Goal: Transaction & Acquisition: Download file/media

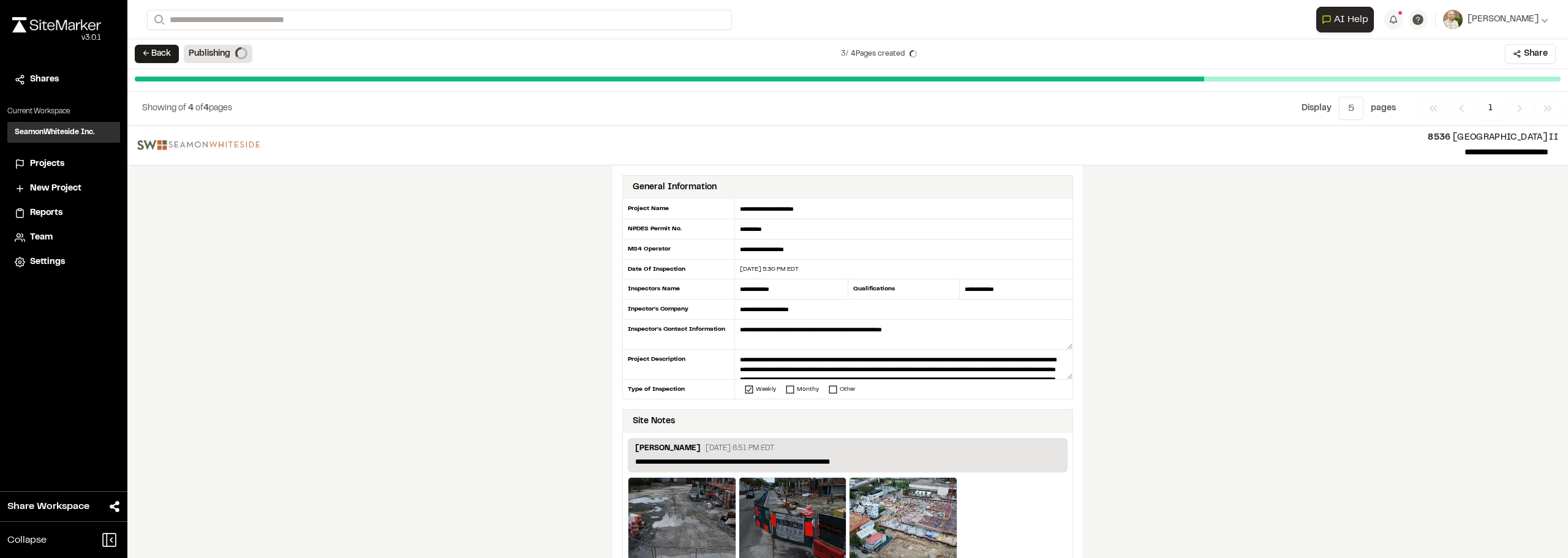
click at [74, 28] on img at bounding box center [56, 25] width 89 height 15
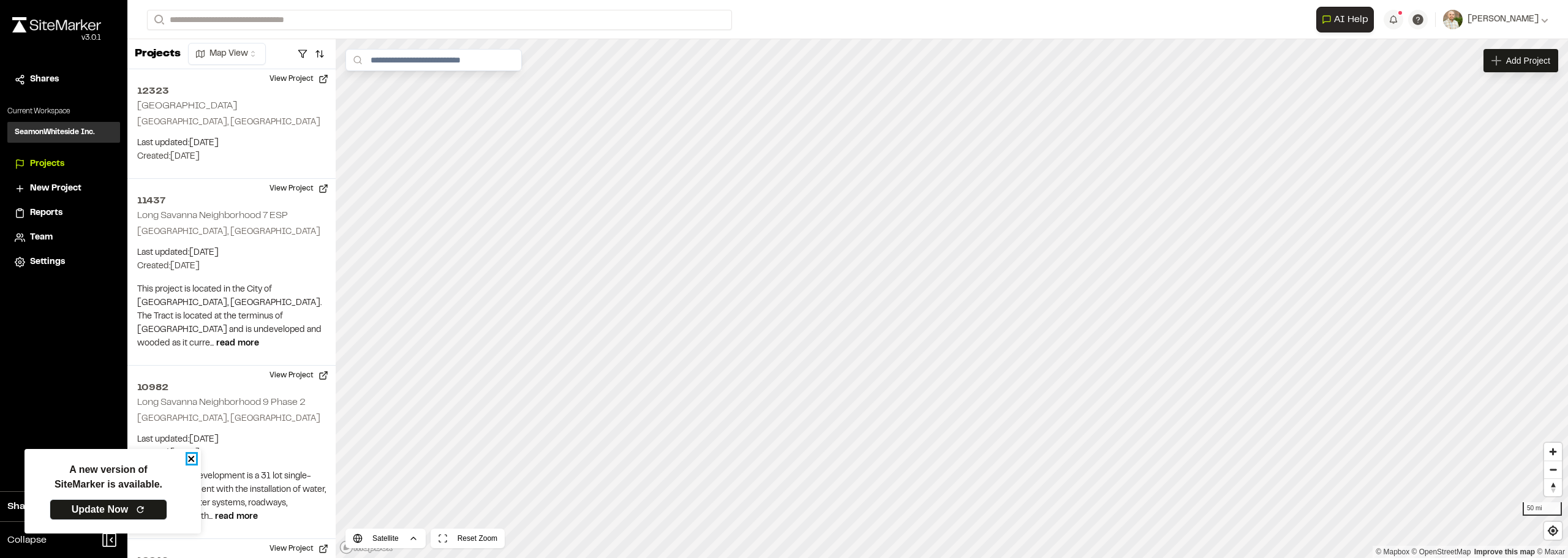
click at [192, 458] on icon "close" at bounding box center [191, 459] width 6 height 6
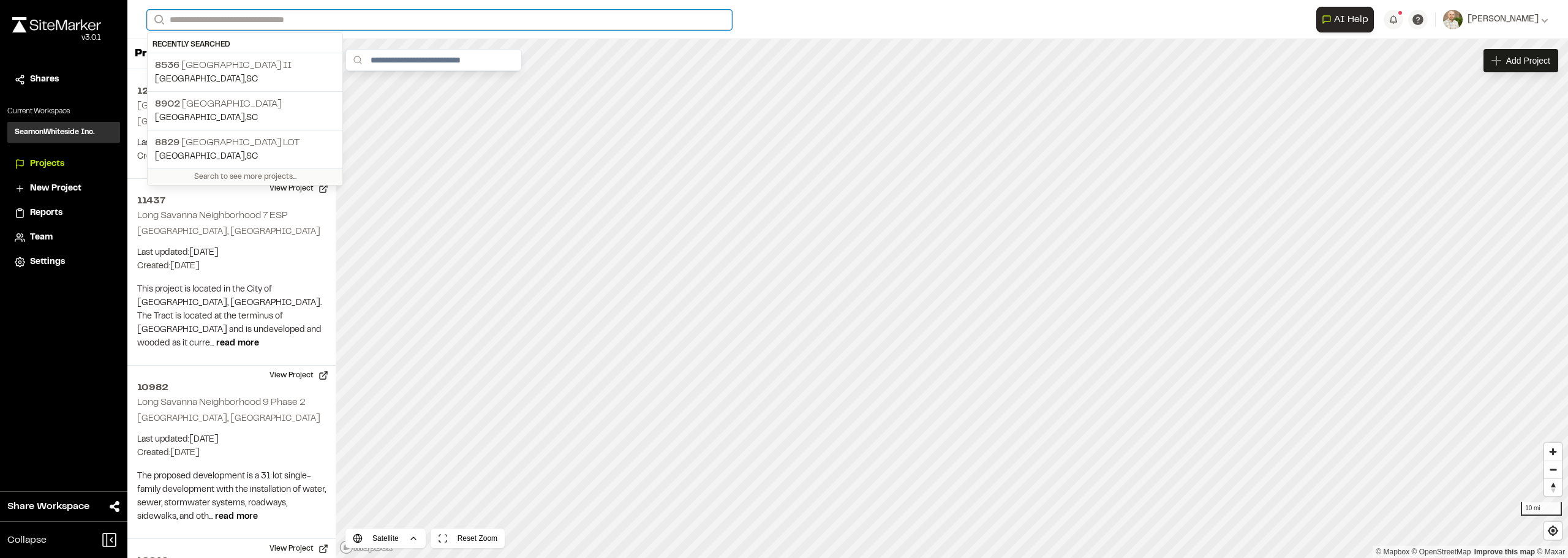
click at [378, 25] on input "Search" at bounding box center [439, 20] width 585 height 20
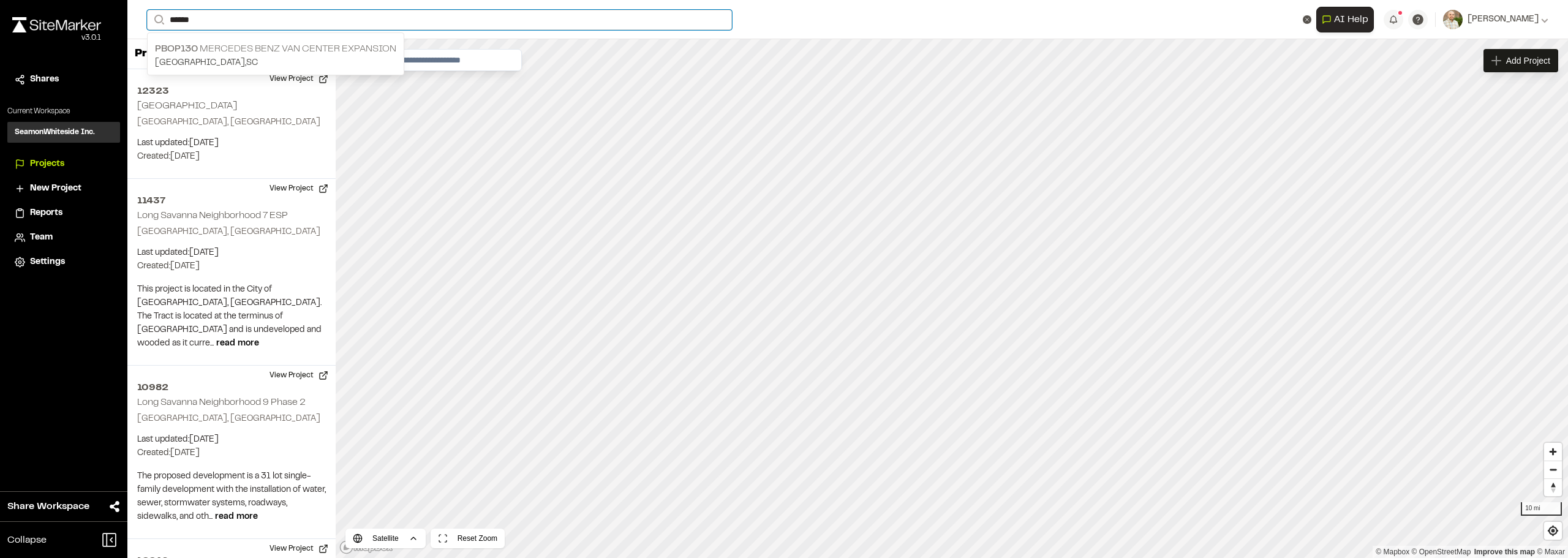
type input "******"
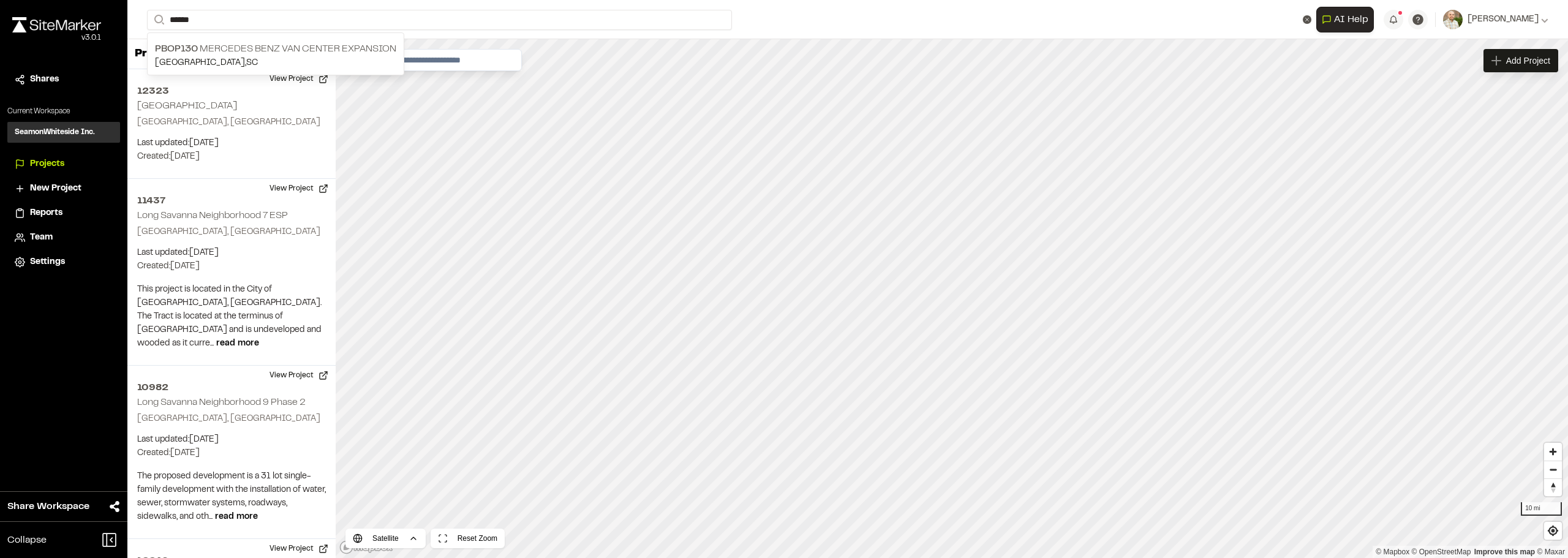
drag, startPoint x: 302, startPoint y: 41, endPoint x: 473, endPoint y: 74, distance: 174.2
click at [302, 42] on p "PBOP130 Mercedes Benz Van Center Expansion" at bounding box center [276, 49] width 241 height 15
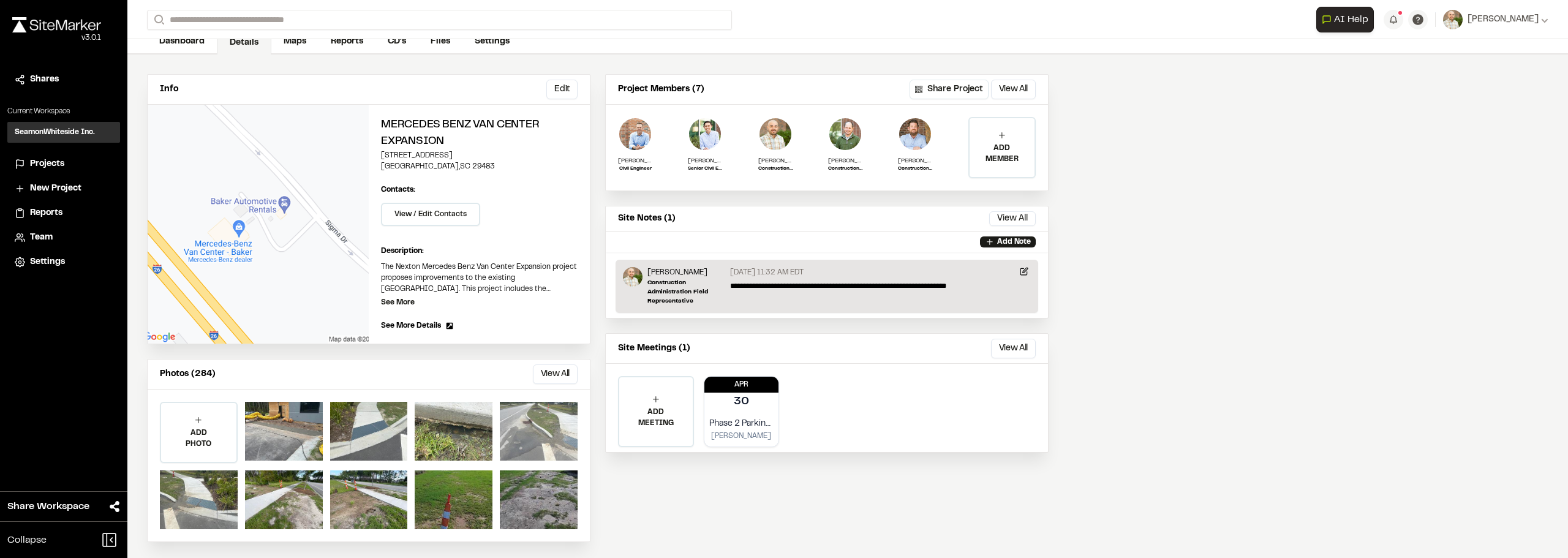
scroll to position [71, 0]
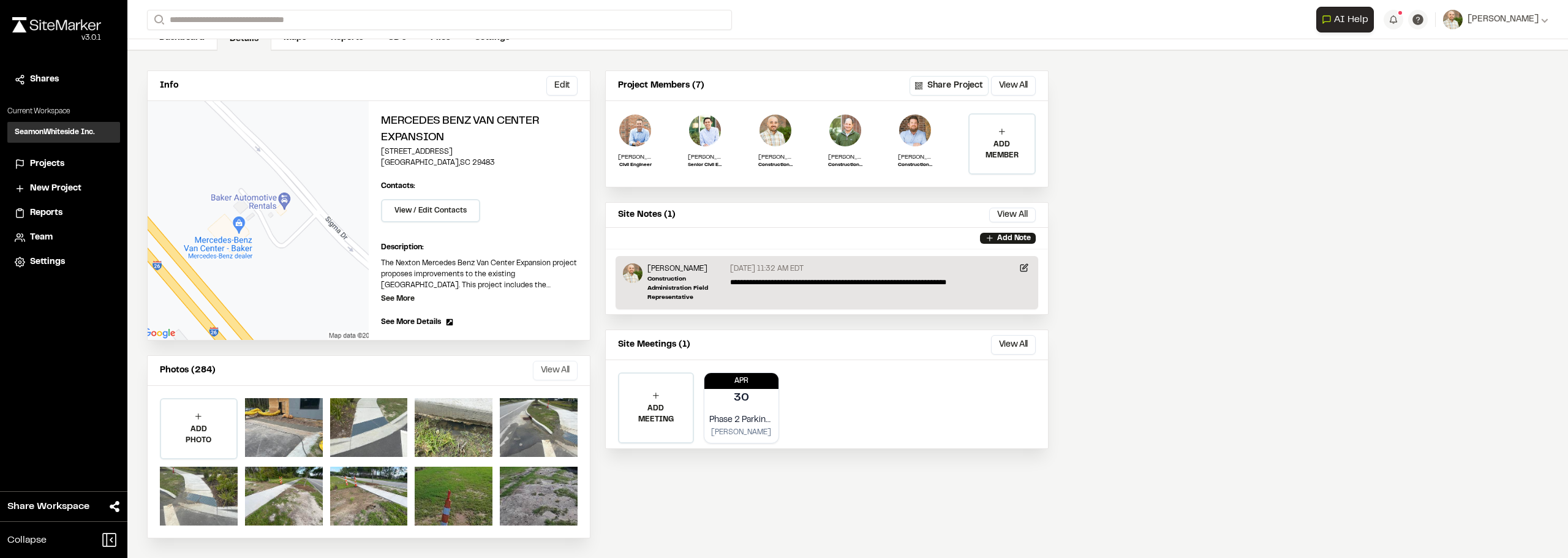
click at [557, 374] on button "View All" at bounding box center [555, 371] width 45 height 20
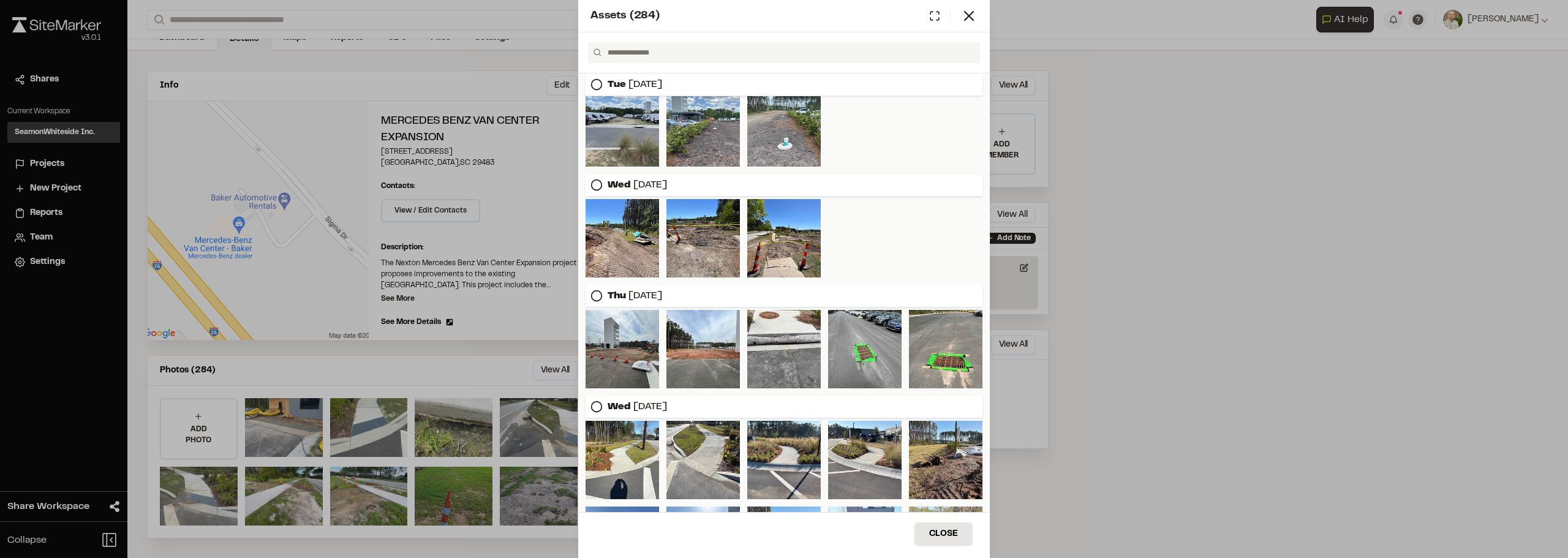
scroll to position [1096, 0]
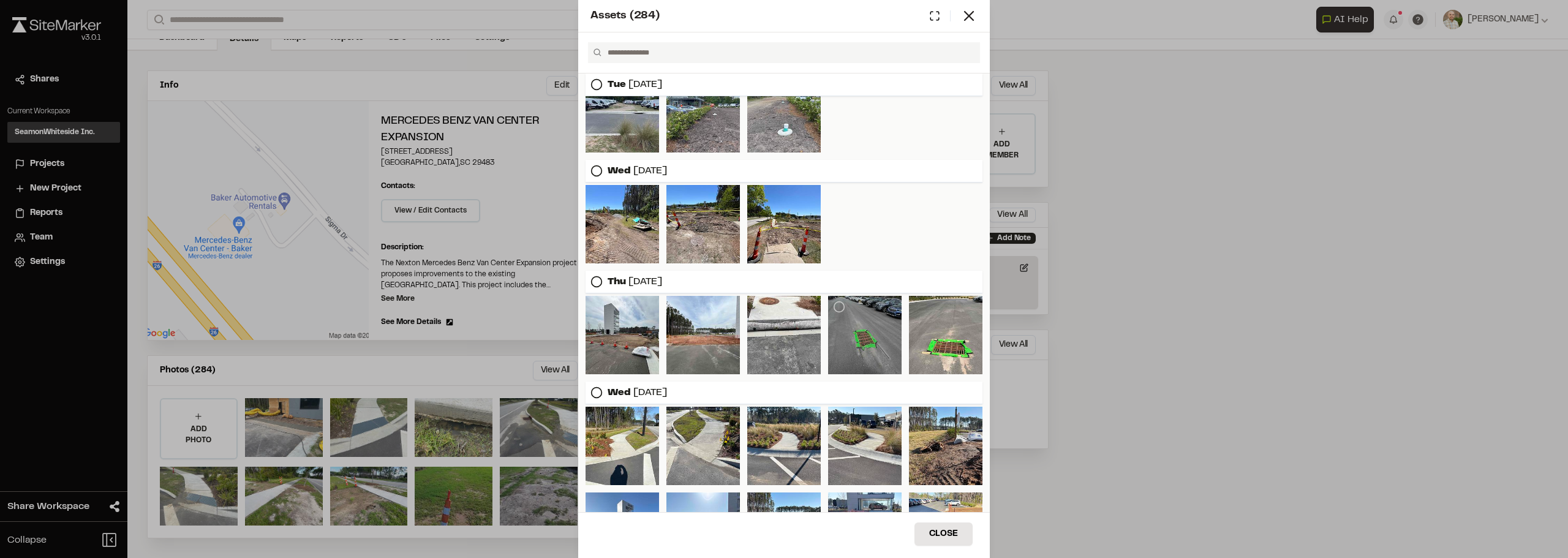
click at [841, 352] on div at bounding box center [864, 335] width 73 height 78
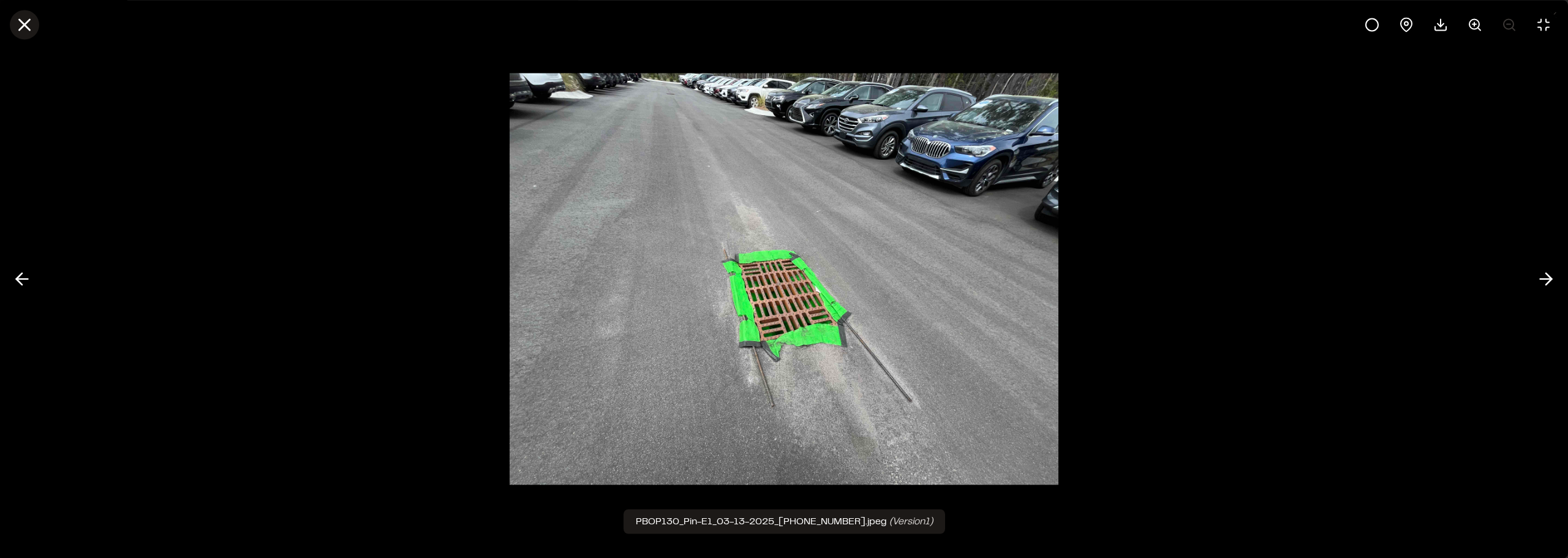
click at [27, 20] on icon at bounding box center [24, 24] width 21 height 21
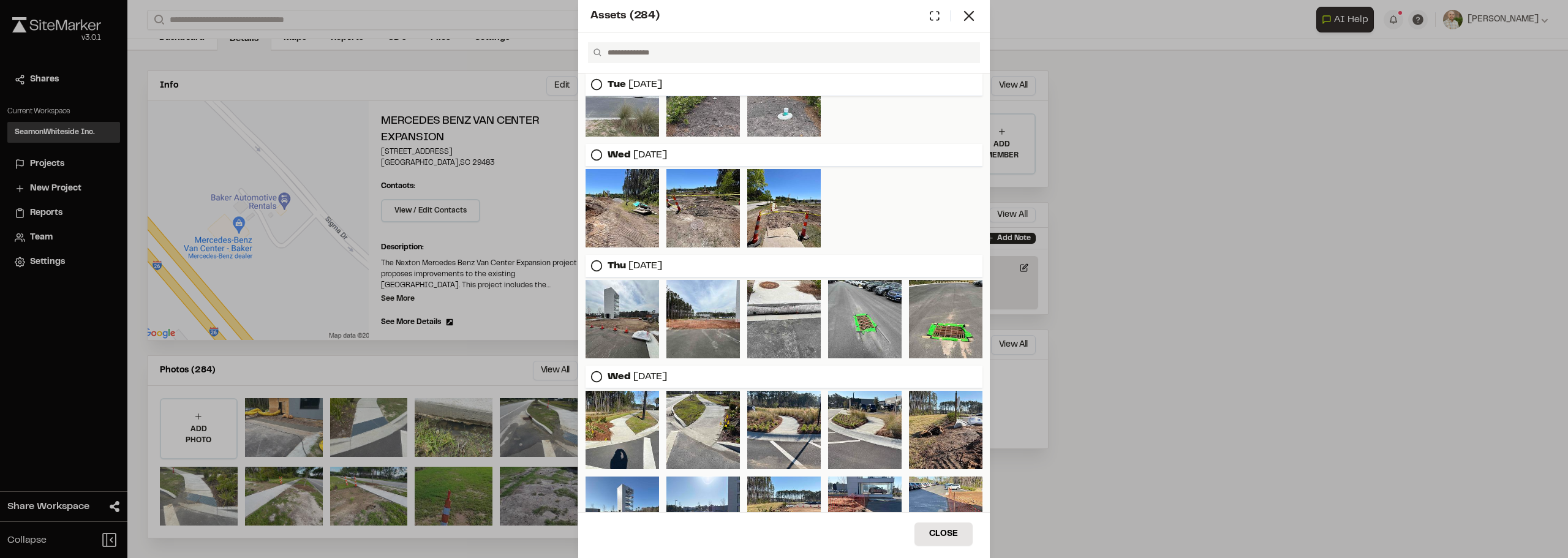
scroll to position [1035, 0]
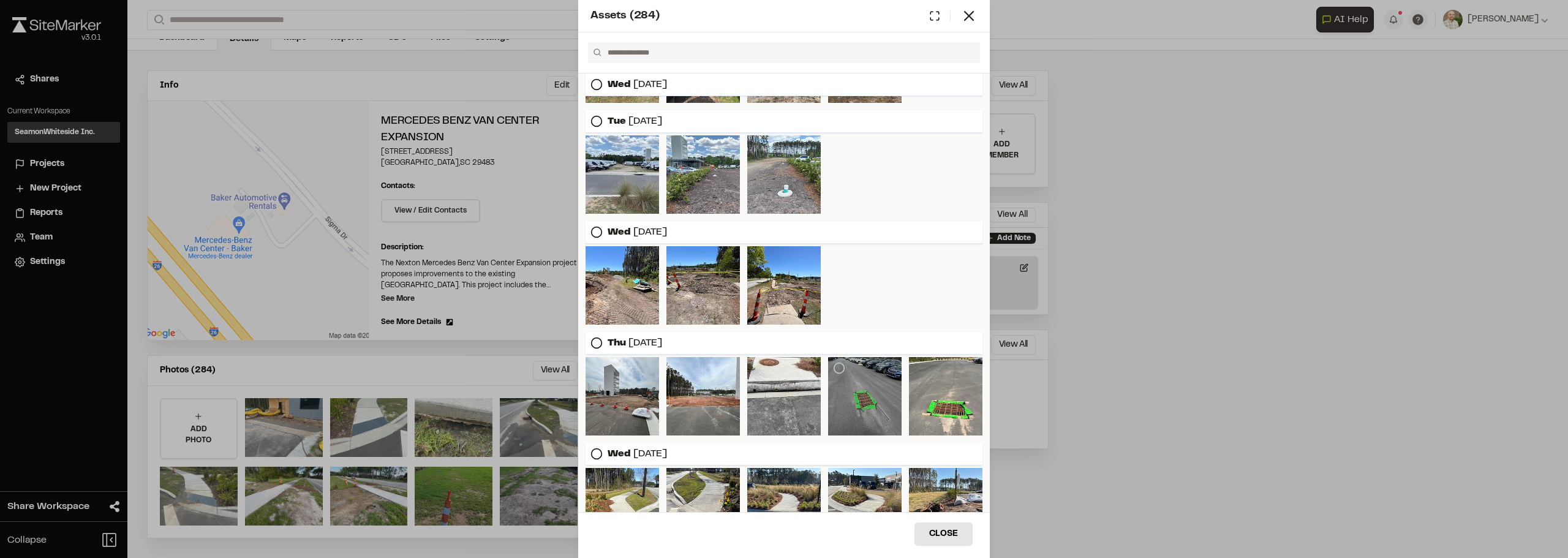
click at [857, 407] on div at bounding box center [864, 396] width 73 height 78
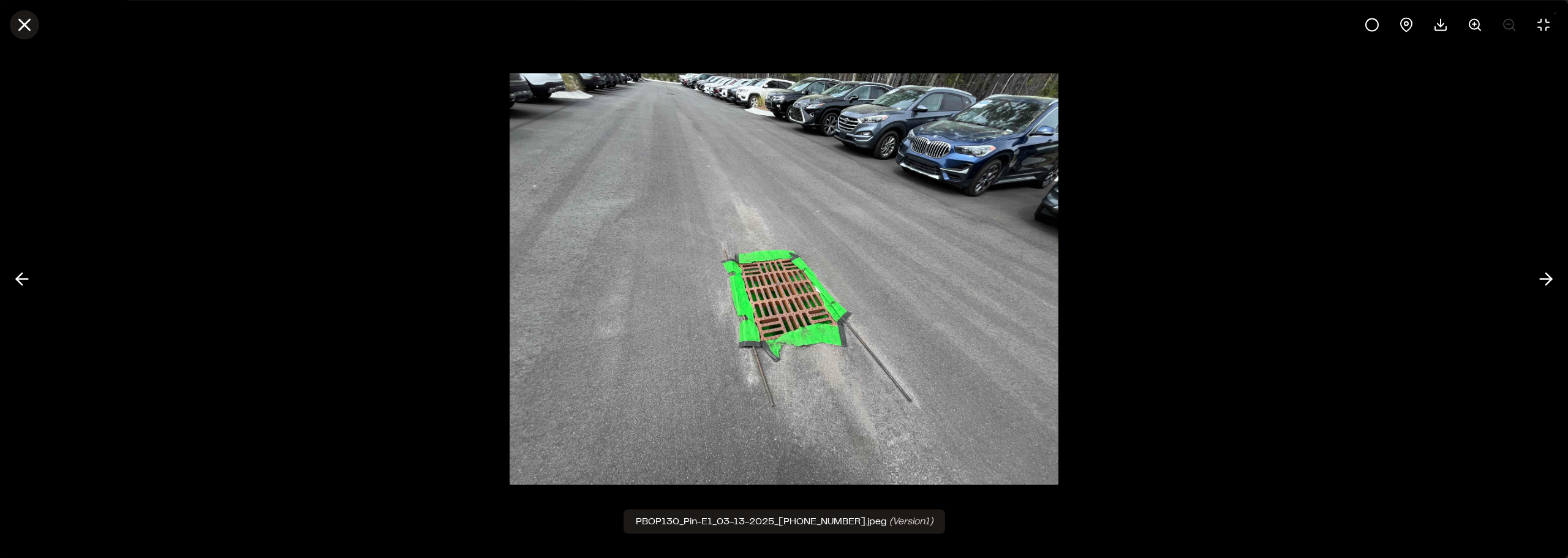
click at [28, 28] on line at bounding box center [25, 25] width 11 height 11
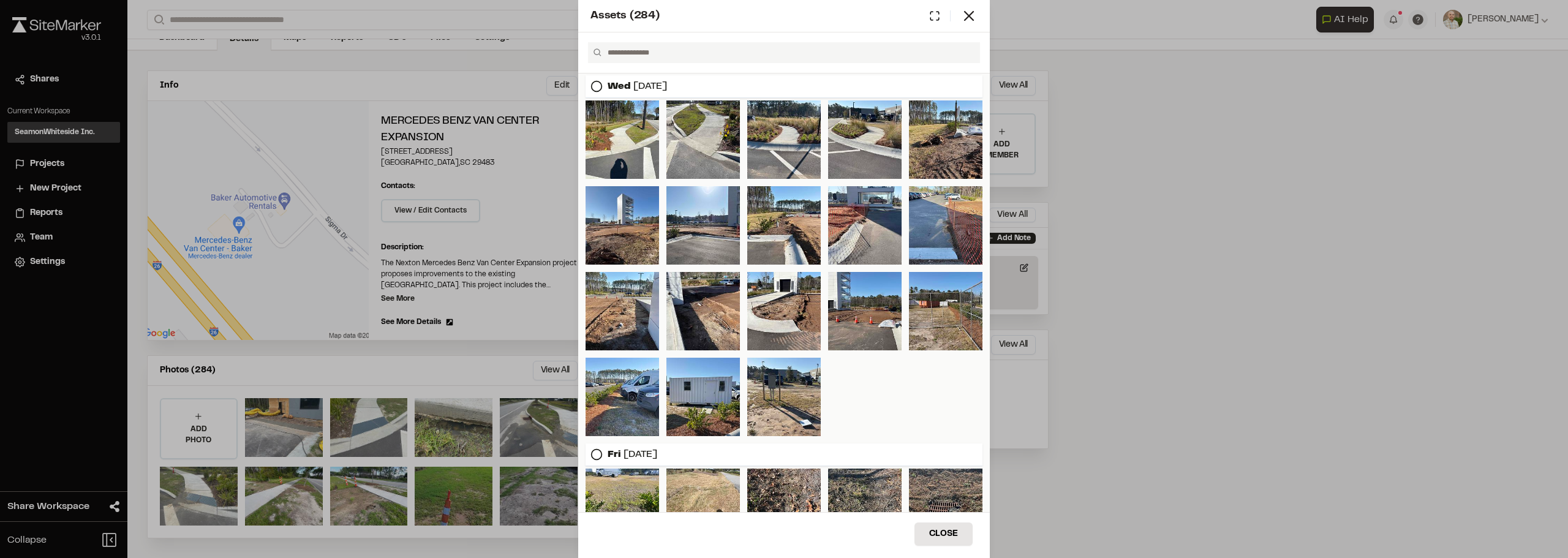
scroll to position [1219, 0]
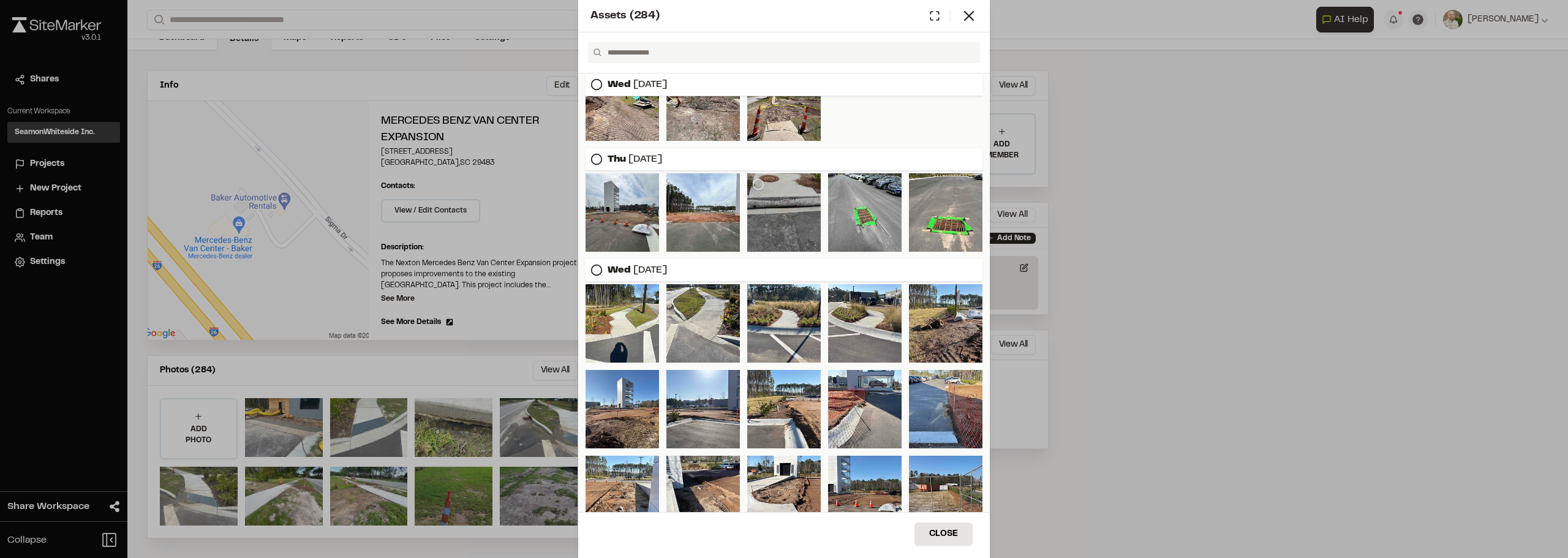
click at [793, 223] on div at bounding box center [784, 213] width 73 height 78
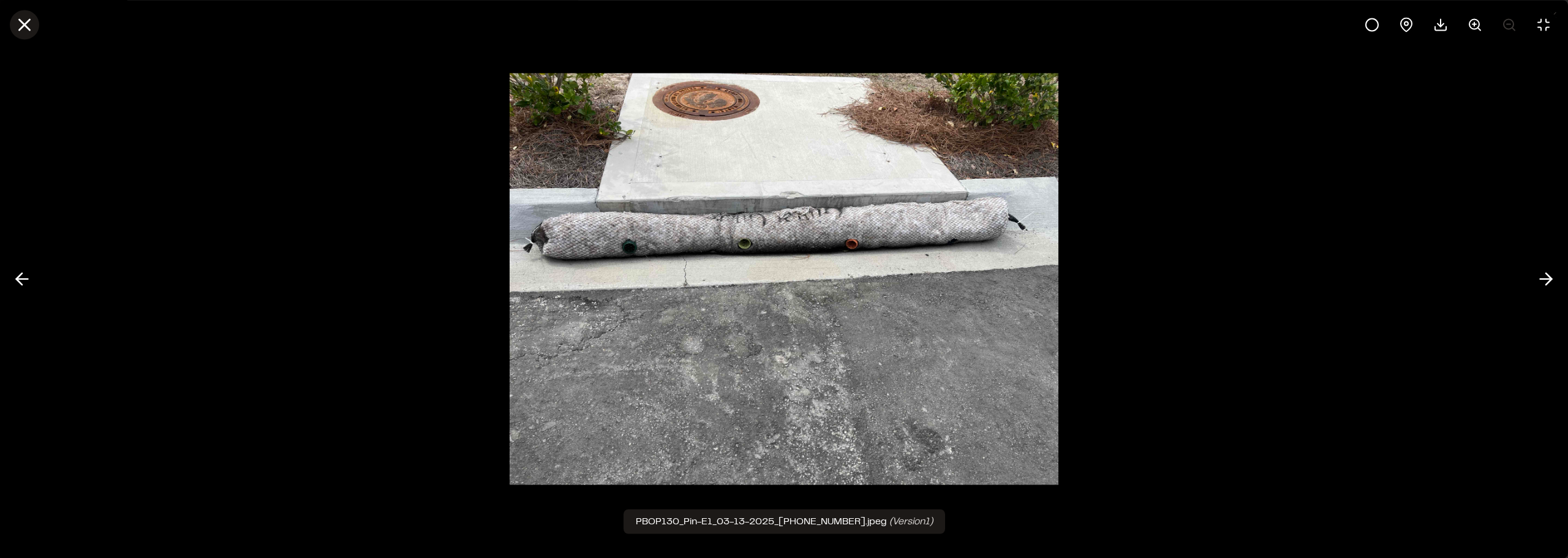
click at [26, 25] on line at bounding box center [25, 25] width 11 height 11
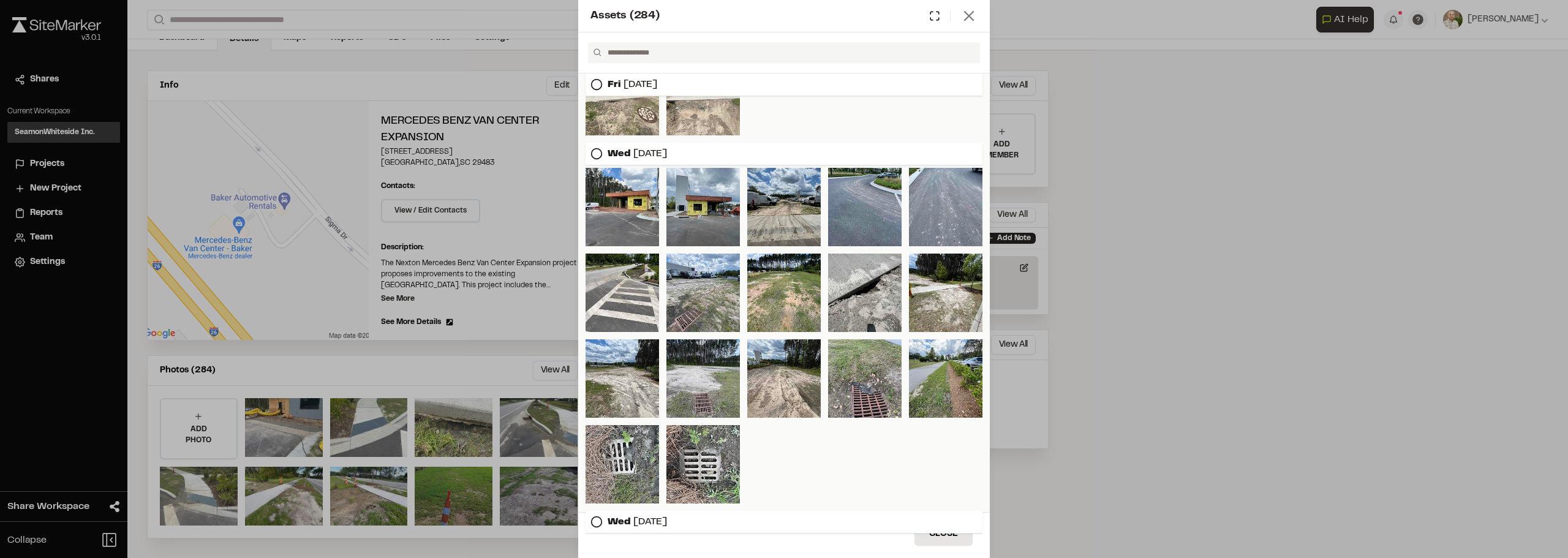
scroll to position [422, 0]
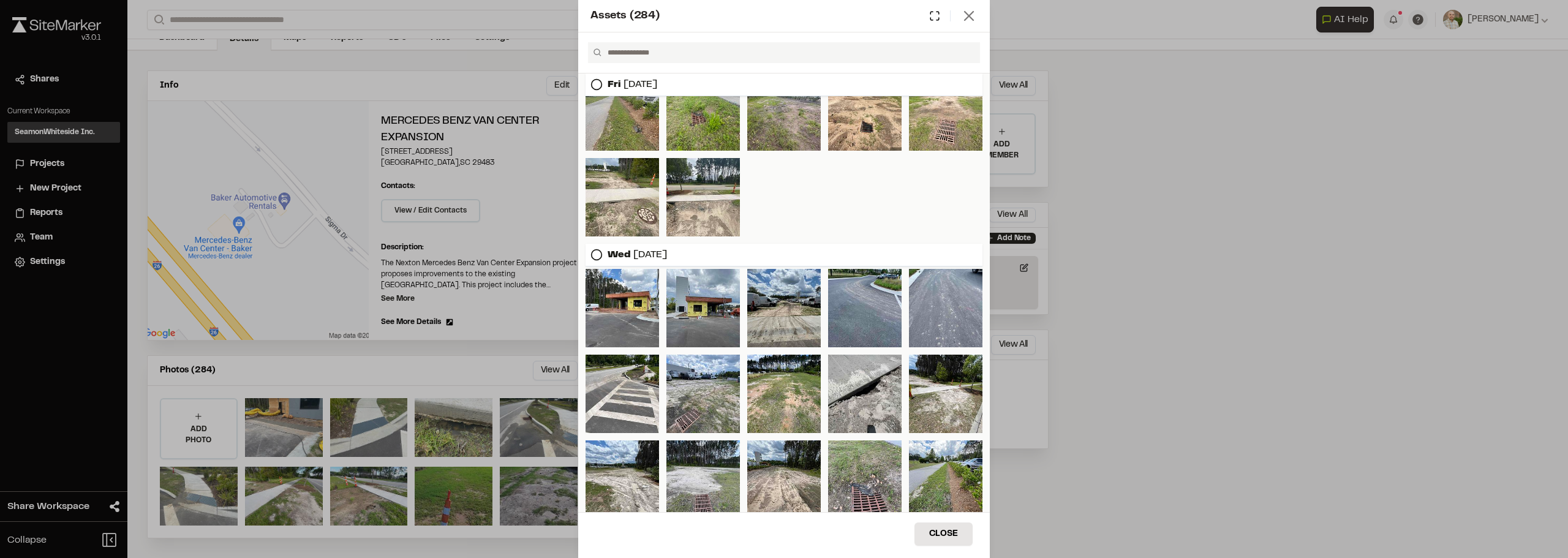
click at [975, 17] on icon at bounding box center [969, 16] width 17 height 17
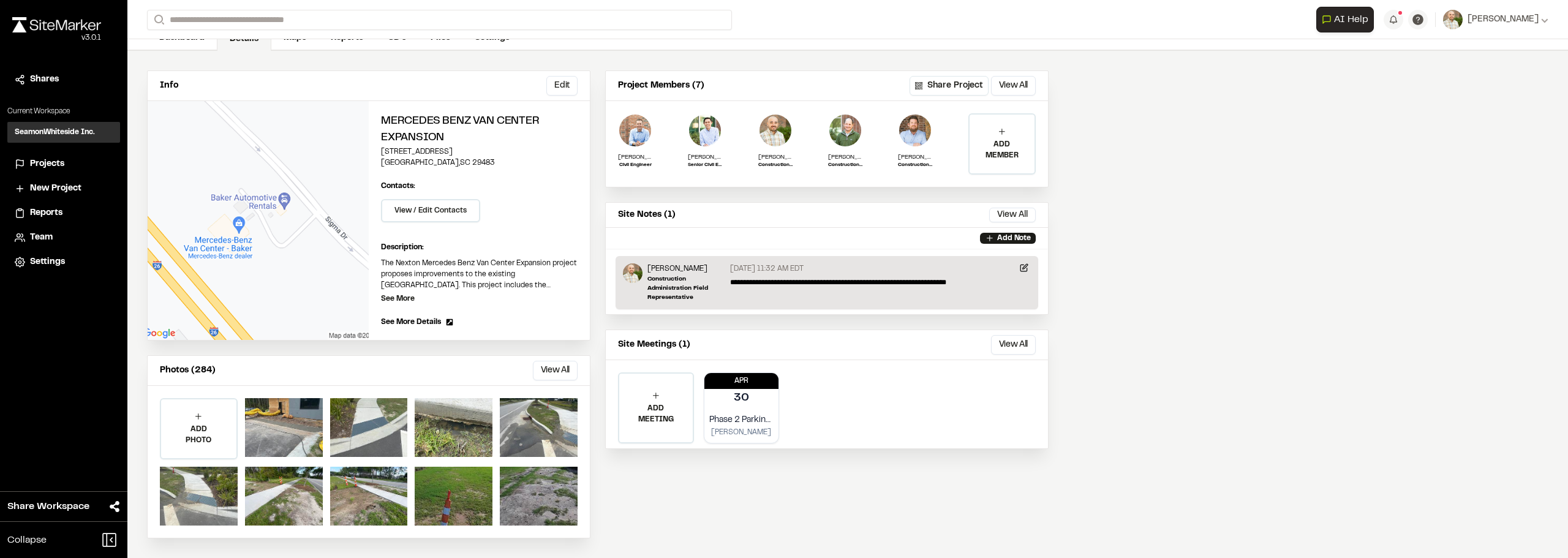
click at [1208, 244] on div "Info Edit Edit Mercedes Benz Van Center Expansion 425 Sigma Drive Summerville ,…" at bounding box center [847, 305] width 1441 height 508
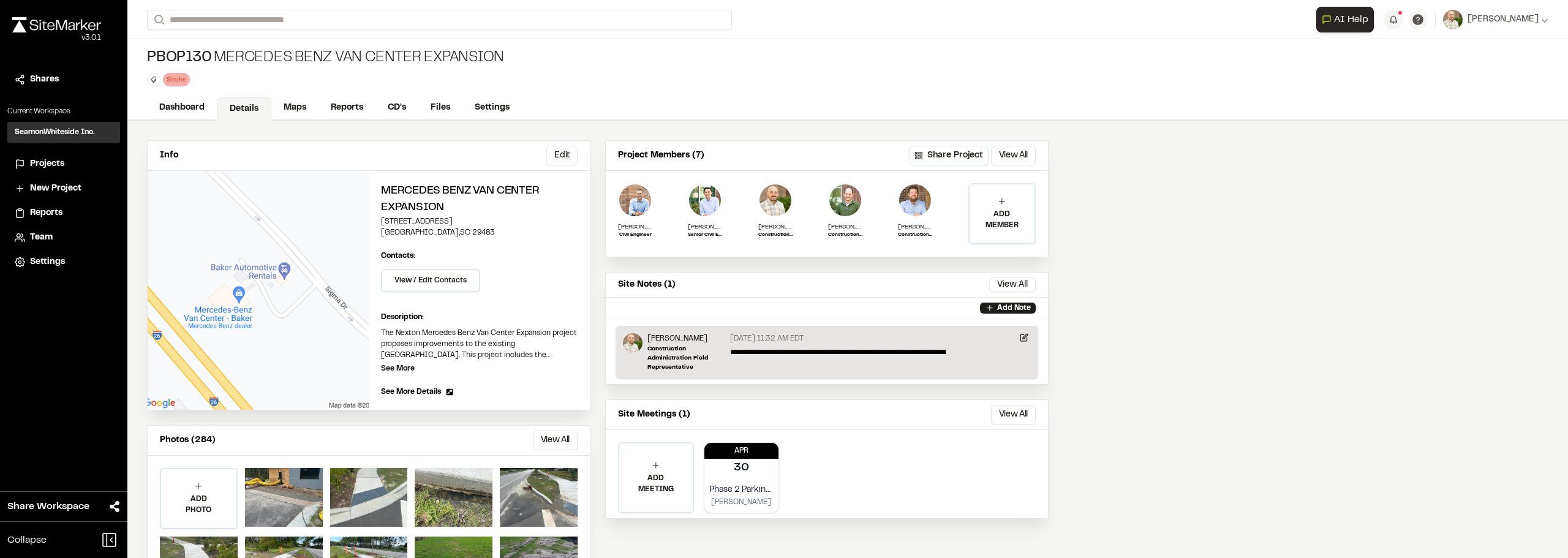
scroll to position [0, 0]
click at [81, 23] on img at bounding box center [56, 25] width 89 height 15
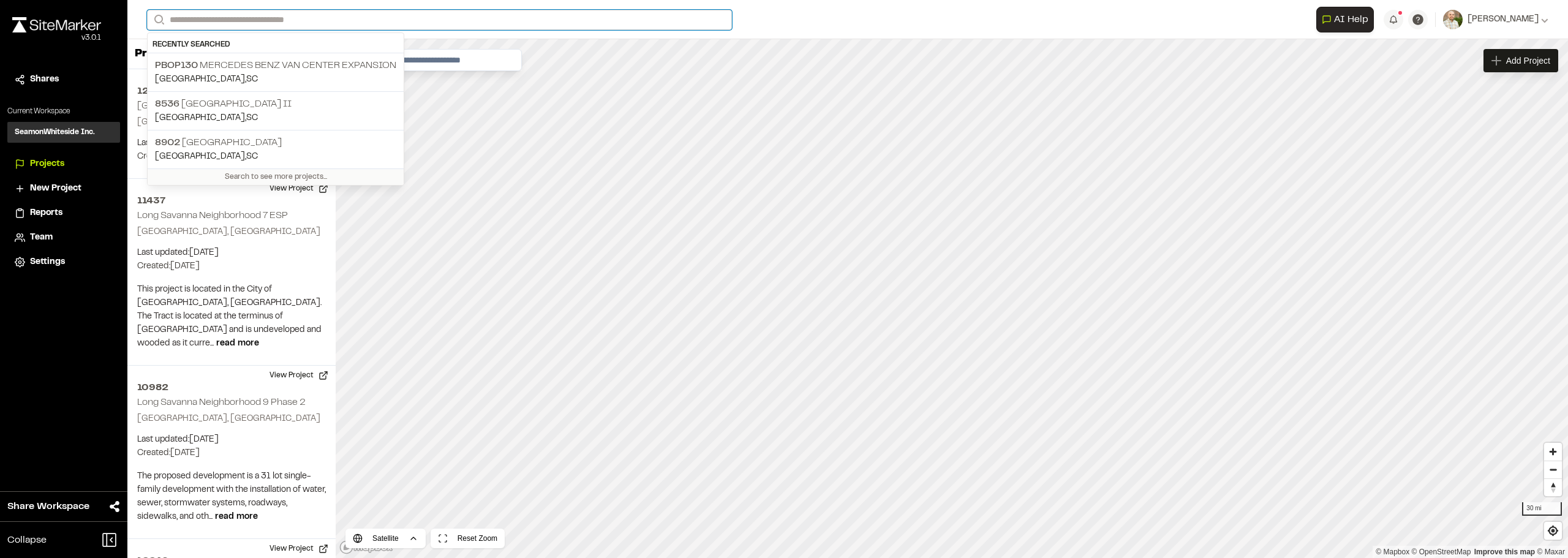
click at [261, 10] on input "Search" at bounding box center [439, 20] width 585 height 20
click at [385, 11] on input "Search" at bounding box center [439, 20] width 585 height 20
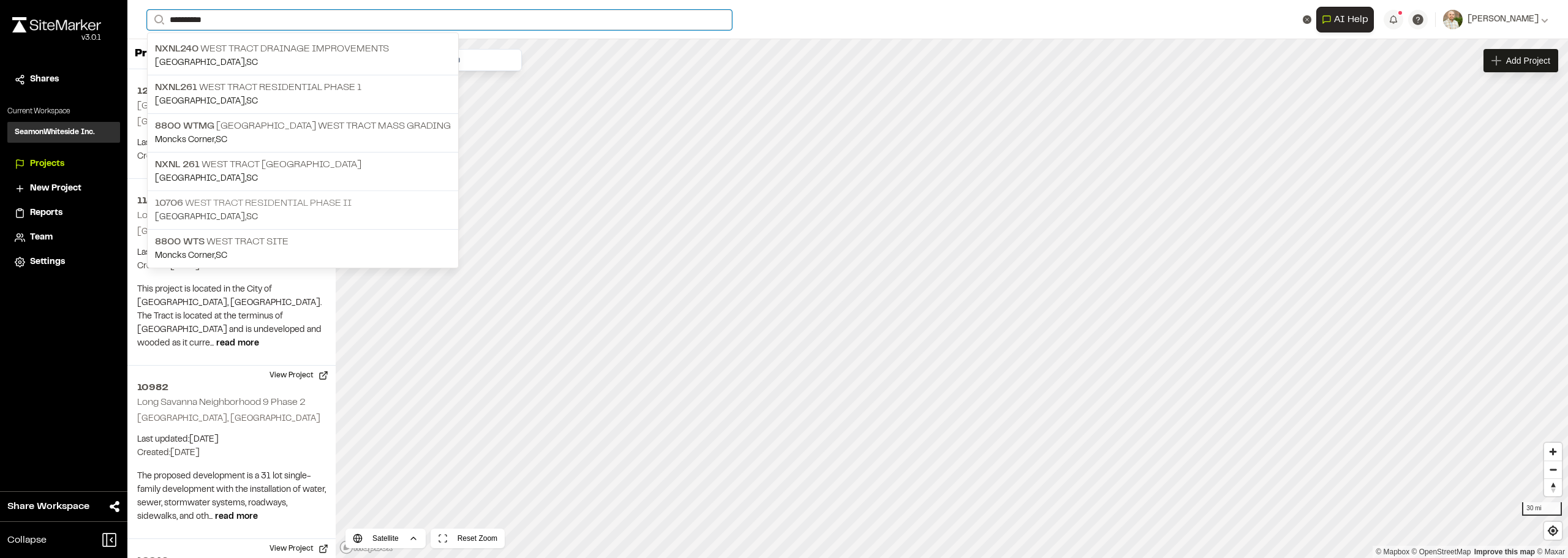
type input "**********"
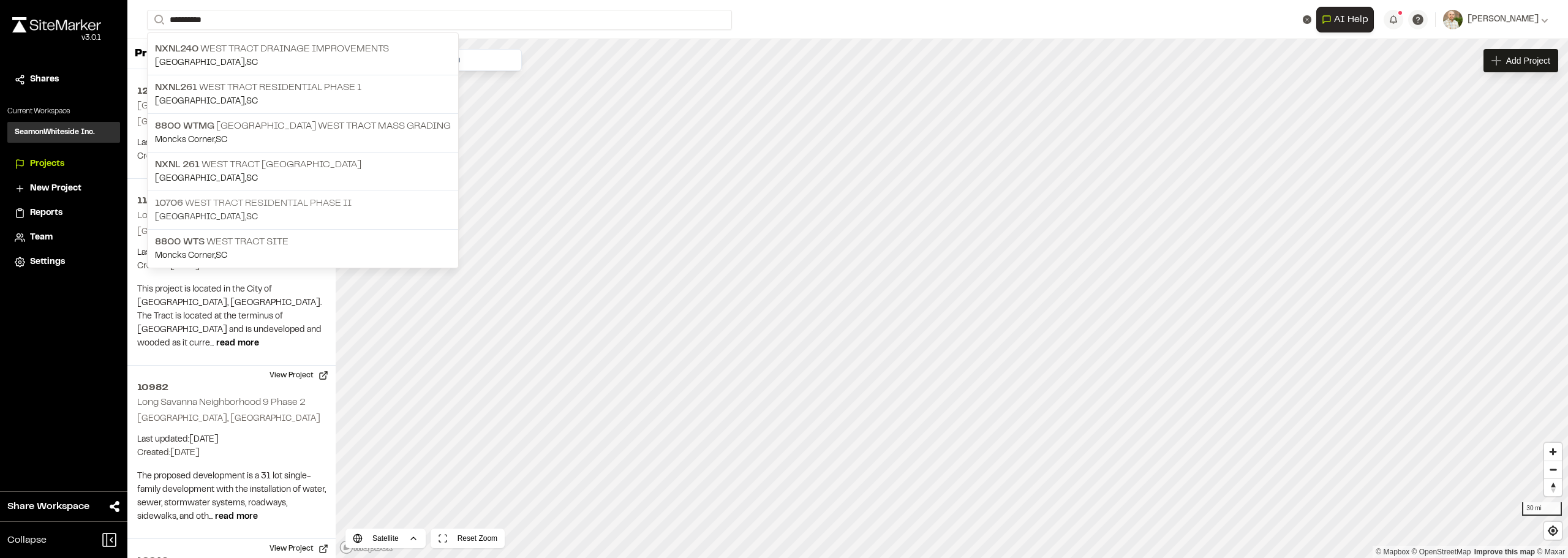
click at [346, 213] on p "Goose Creek , SC" at bounding box center [303, 217] width 296 height 13
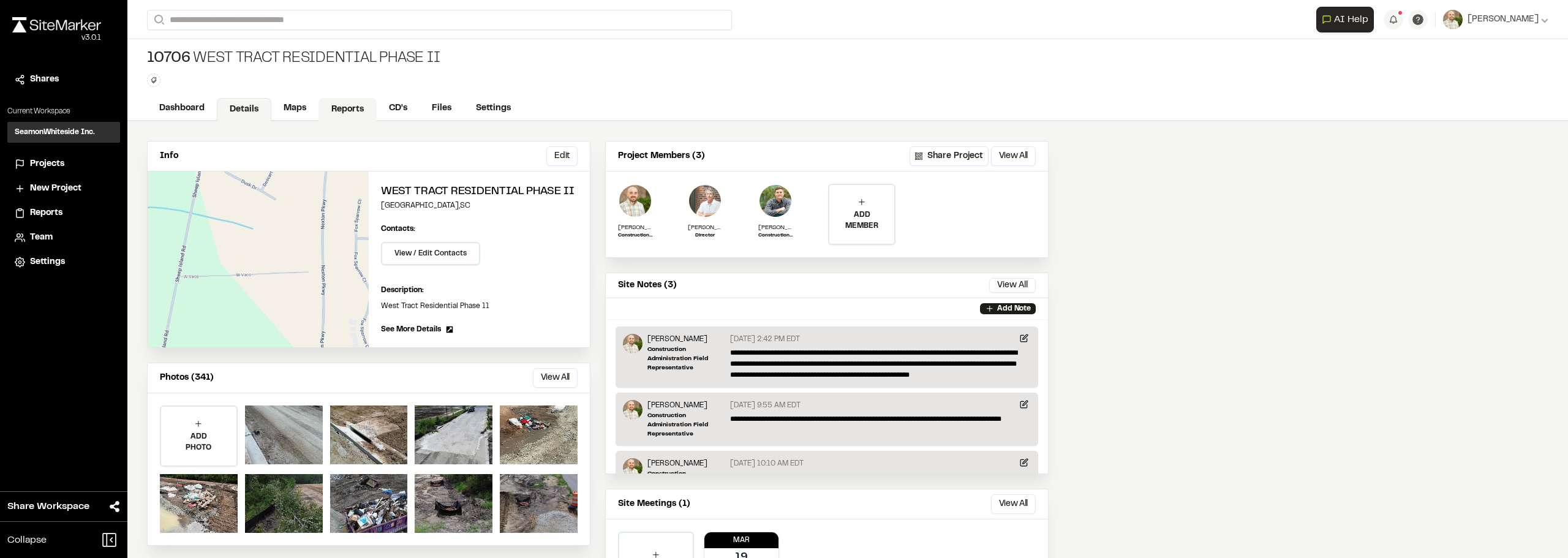
click at [343, 114] on link "Reports" at bounding box center [348, 109] width 58 height 23
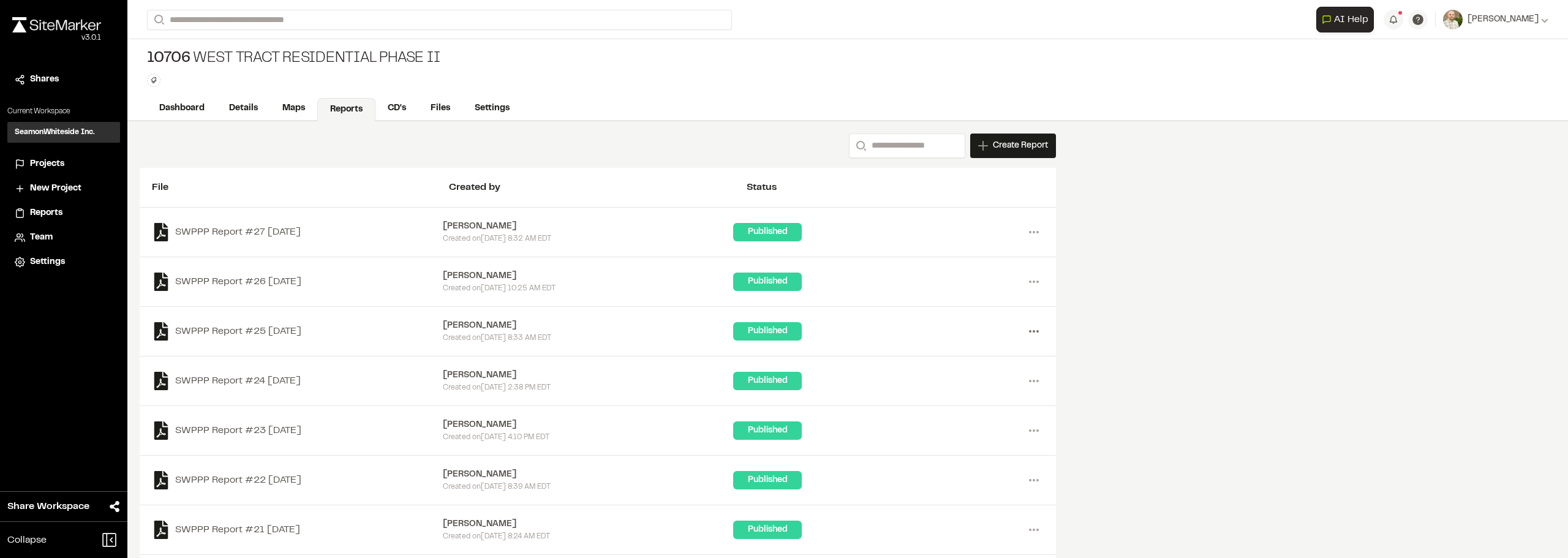
click at [1033, 332] on icon at bounding box center [1034, 331] width 20 height 20
click at [960, 376] on link "Download" at bounding box center [989, 376] width 107 height 18
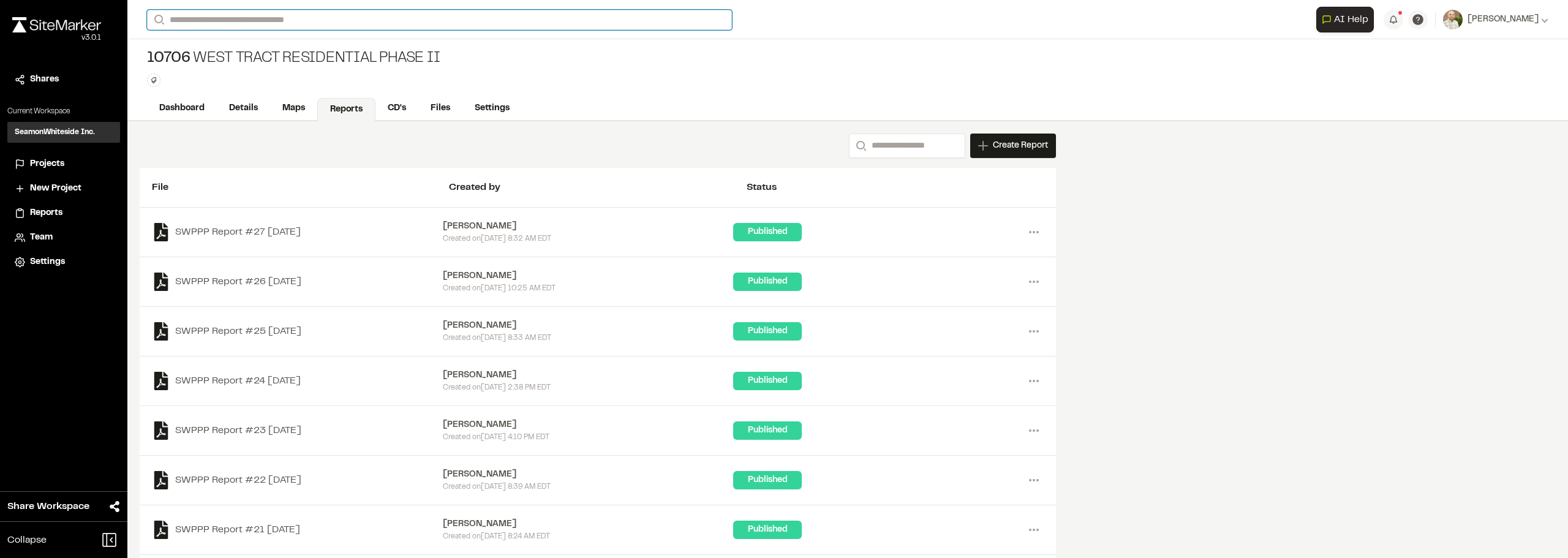
click at [365, 17] on input "Search" at bounding box center [439, 20] width 585 height 20
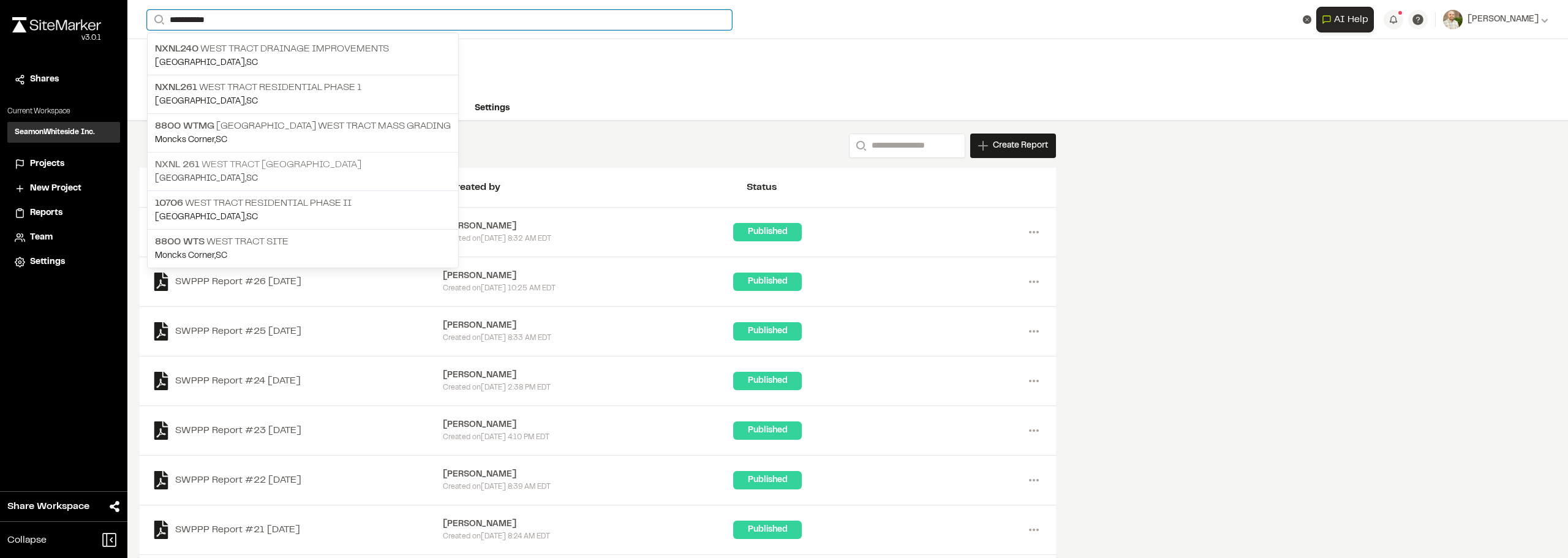
type input "**********"
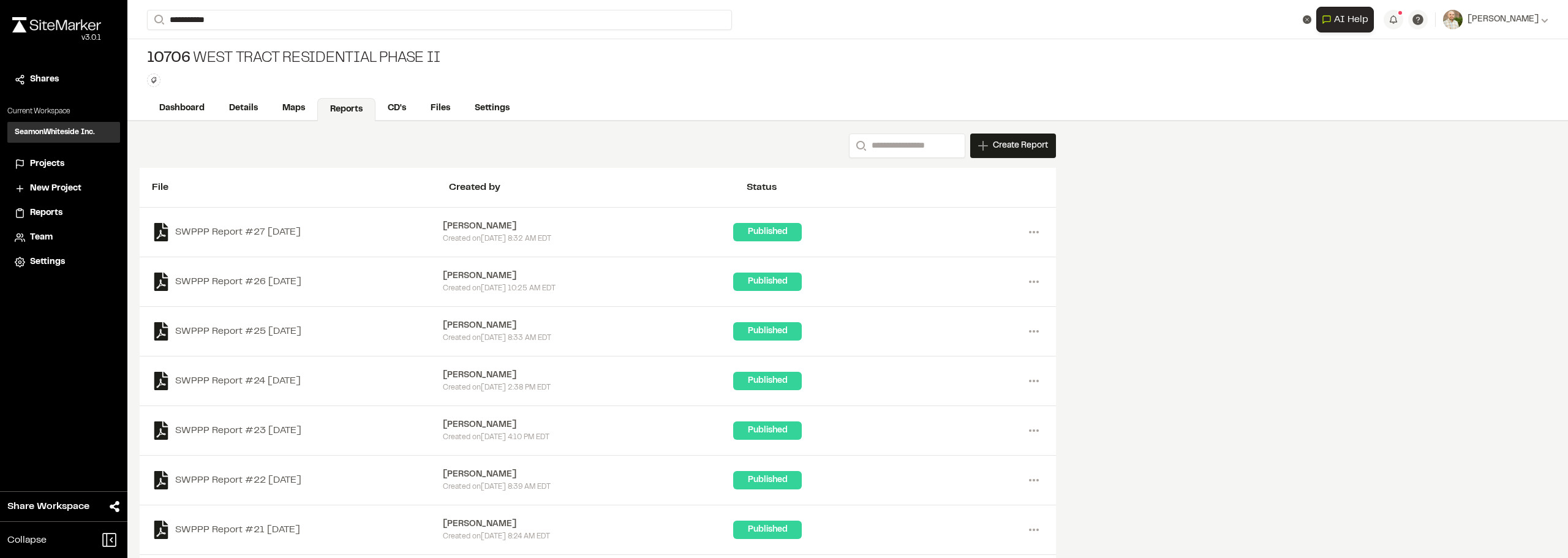
click at [321, 152] on div "NXNL 261 West Tract Amenity Center Summerville , SC" at bounding box center [303, 171] width 310 height 39
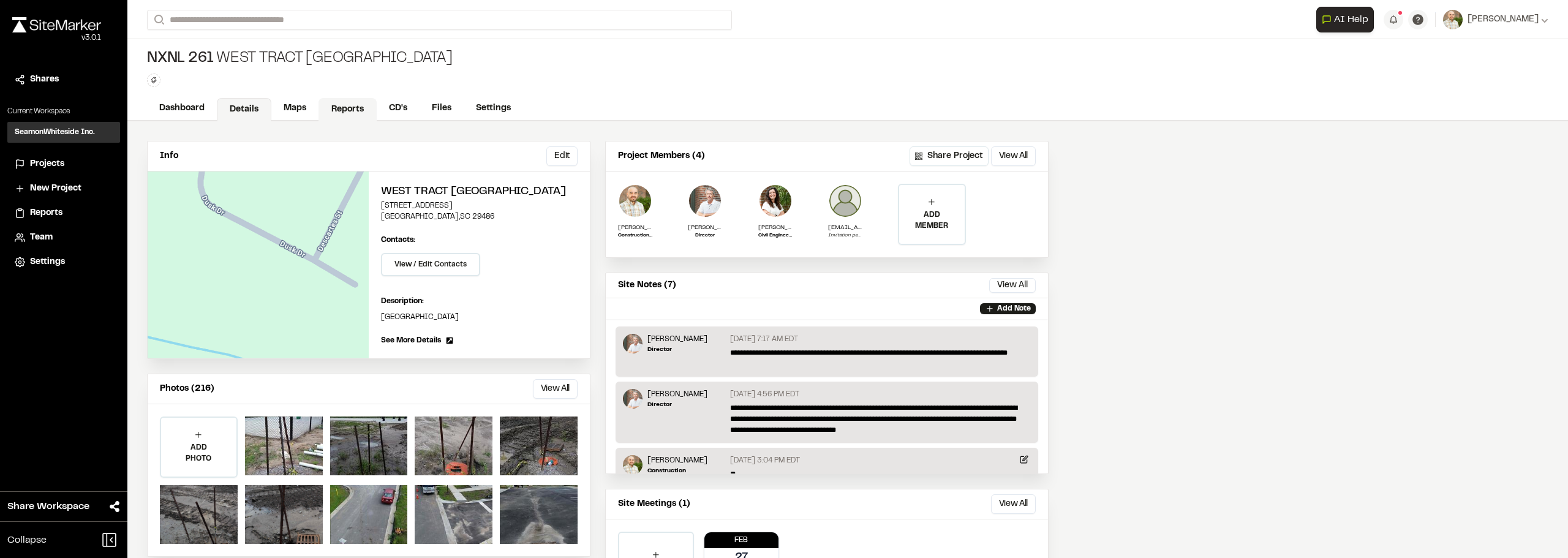
click at [363, 104] on link "Reports" at bounding box center [348, 109] width 58 height 23
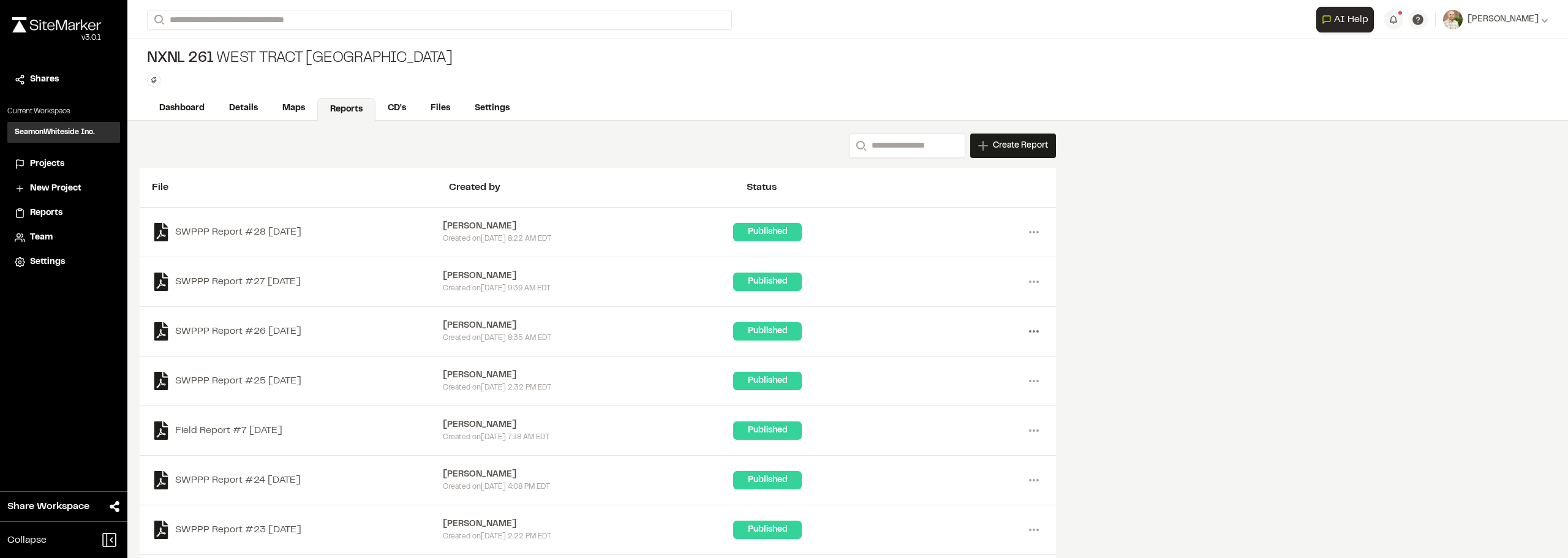
click at [1034, 335] on icon at bounding box center [1034, 331] width 20 height 20
click at [967, 376] on link "Download" at bounding box center [989, 376] width 107 height 18
click at [1037, 280] on icon at bounding box center [1034, 282] width 20 height 20
click at [967, 324] on link "Download" at bounding box center [989, 326] width 107 height 18
click at [1030, 228] on icon at bounding box center [1034, 232] width 20 height 20
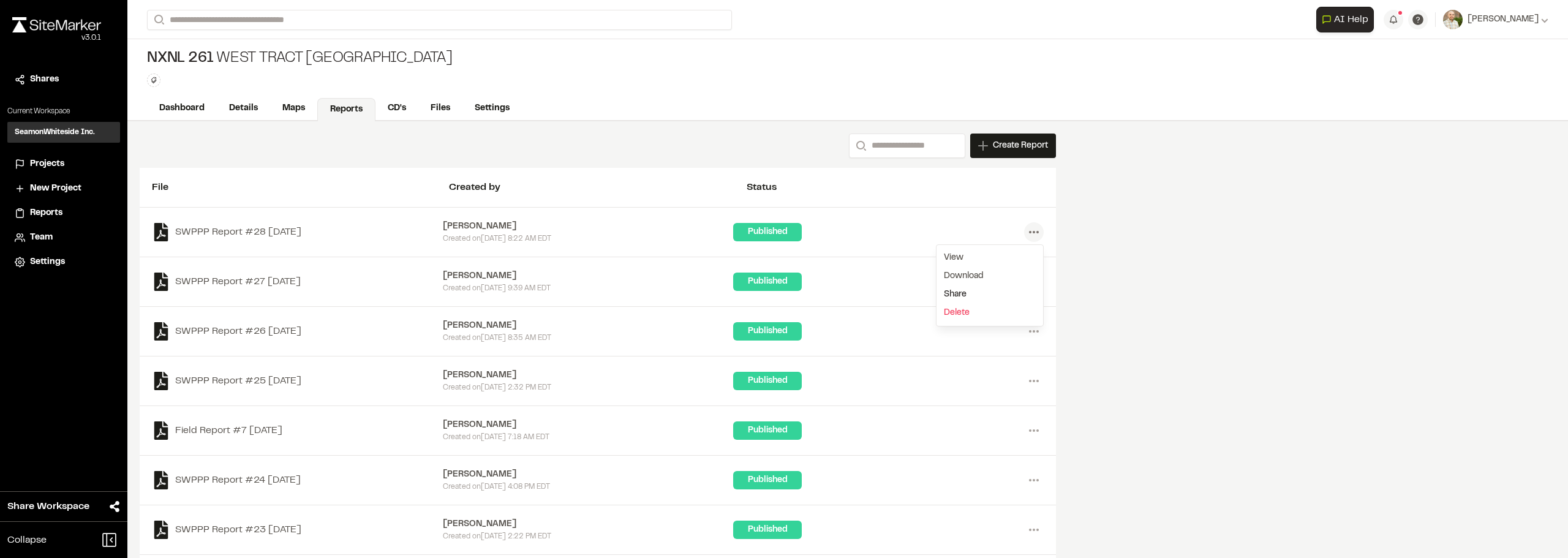
click at [951, 295] on div "Share" at bounding box center [989, 294] width 107 height 18
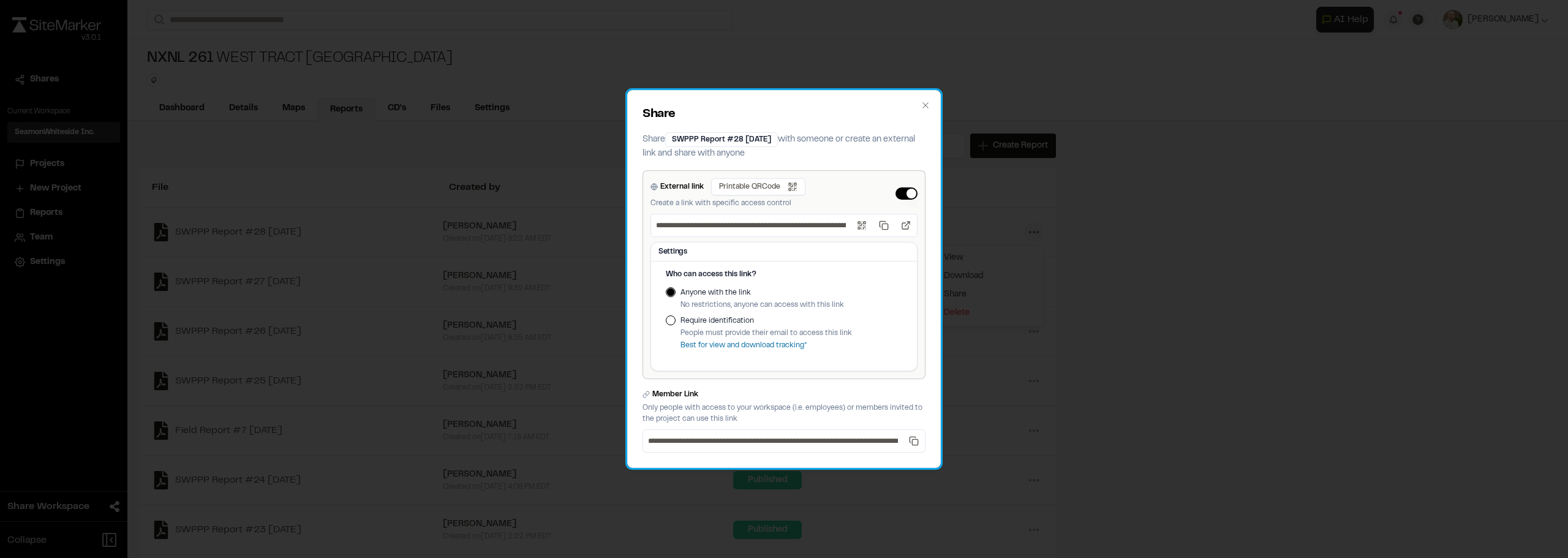
click at [929, 110] on div "**********" at bounding box center [784, 279] width 314 height 378
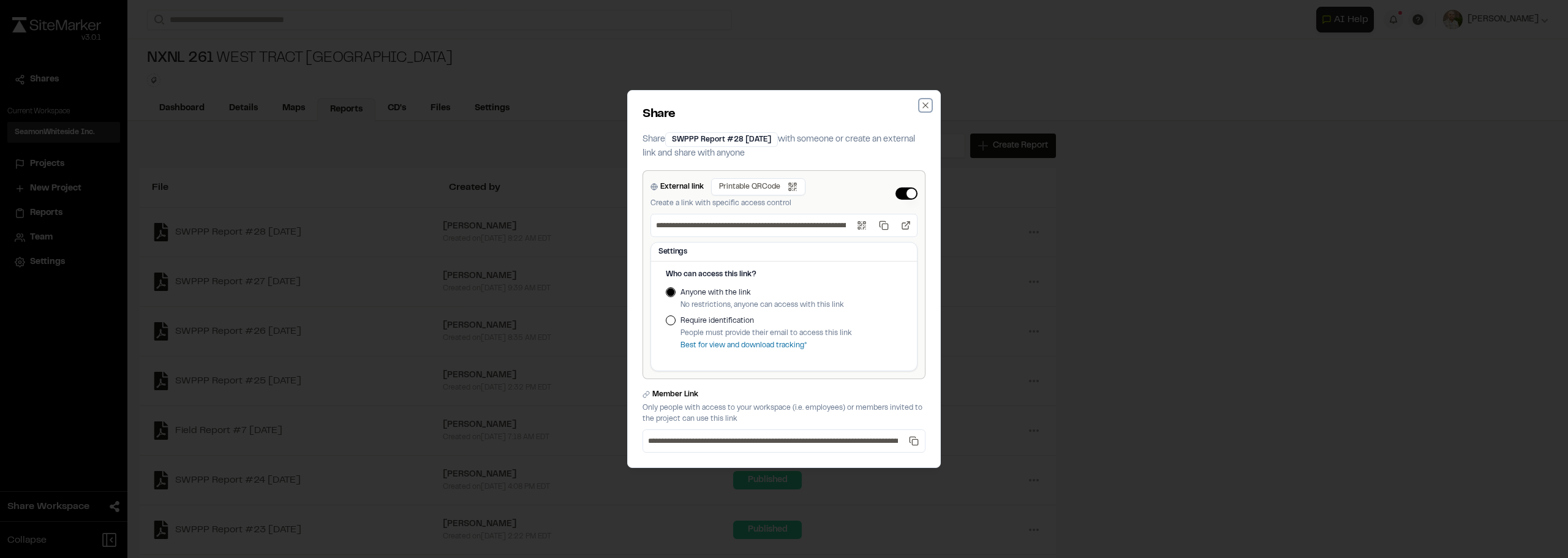
click at [927, 107] on icon "button" at bounding box center [925, 105] width 6 height 6
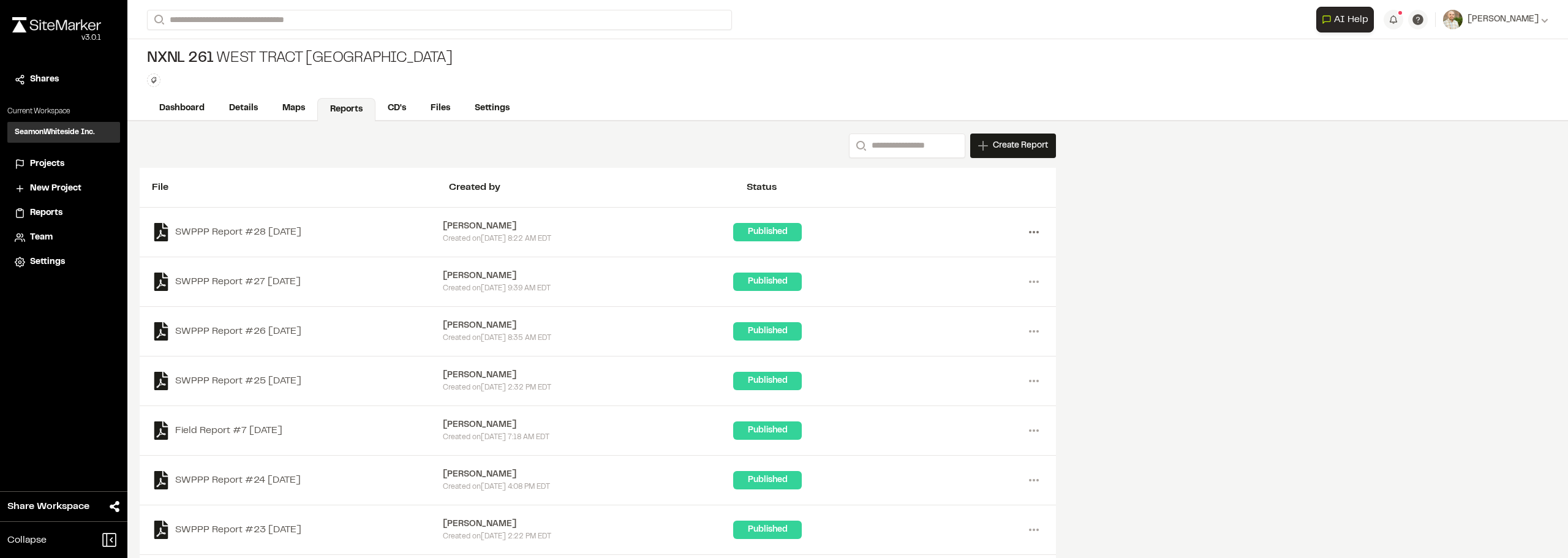
click at [1034, 229] on icon at bounding box center [1034, 232] width 20 height 20
click at [965, 275] on link "Download" at bounding box center [989, 276] width 107 height 18
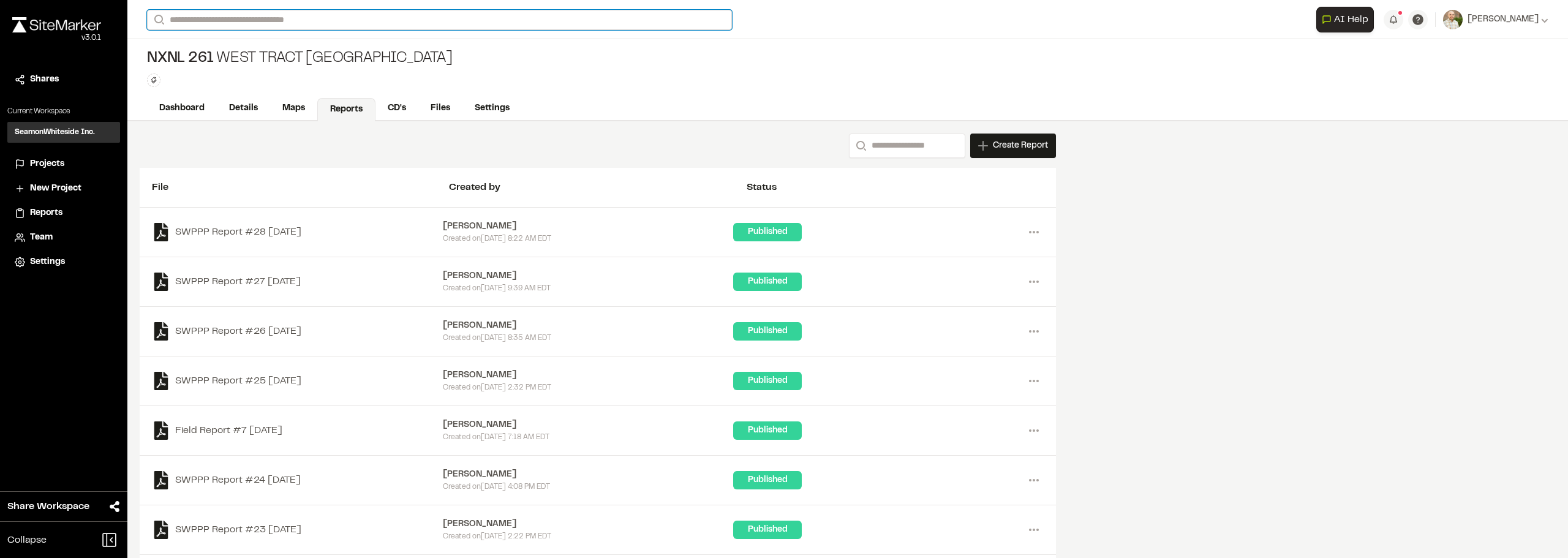
click at [262, 29] on input "Search" at bounding box center [439, 20] width 585 height 20
drag, startPoint x: 107, startPoint y: 13, endPoint x: 32, endPoint y: 13, distance: 75.0
click at [32, 13] on div "**********" at bounding box center [784, 279] width 1568 height 558
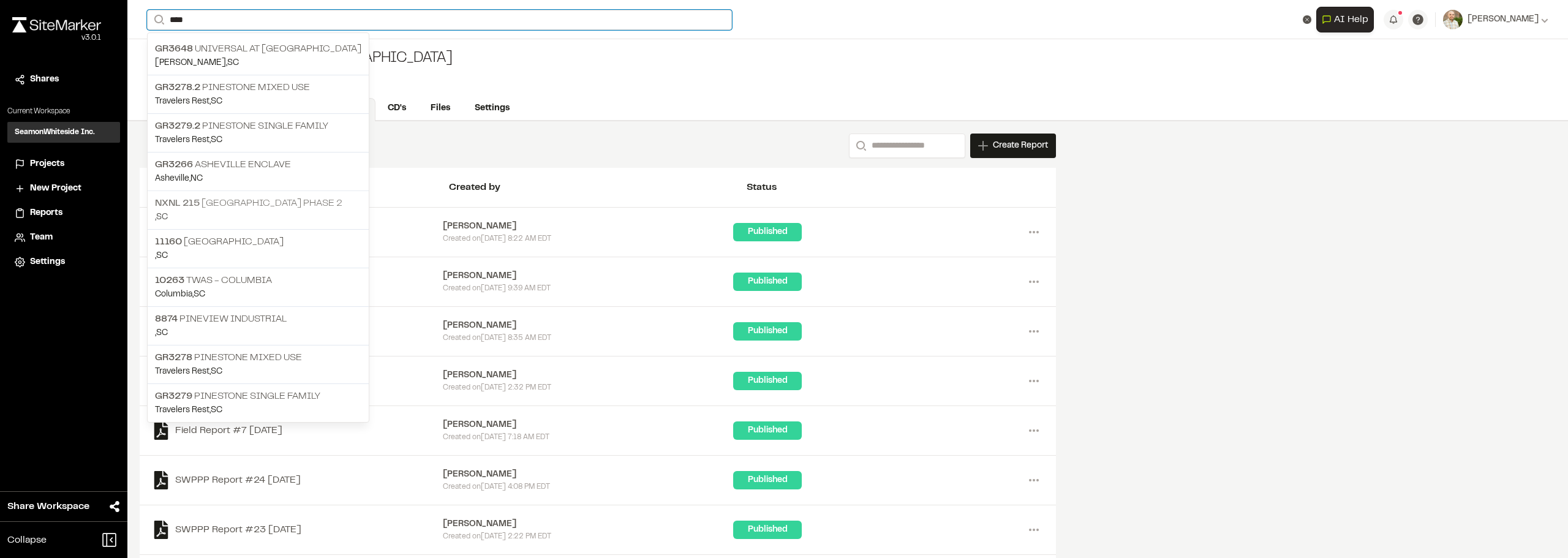
type input "****"
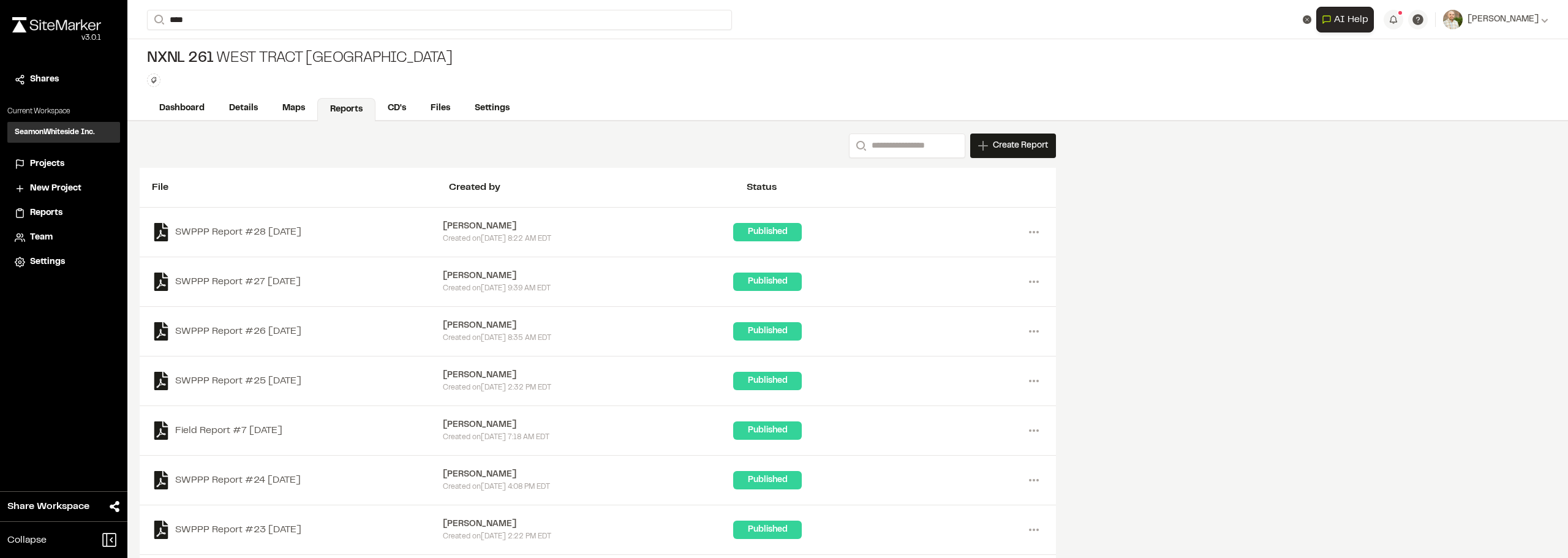
click at [272, 205] on p "NXNL [STREET_ADDRESS]" at bounding box center [258, 203] width 206 height 15
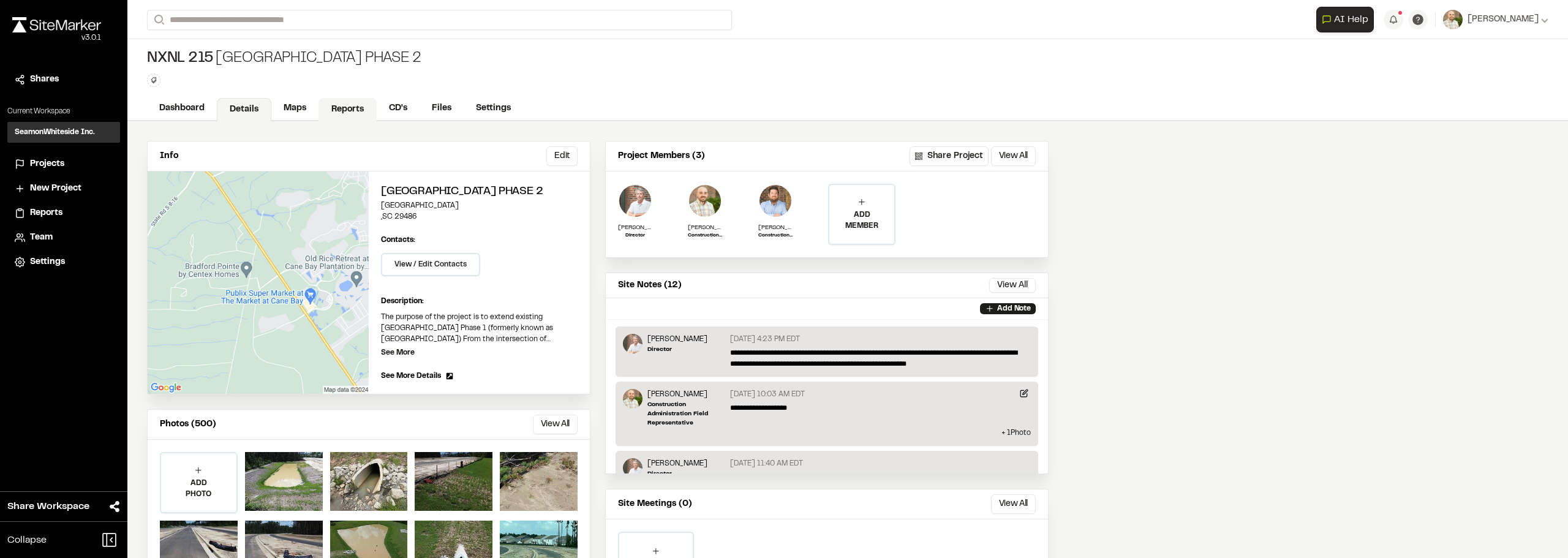
click at [350, 111] on link "Reports" at bounding box center [348, 109] width 58 height 23
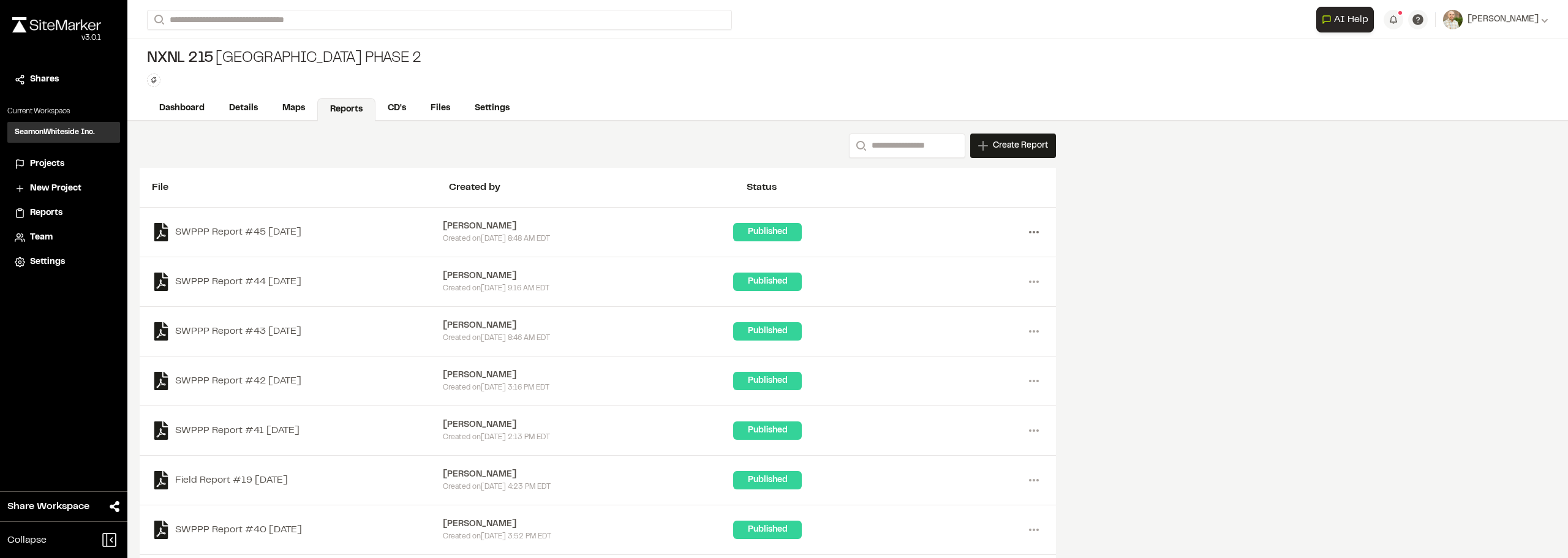
click at [1038, 231] on icon at bounding box center [1034, 232] width 20 height 20
click at [961, 271] on link "Download" at bounding box center [989, 276] width 107 height 18
click at [1039, 271] on div "SWPPP Report #44 [DATE] [PERSON_NAME] Created [DATE][DATE] 9:16 AM EDT Publishe…" at bounding box center [598, 282] width 892 height 25
click at [1037, 277] on icon at bounding box center [1034, 282] width 20 height 20
click at [975, 318] on link "Download" at bounding box center [989, 326] width 107 height 18
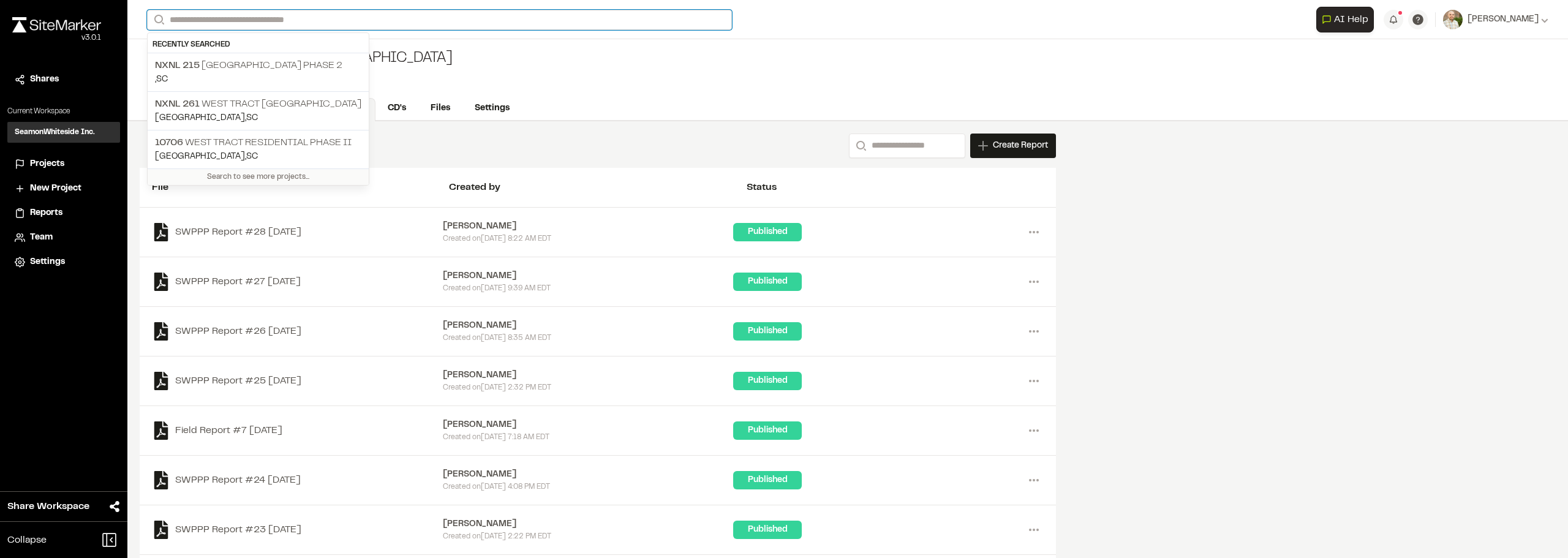
click at [295, 28] on input "Search" at bounding box center [439, 20] width 585 height 20
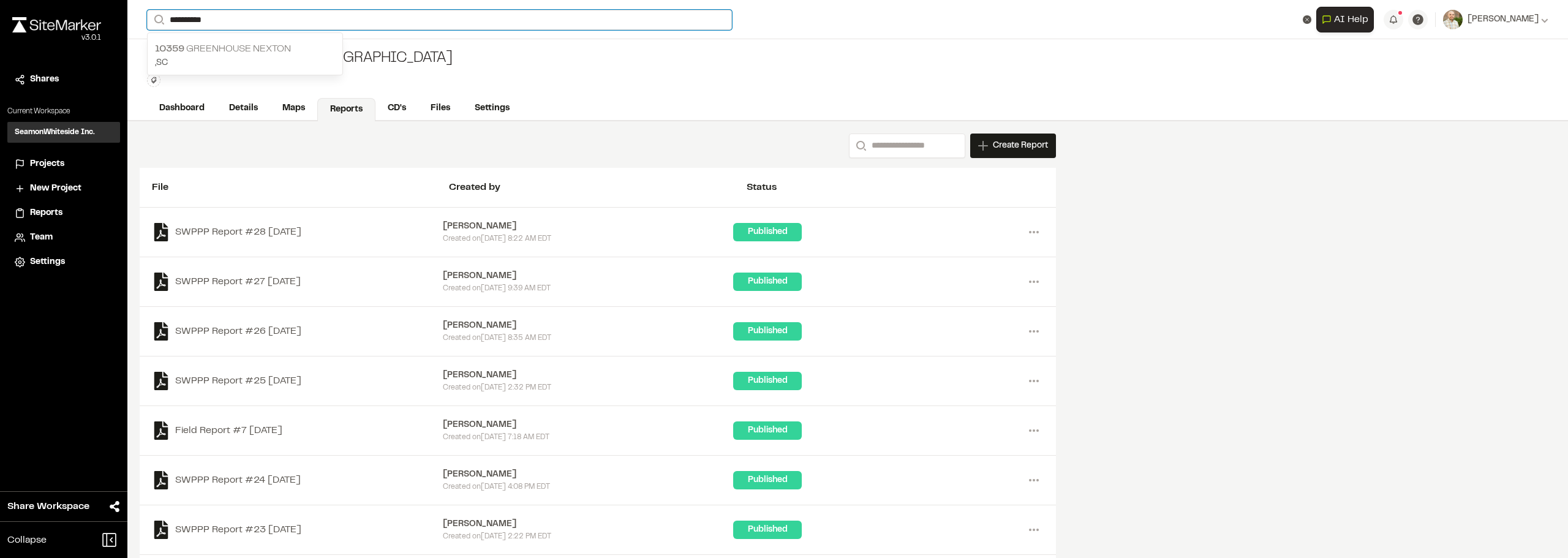
type input "**********"
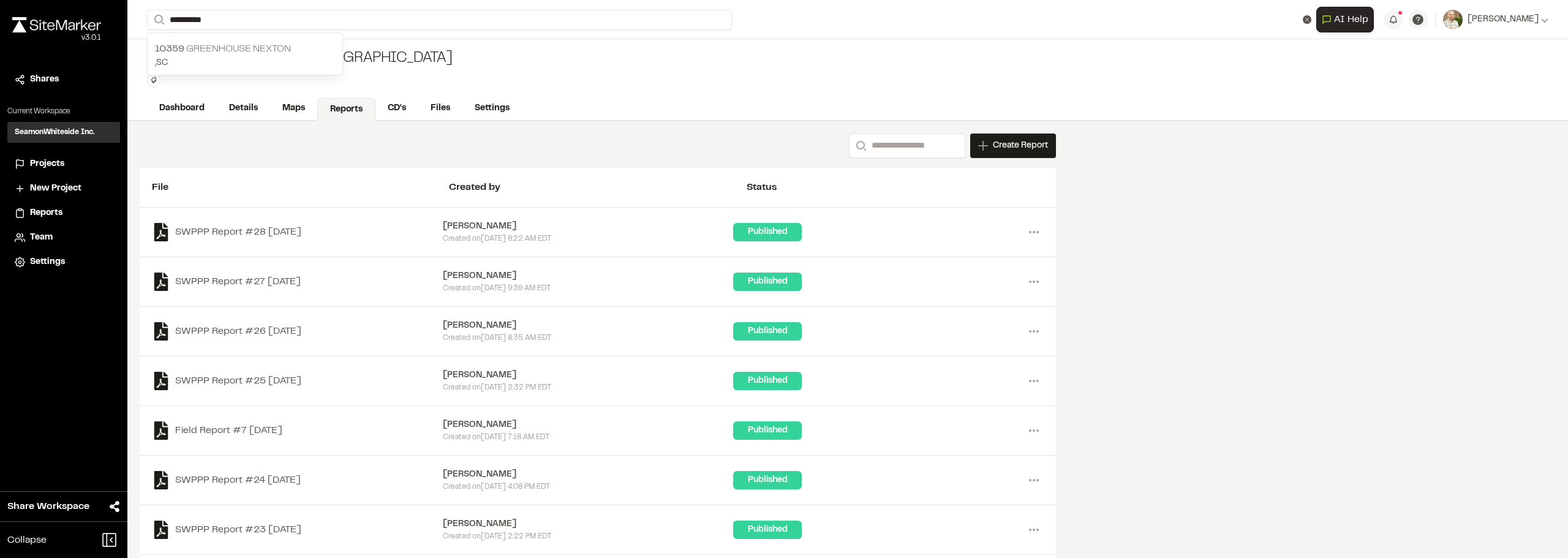
click at [258, 49] on p "10359 Greenhouse Nexton" at bounding box center [245, 49] width 180 height 15
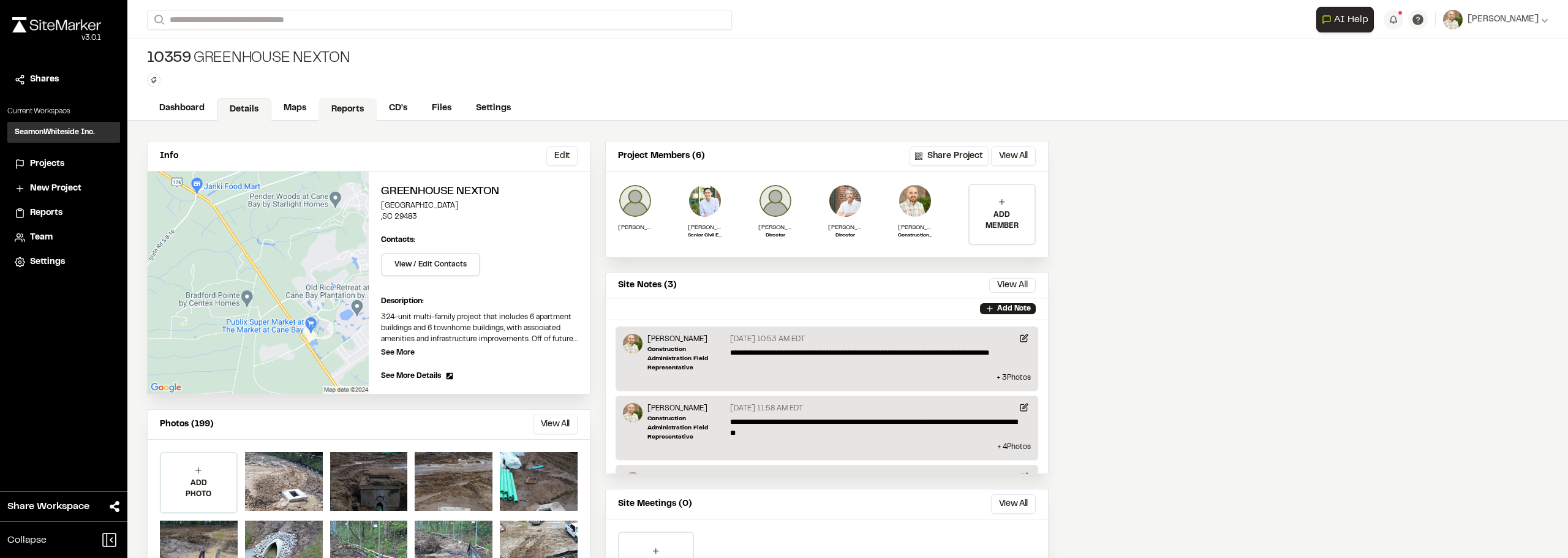
click at [353, 117] on link "Reports" at bounding box center [348, 109] width 58 height 23
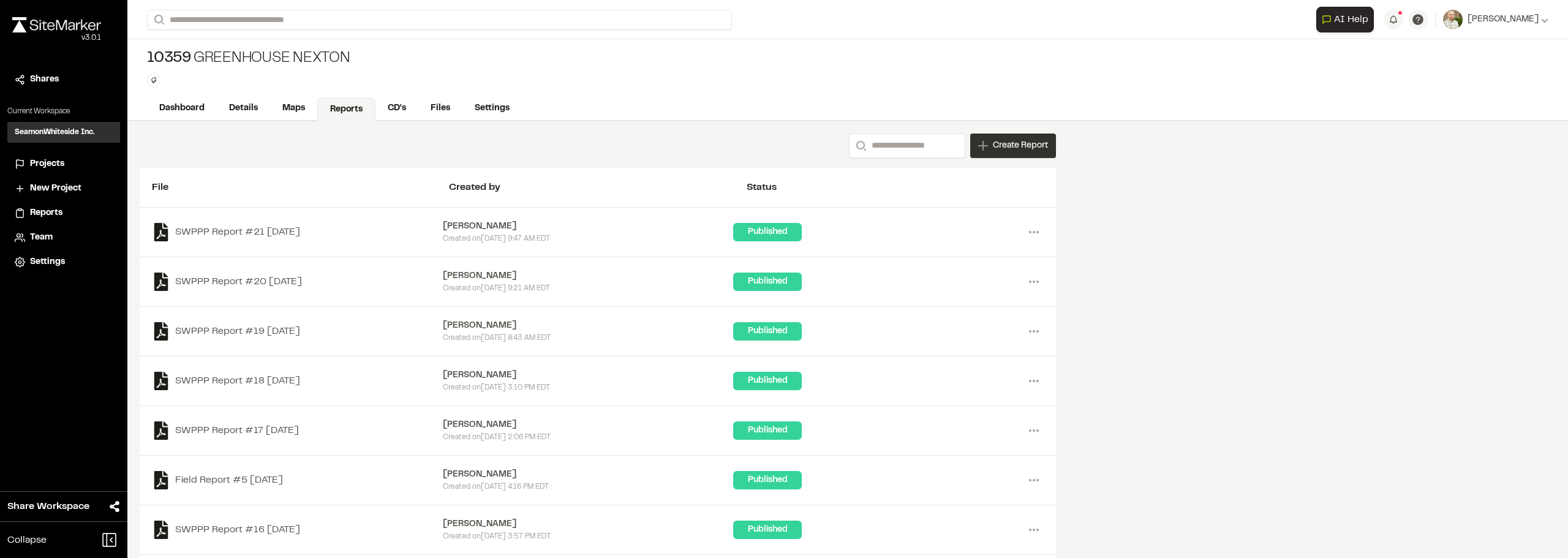
click at [1014, 145] on span "Create Report" at bounding box center [1020, 145] width 55 height 13
click at [1307, 310] on div "New Report | 10359 Greenhouse Nexton What type of Report do you want to create?…" at bounding box center [784, 289] width 1568 height 558
click at [439, 106] on link "Files" at bounding box center [441, 109] width 45 height 23
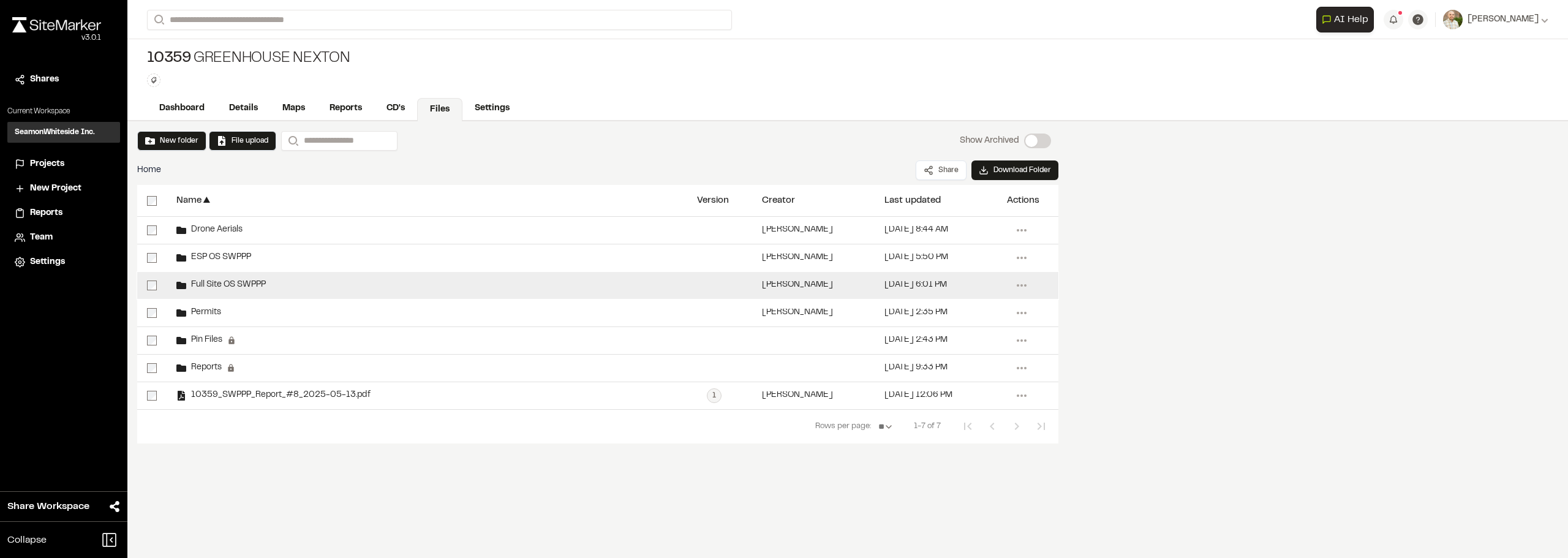
click at [233, 282] on span "Full Site OS SWPPP" at bounding box center [226, 285] width 80 height 8
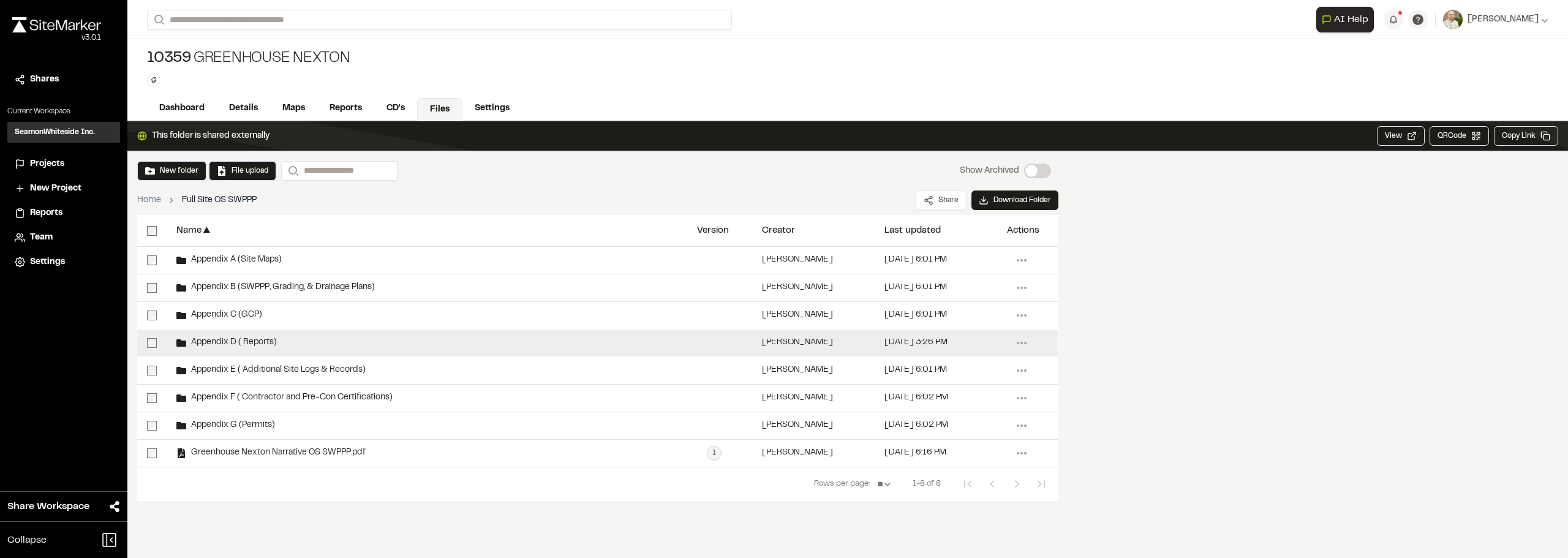
click at [240, 338] on div "Appendix D ( Reports)" at bounding box center [227, 343] width 100 height 10
click at [266, 345] on span "Appendix D ( Reports)" at bounding box center [232, 343] width 91 height 8
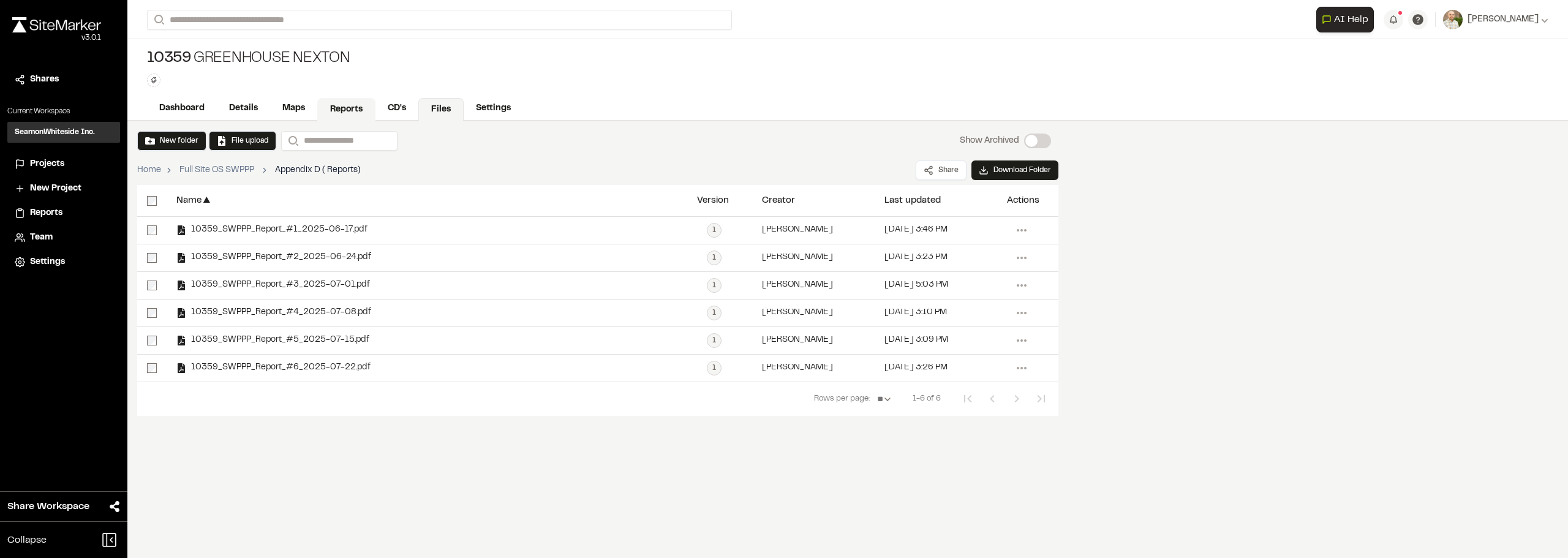
click at [357, 109] on link "Reports" at bounding box center [346, 109] width 58 height 23
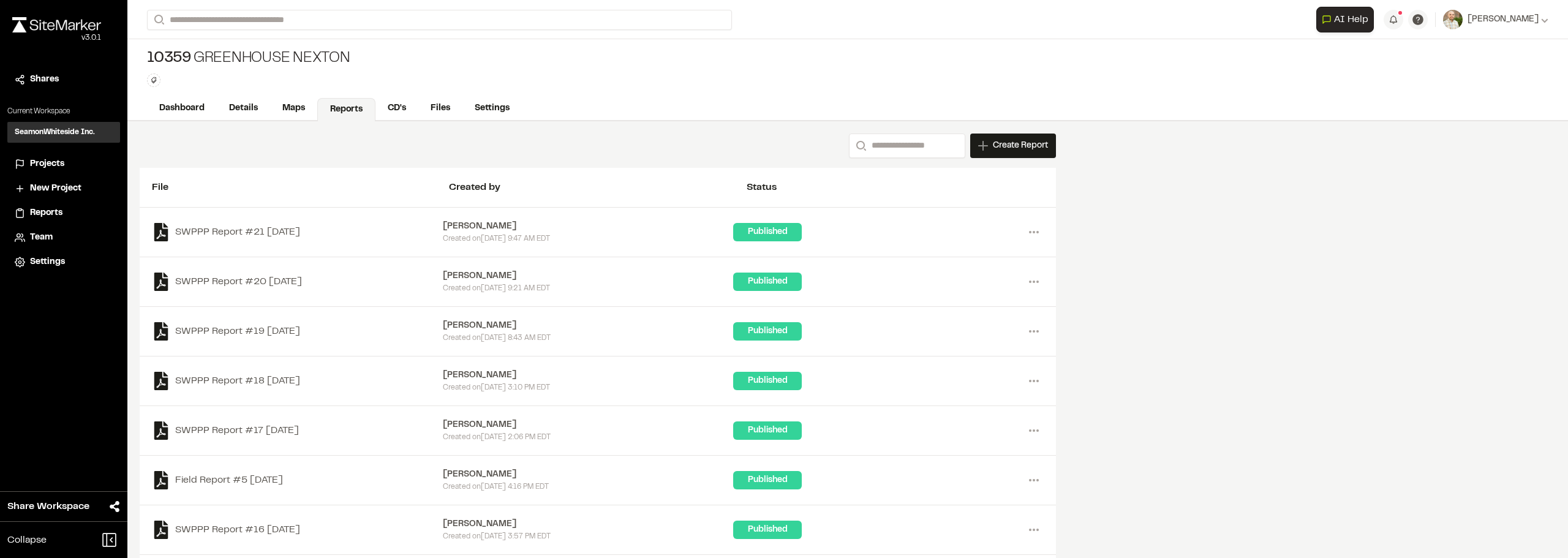
click at [1047, 335] on div "SWPPP Report #19 2025-07-31 Shawn Simons Created on Thu, Jul 31, 2025 8:43 AM E…" at bounding box center [598, 331] width 916 height 50
click at [1040, 333] on icon at bounding box center [1034, 331] width 20 height 20
click at [964, 371] on link "Download" at bounding box center [989, 376] width 107 height 18
click at [1037, 283] on icon at bounding box center [1034, 282] width 20 height 20
click at [965, 326] on link "Download" at bounding box center [989, 326] width 107 height 18
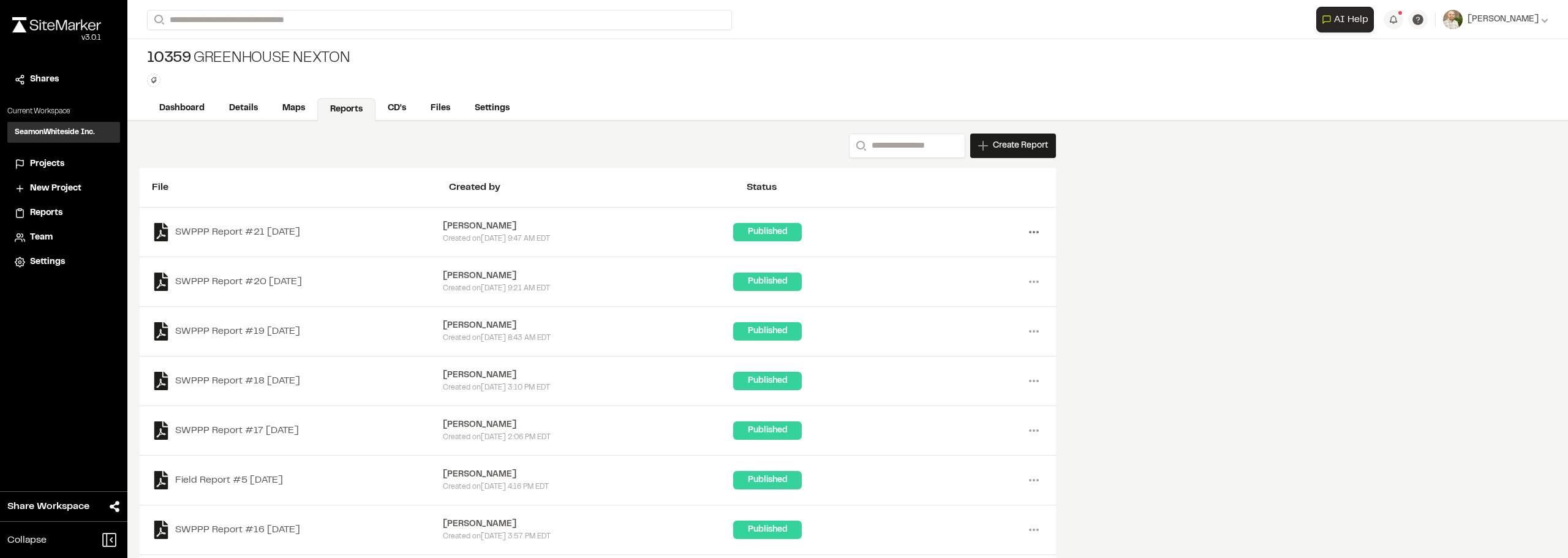
click at [1040, 228] on icon at bounding box center [1034, 232] width 20 height 20
drag, startPoint x: 964, startPoint y: 295, endPoint x: 982, endPoint y: 276, distance: 26.2
click at [982, 276] on ul "View Download Share Delete Confirm Report Removal Are you sure? This will compl…" at bounding box center [989, 285] width 107 height 73
click at [976, 274] on link "Download" at bounding box center [989, 276] width 107 height 18
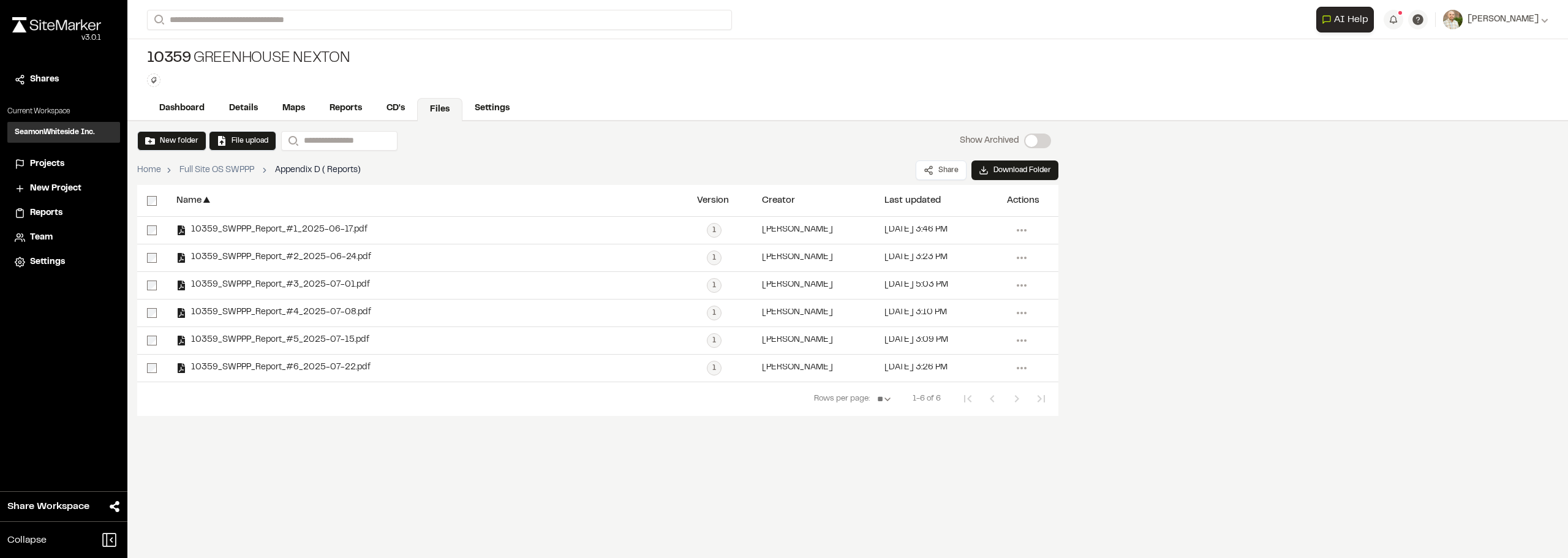
click at [535, 454] on div "**********" at bounding box center [847, 340] width 1441 height 437
click at [228, 136] on button "File upload" at bounding box center [243, 141] width 52 height 11
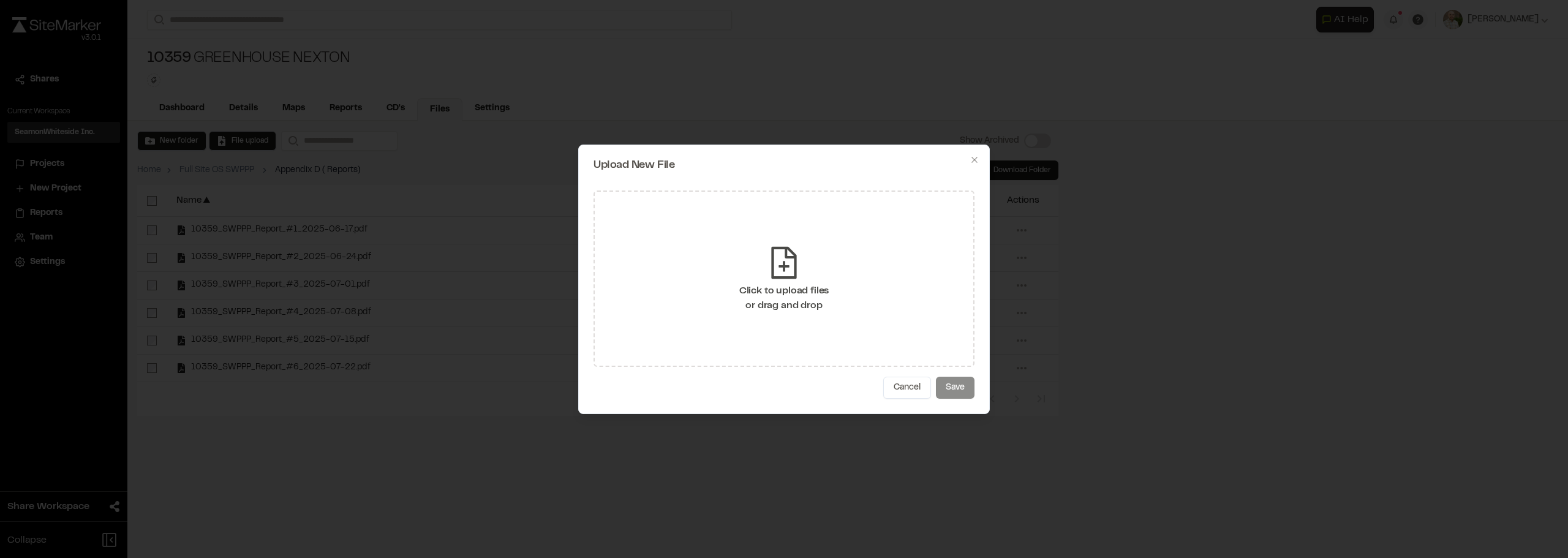
click at [721, 231] on div "Click to upload files or drag and drop" at bounding box center [784, 279] width 381 height 177
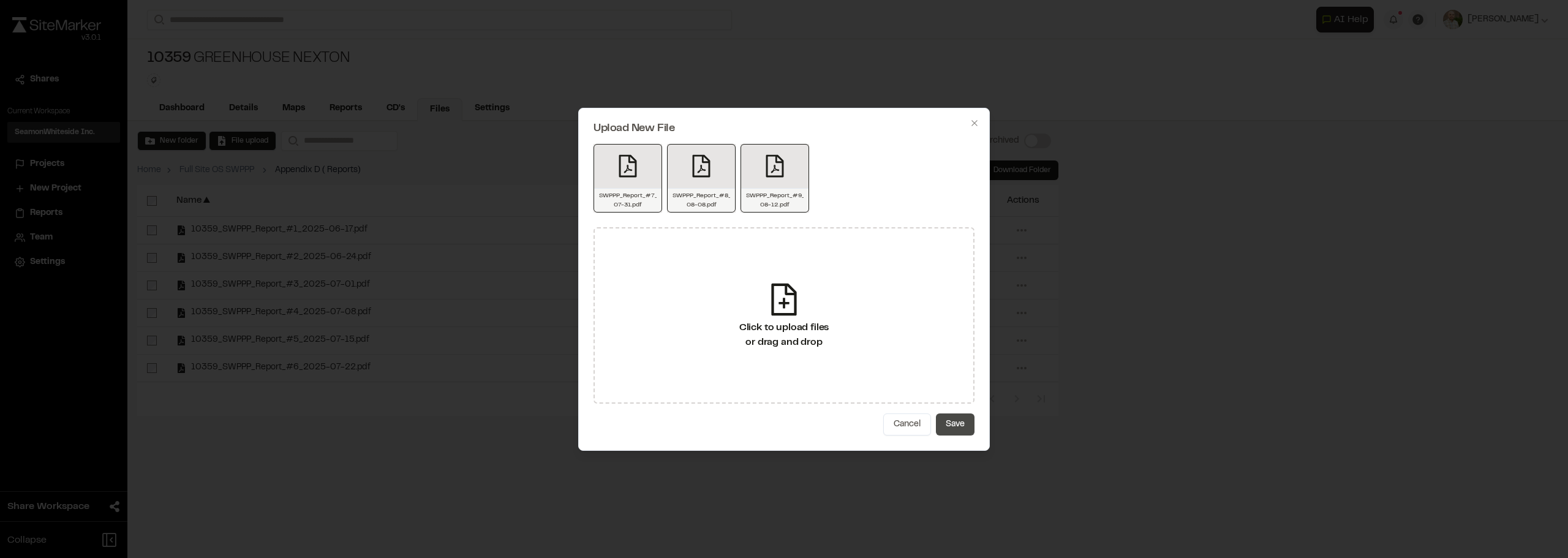
click at [960, 427] on button "Save" at bounding box center [955, 424] width 38 height 22
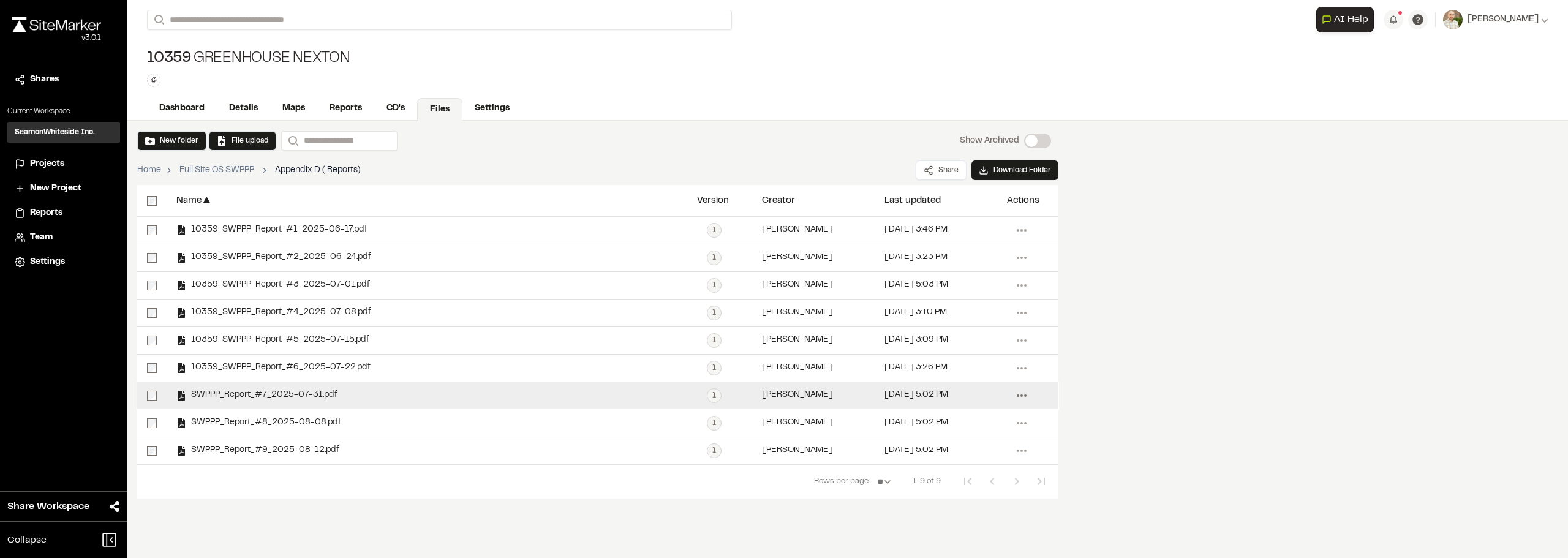
click at [1016, 398] on icon at bounding box center [1022, 396] width 20 height 20
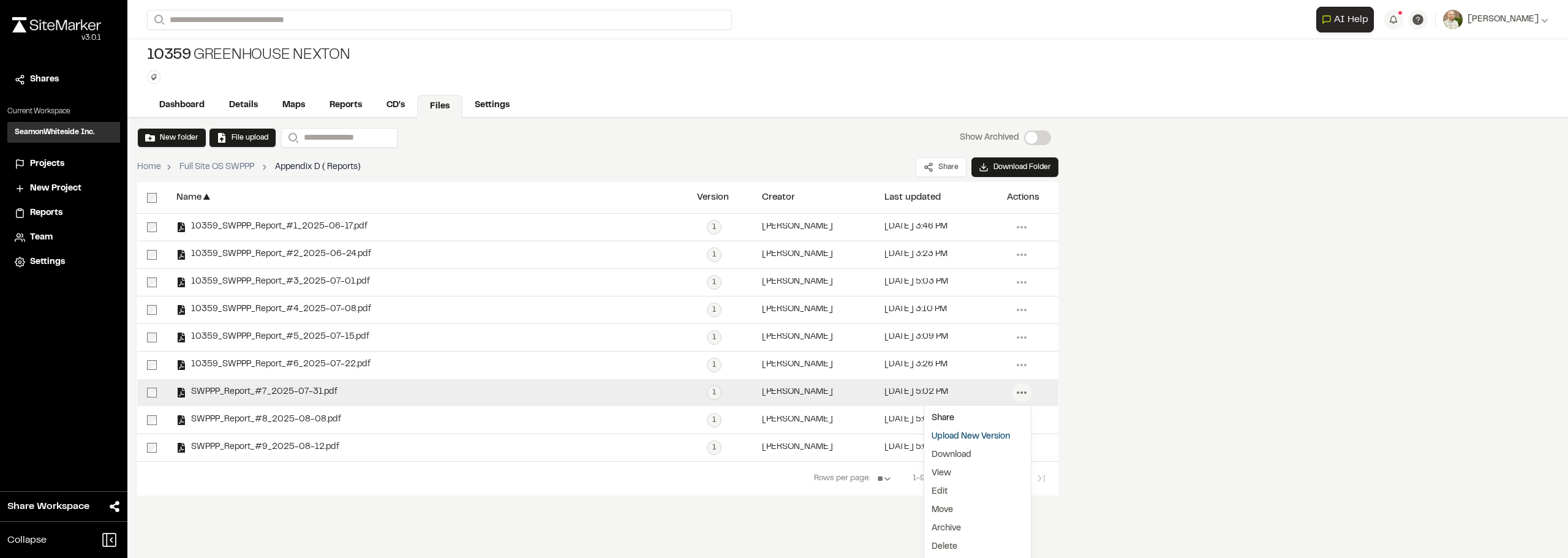
scroll to position [6, 0]
click at [987, 433] on link "Upload New Version" at bounding box center [977, 434] width 107 height 18
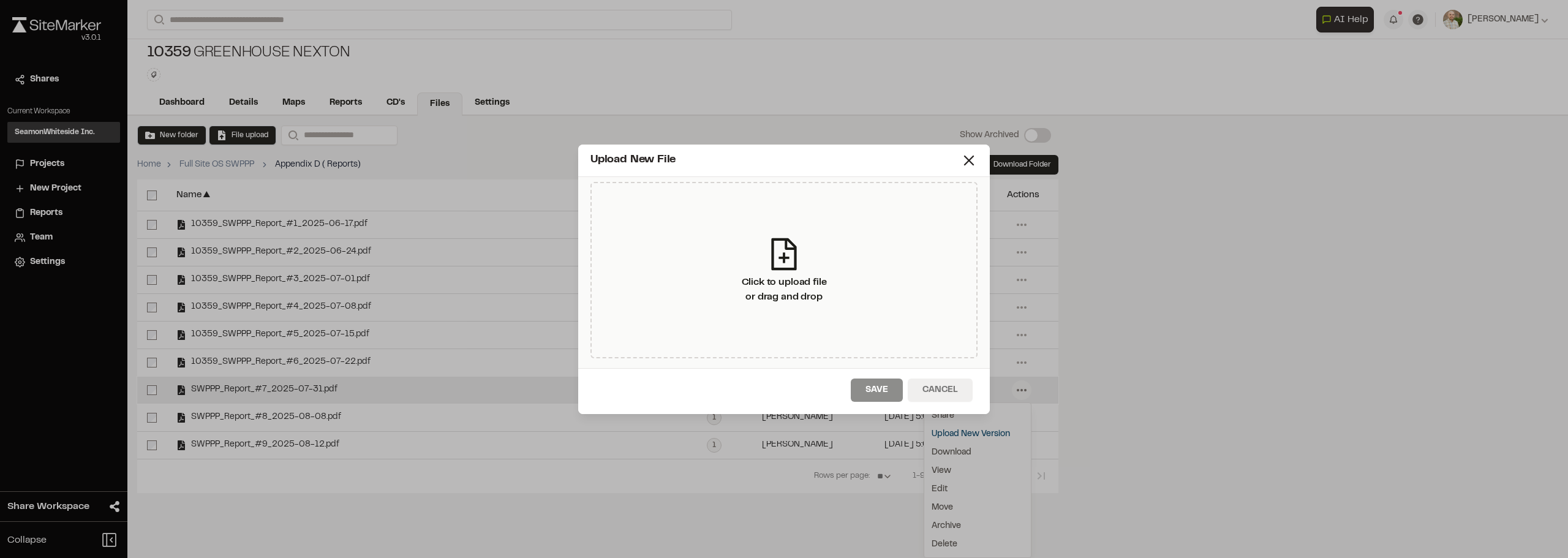
click at [948, 394] on button "Cancel" at bounding box center [940, 390] width 65 height 23
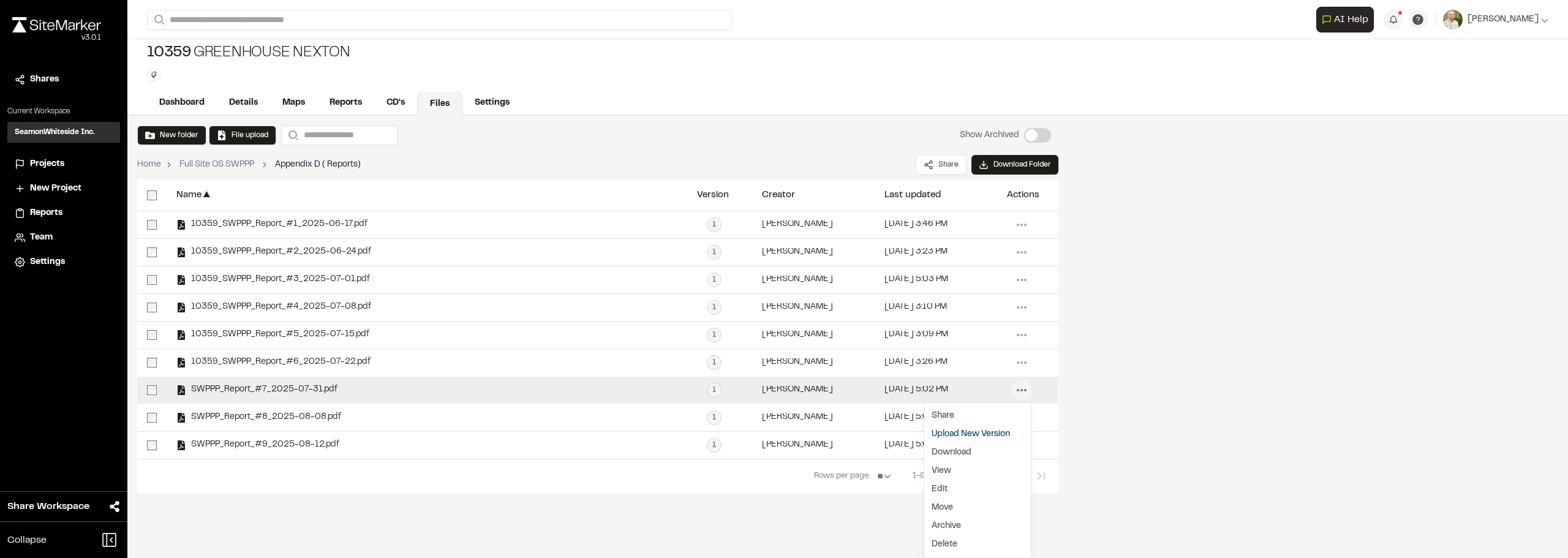
click at [1178, 425] on div "**********" at bounding box center [847, 334] width 1441 height 437
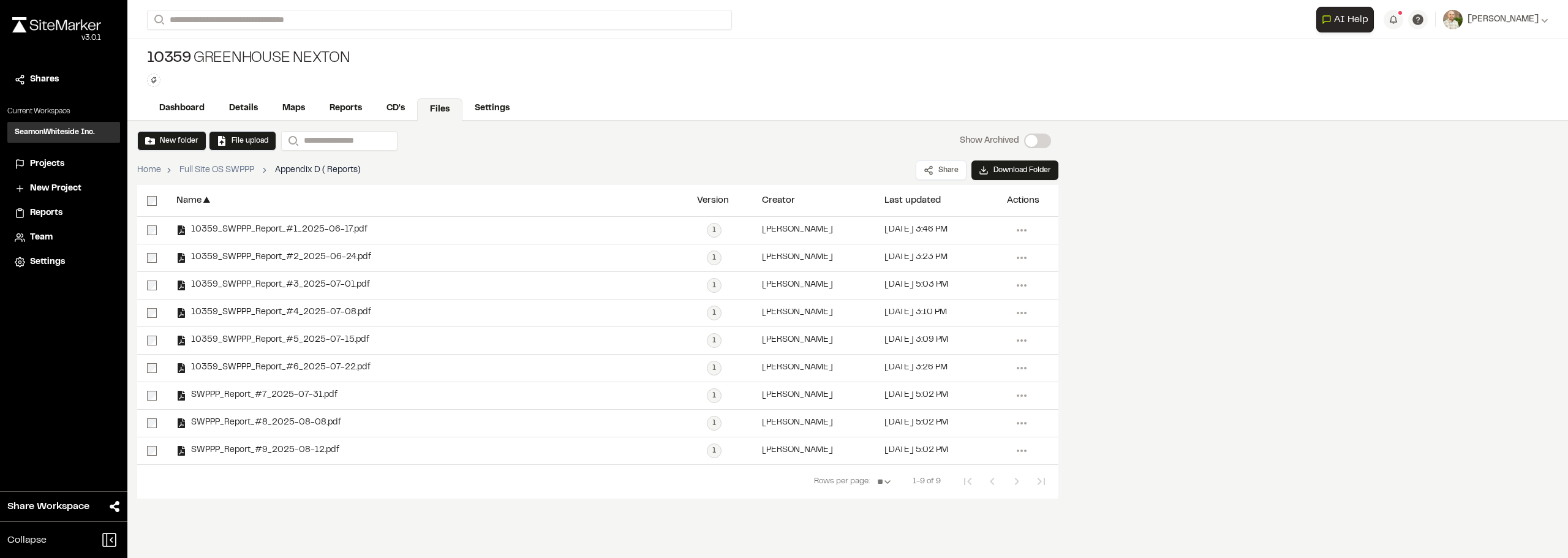
scroll to position [0, 0]
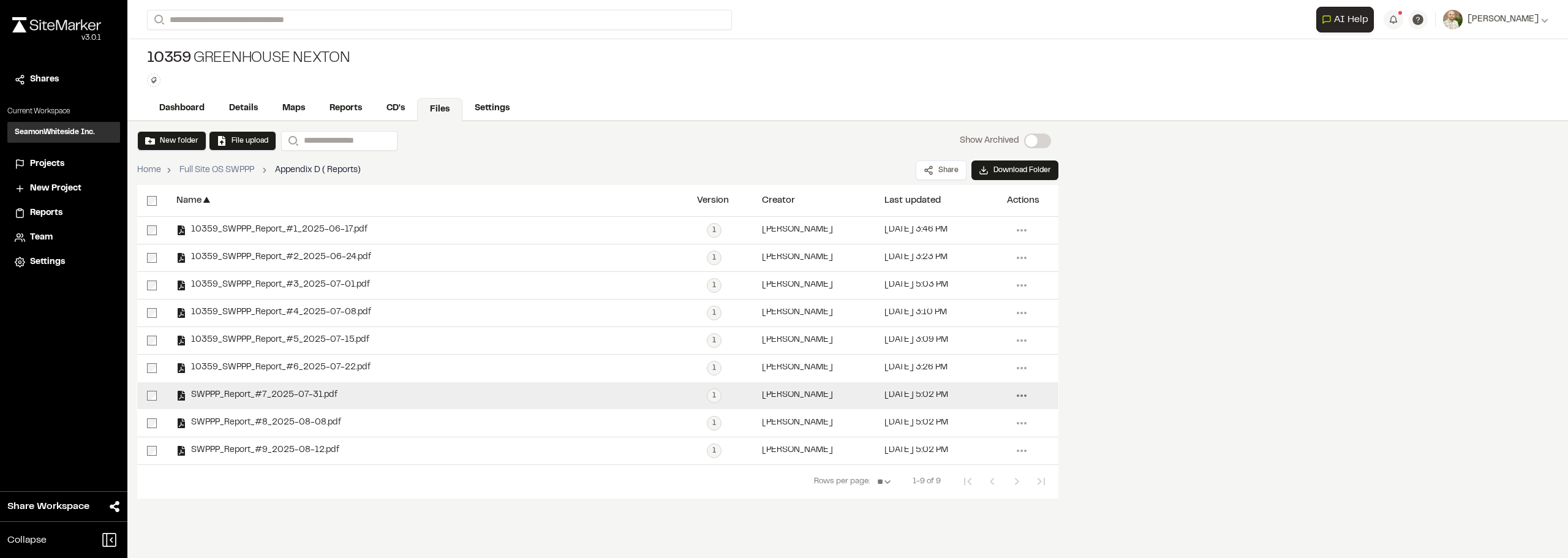
click at [1022, 393] on icon at bounding box center [1022, 396] width 20 height 20
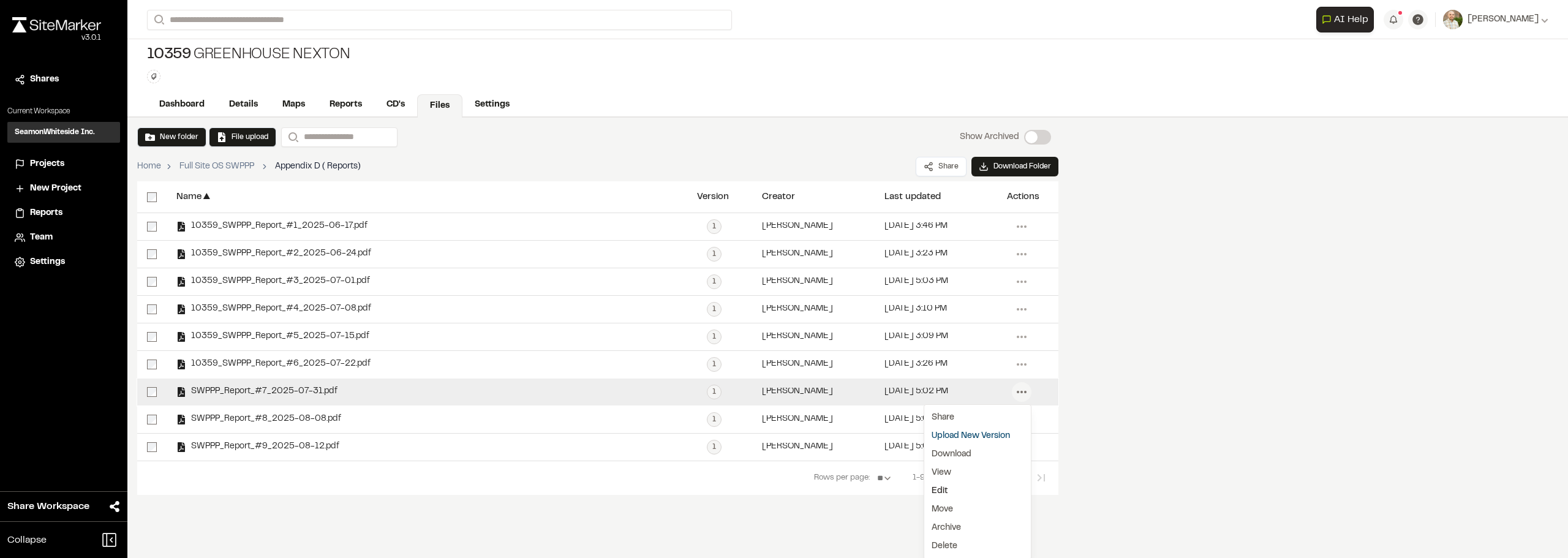
scroll to position [6, 0]
click at [955, 488] on link "Edit" at bounding box center [977, 489] width 107 height 18
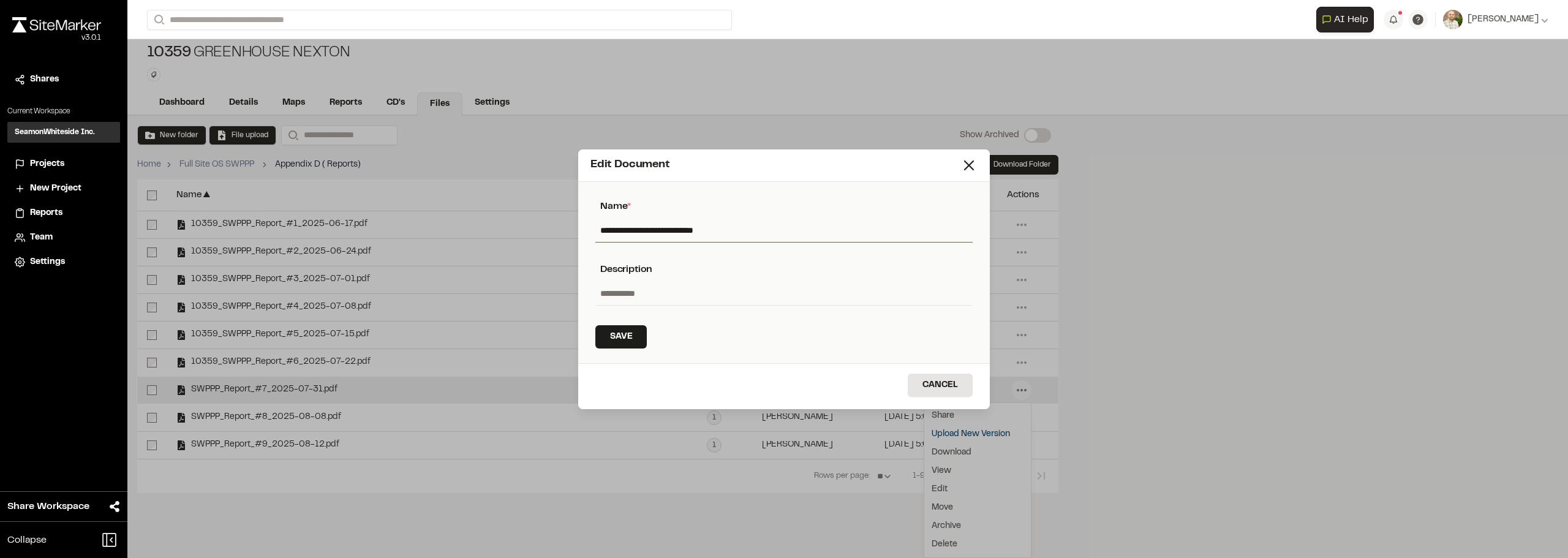
drag, startPoint x: 600, startPoint y: 225, endPoint x: 830, endPoint y: 283, distance: 237.2
click at [600, 226] on input "**********" at bounding box center [784, 230] width 377 height 23
type input "**********"
click at [608, 331] on button "Save" at bounding box center [622, 336] width 52 height 23
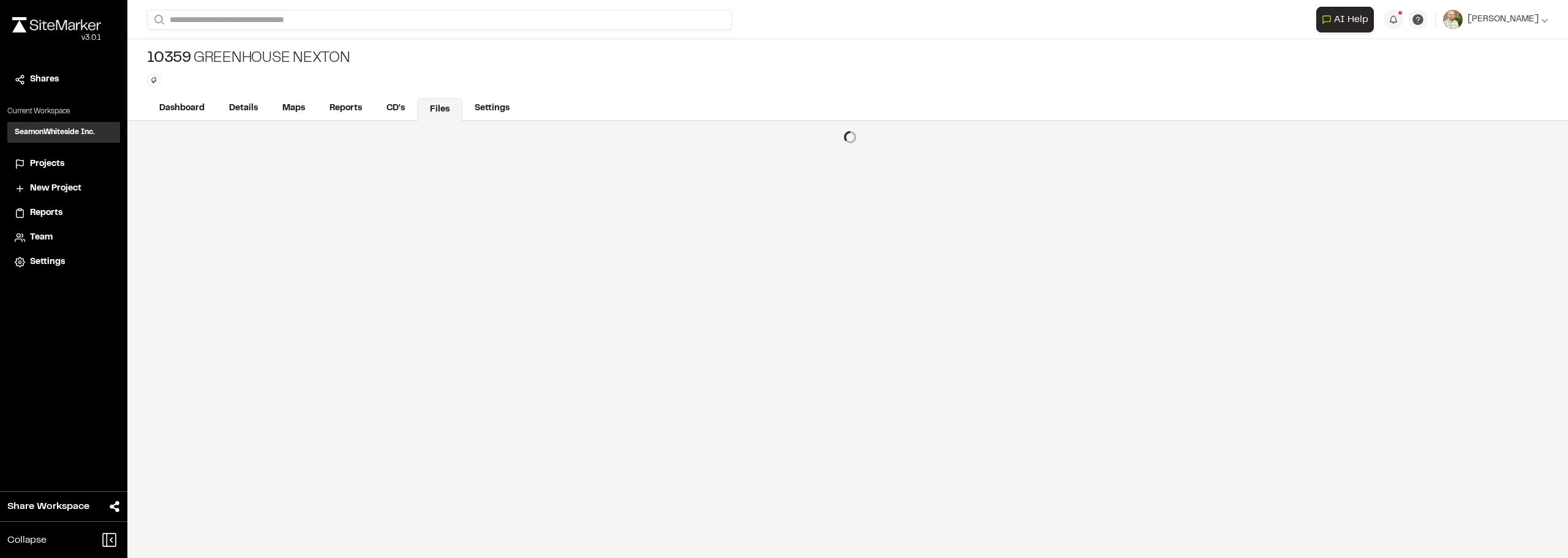
scroll to position [0, 0]
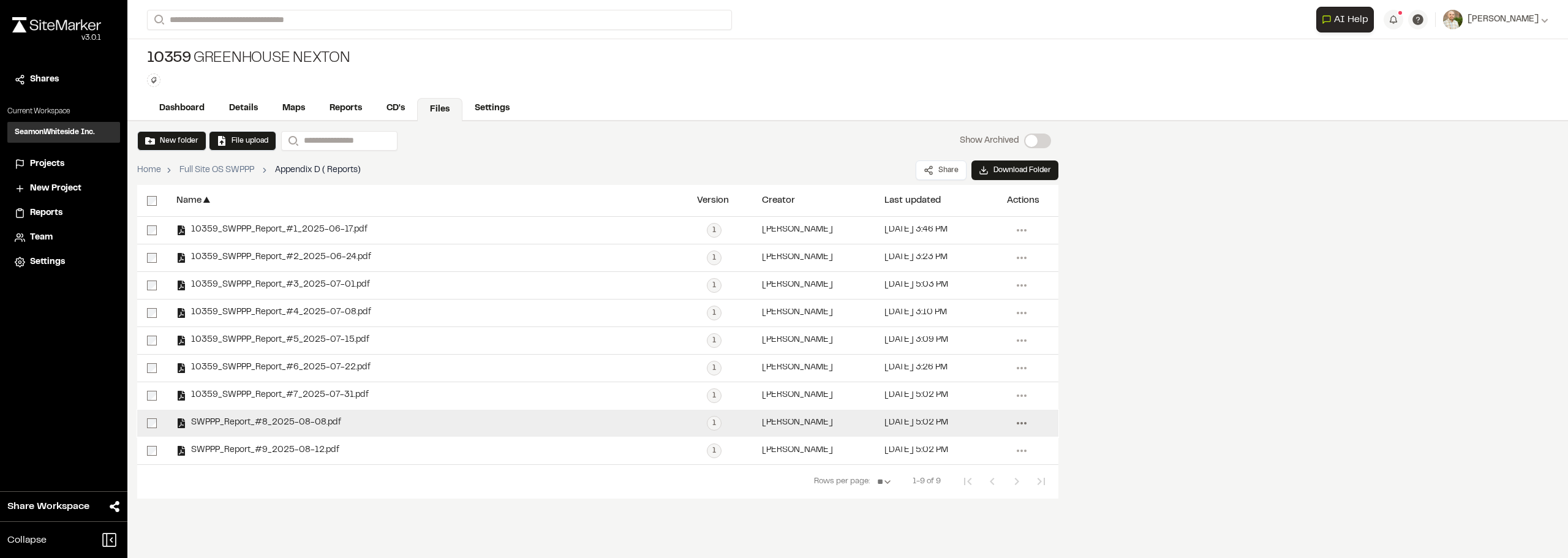
click at [1023, 420] on icon at bounding box center [1022, 423] width 20 height 20
click at [940, 524] on span "Edit" at bounding box center [939, 522] width 16 height 13
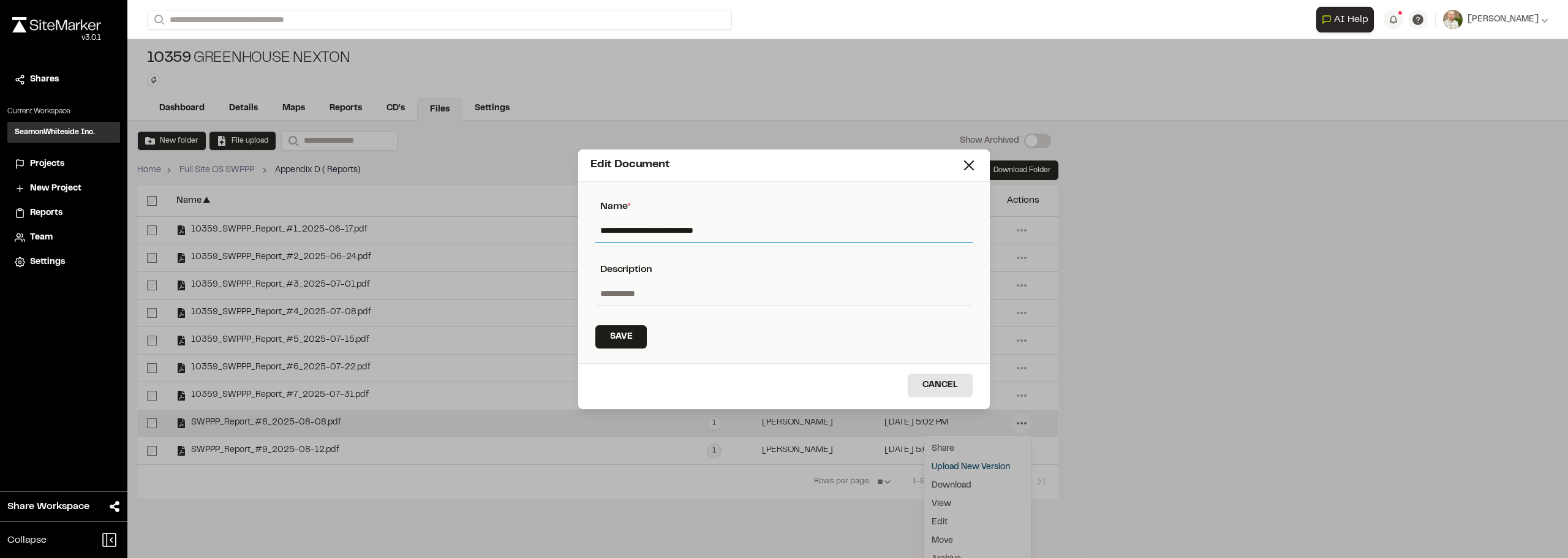
click at [598, 227] on input "**********" at bounding box center [784, 230] width 377 height 23
type input "**********"
click at [611, 332] on button "Save" at bounding box center [622, 336] width 52 height 23
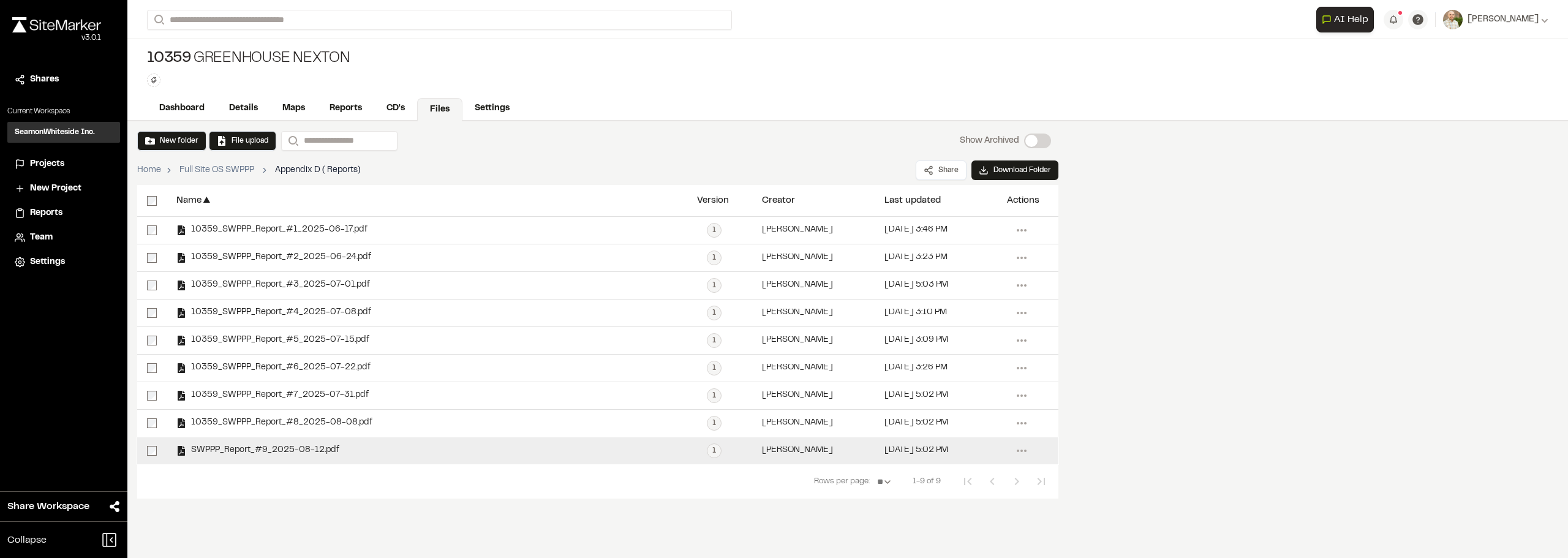
click at [222, 448] on span "SWPPP_Report_#9_2025-08-12.pdf" at bounding box center [262, 451] width 153 height 8
click at [1020, 446] on icon at bounding box center [1022, 451] width 20 height 20
click at [941, 552] on span "Edit" at bounding box center [939, 550] width 16 height 13
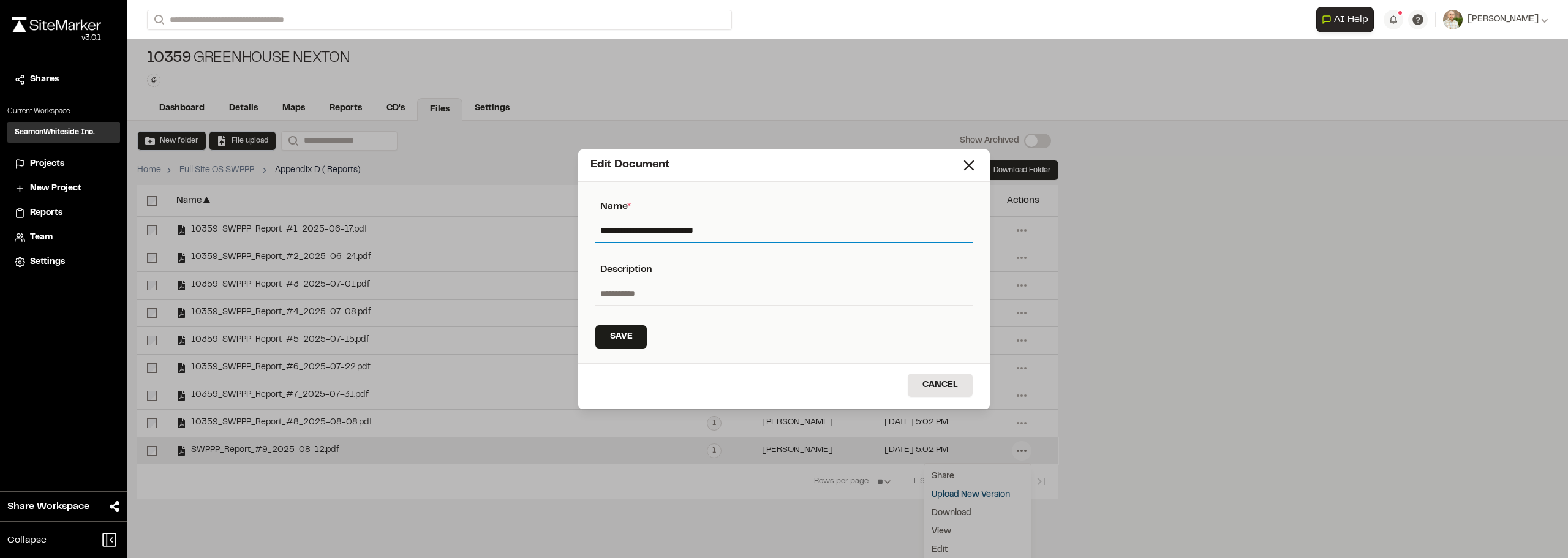
click at [600, 226] on input "**********" at bounding box center [784, 230] width 377 height 23
type input "**********"
click at [627, 341] on button "Save" at bounding box center [622, 336] width 52 height 23
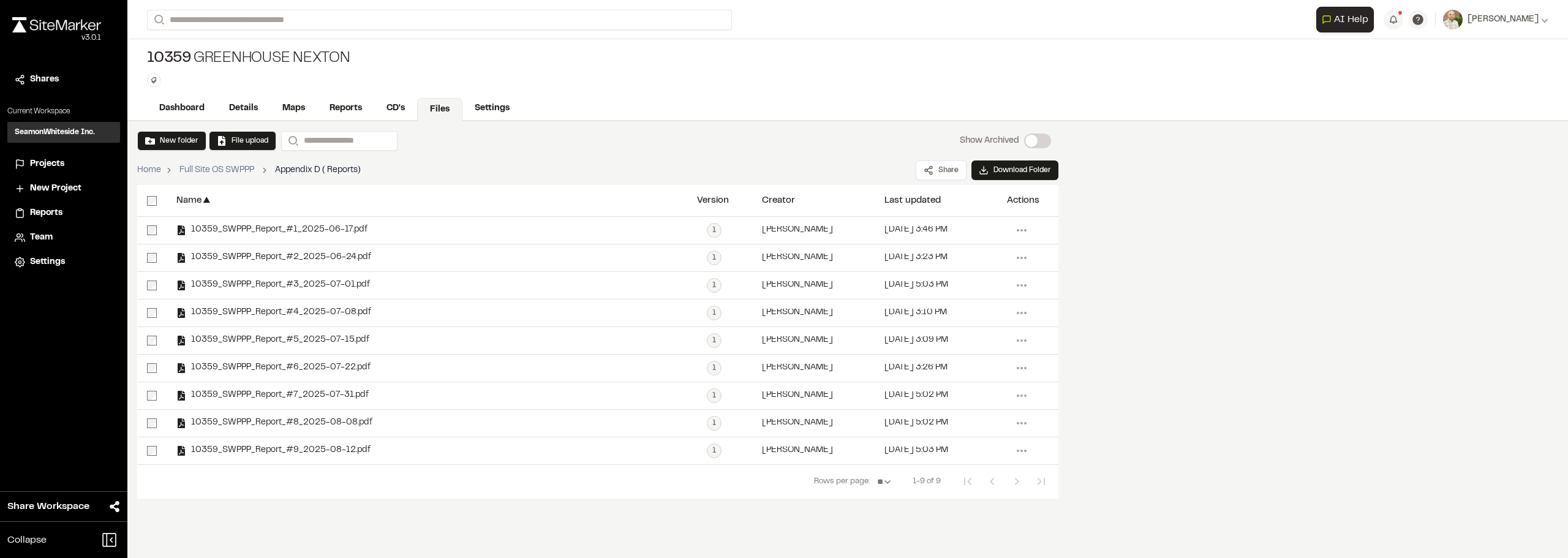
click at [1329, 357] on div "**********" at bounding box center [847, 340] width 1441 height 437
drag, startPoint x: 1482, startPoint y: 263, endPoint x: 1292, endPoint y: 237, distance: 191.8
click at [1481, 263] on div "**********" at bounding box center [847, 340] width 1441 height 437
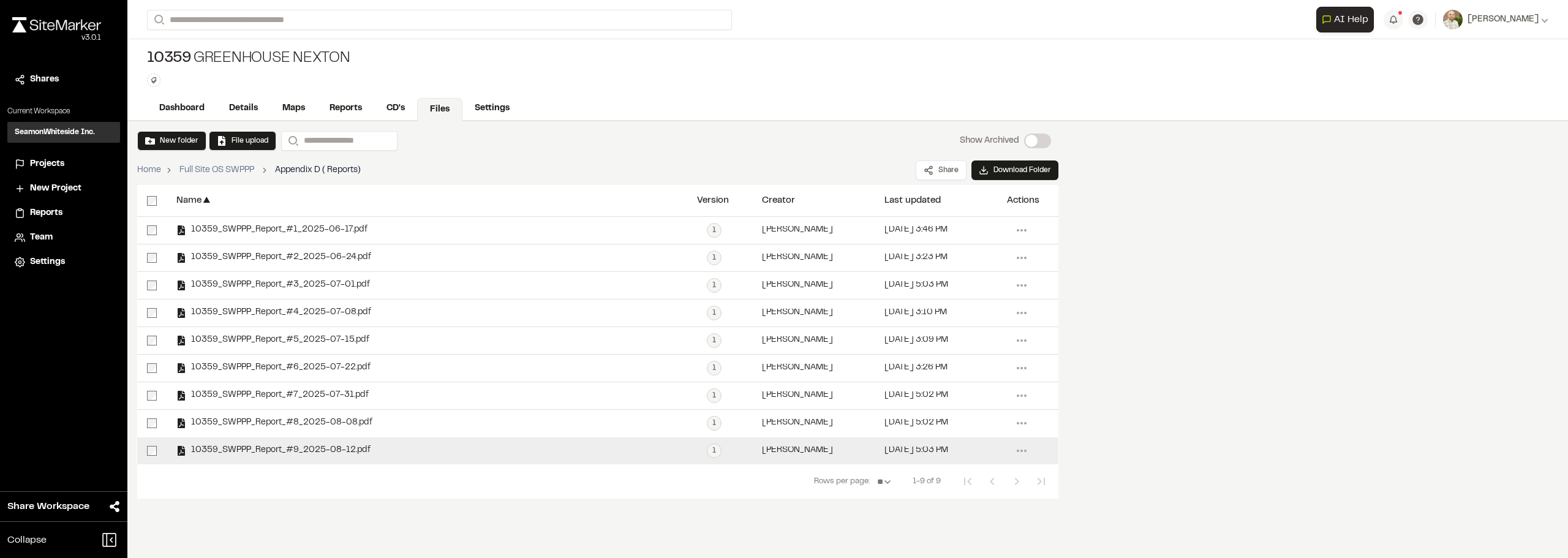
drag, startPoint x: 408, startPoint y: 503, endPoint x: 309, endPoint y: 444, distance: 115.2
click at [408, 503] on div "**********" at bounding box center [598, 315] width 941 height 388
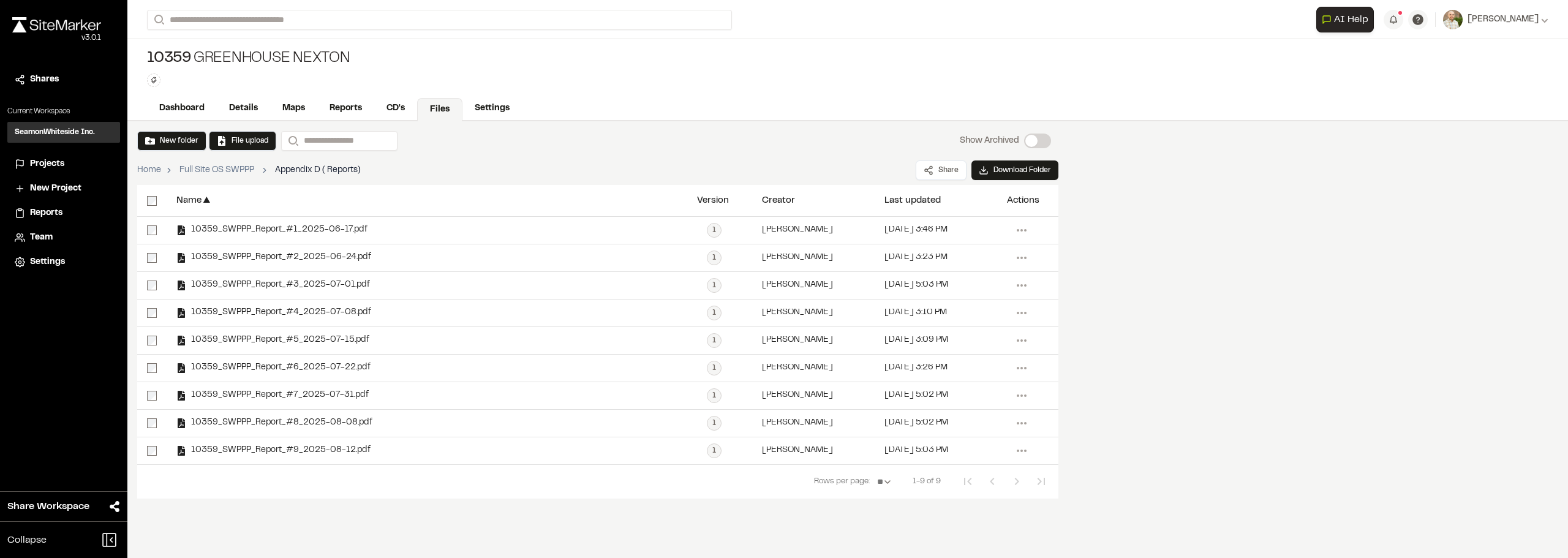
click at [37, 24] on img at bounding box center [56, 25] width 89 height 15
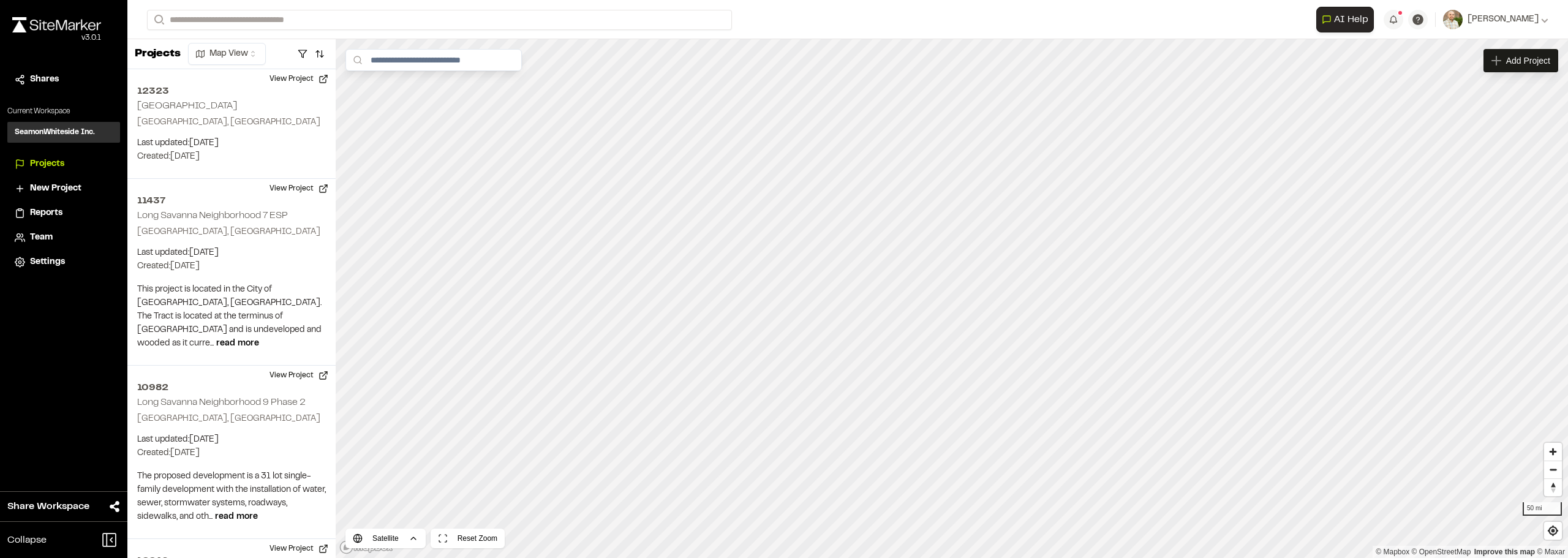
click at [73, 25] on img at bounding box center [56, 25] width 89 height 15
click at [38, 12] on div "Close sidebar v 3.0.1" at bounding box center [64, 39] width 127 height 58
click at [47, 25] on img at bounding box center [56, 25] width 89 height 15
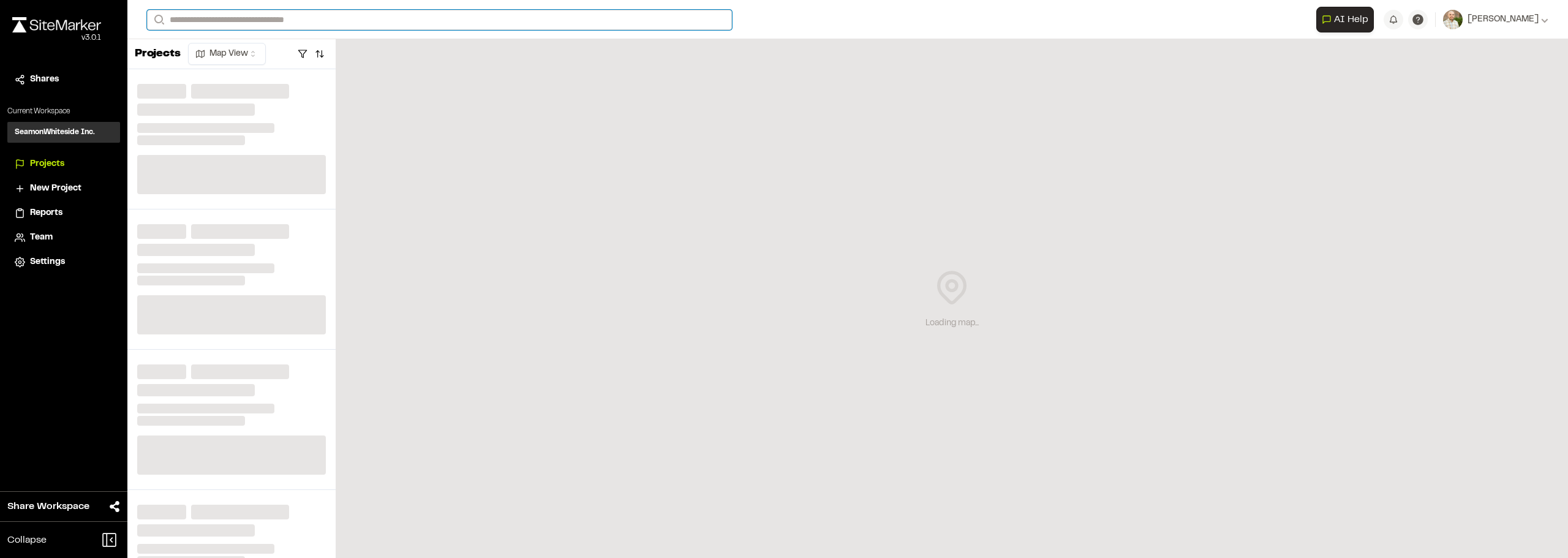
click at [300, 20] on input "Search" at bounding box center [439, 20] width 585 height 20
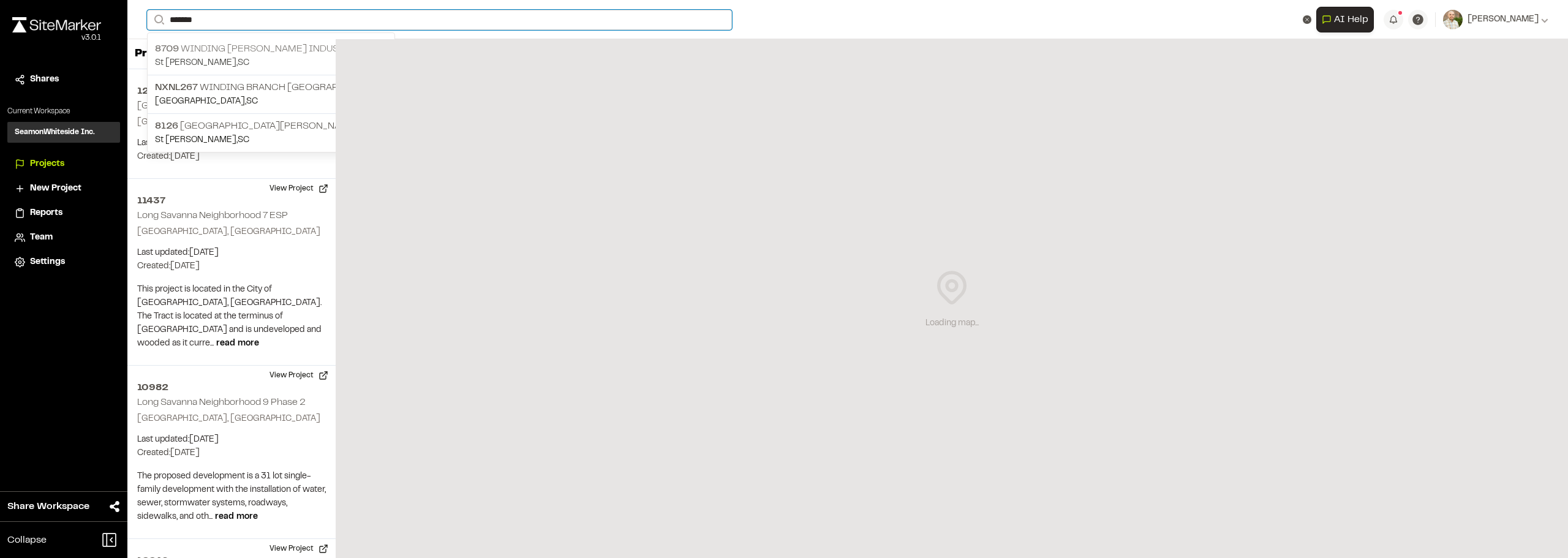
type input "*******"
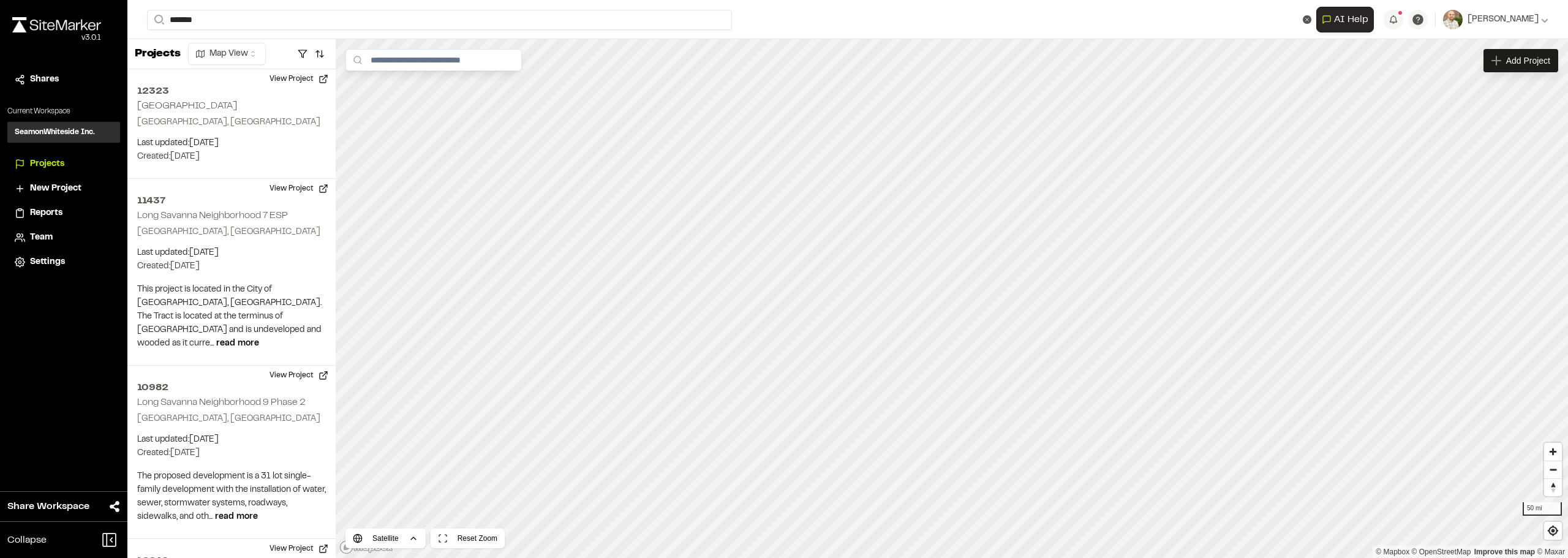
click at [244, 50] on p "8709 Winding [PERSON_NAME] Industrial" at bounding box center [271, 49] width 232 height 15
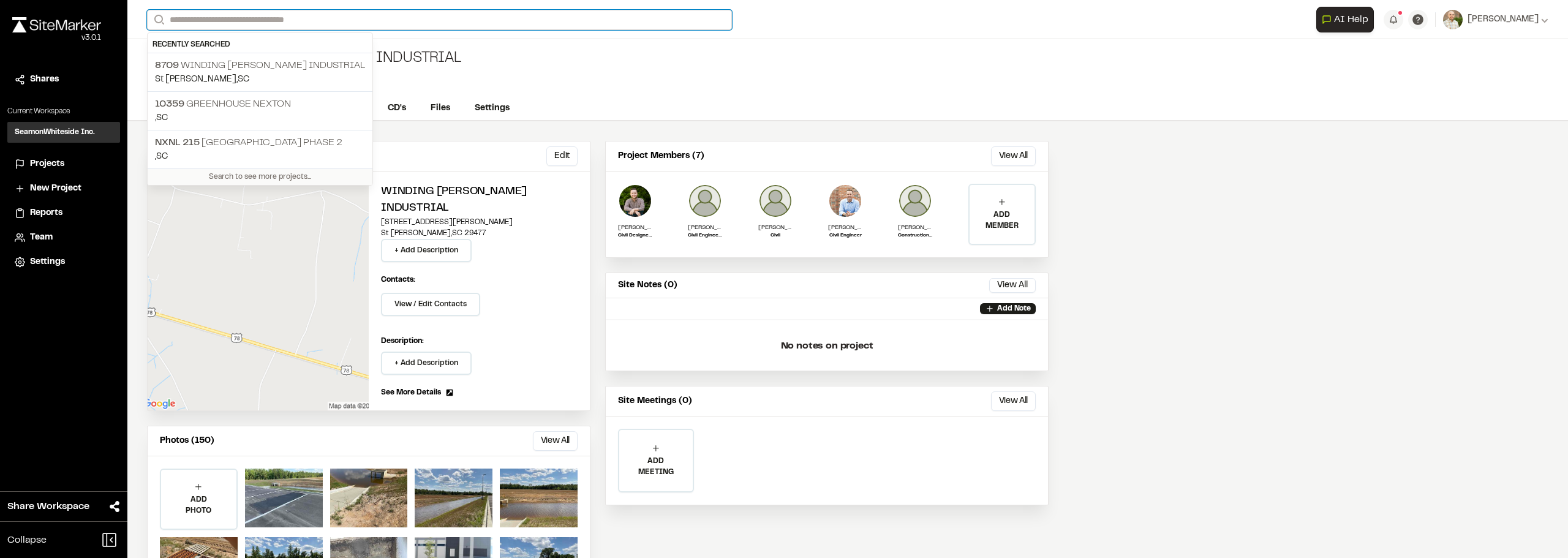
click at [218, 24] on input "Search" at bounding box center [439, 20] width 585 height 20
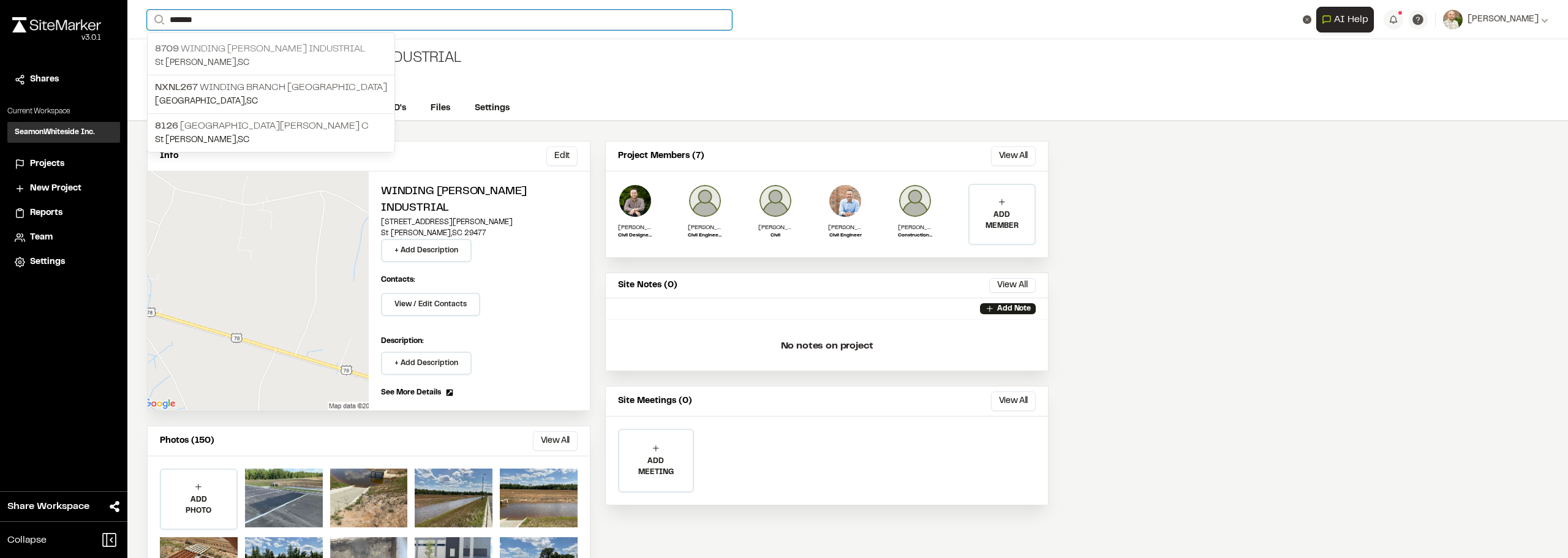
type input "*******"
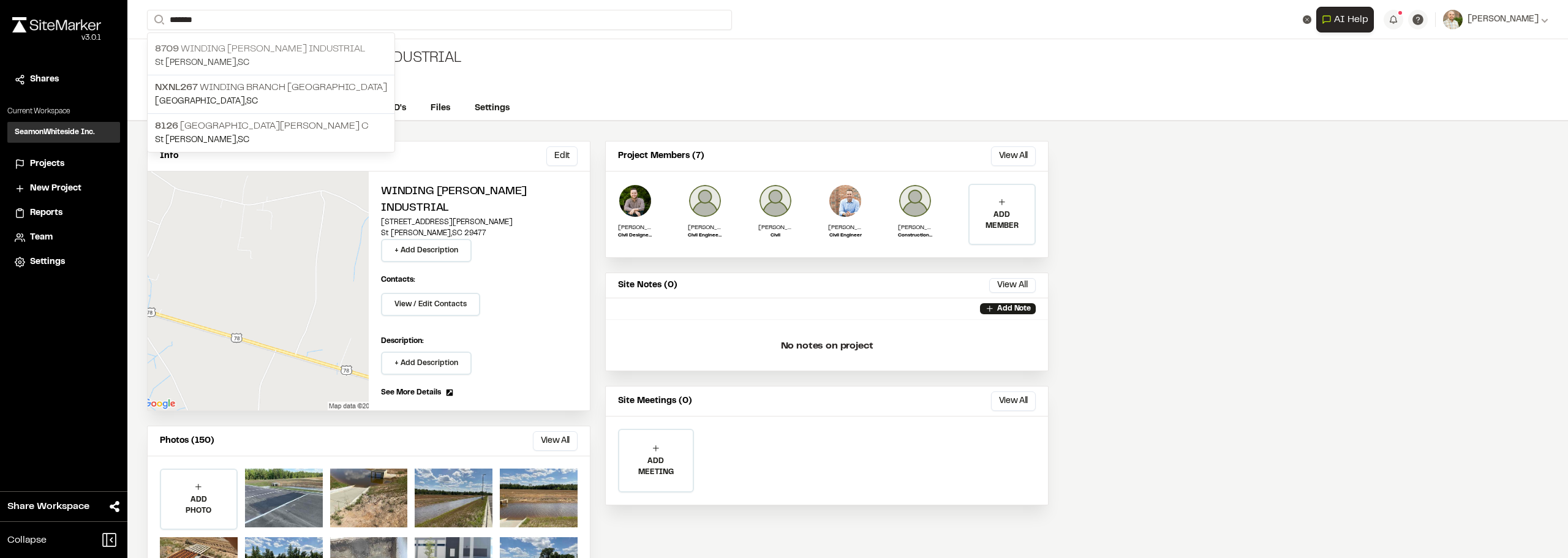
click at [292, 63] on p "St [PERSON_NAME] , [GEOGRAPHIC_DATA]" at bounding box center [271, 62] width 232 height 13
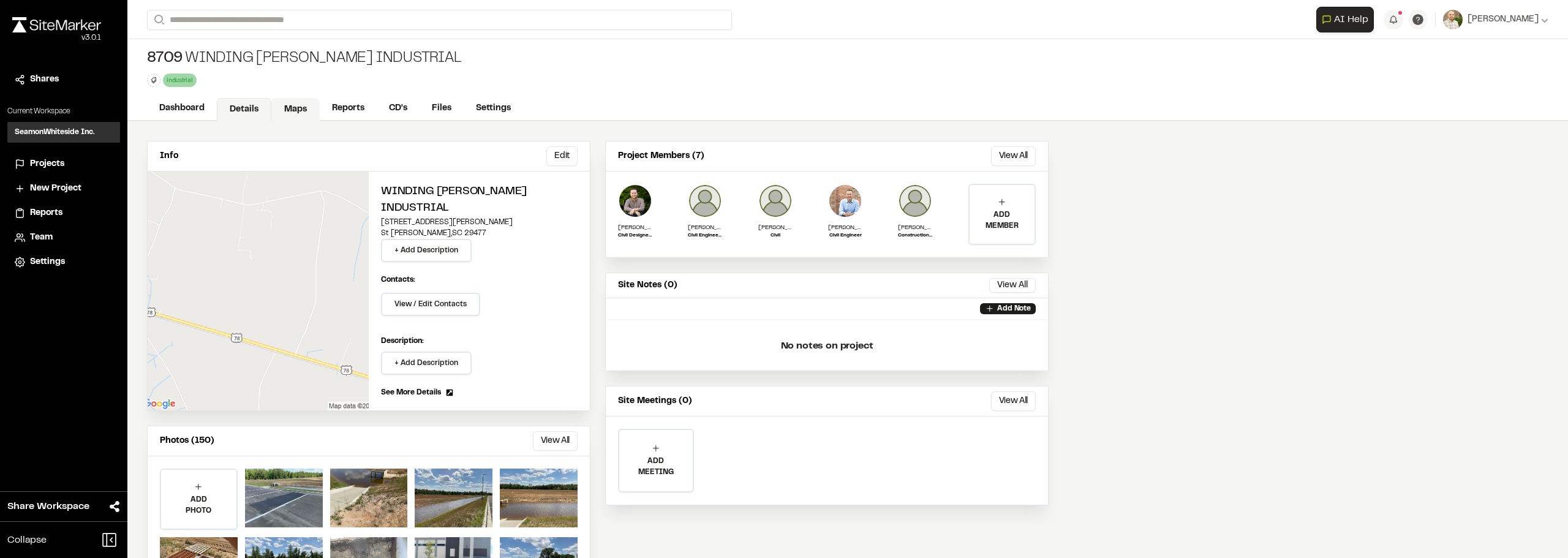
click at [290, 108] on link "Maps" at bounding box center [295, 109] width 49 height 23
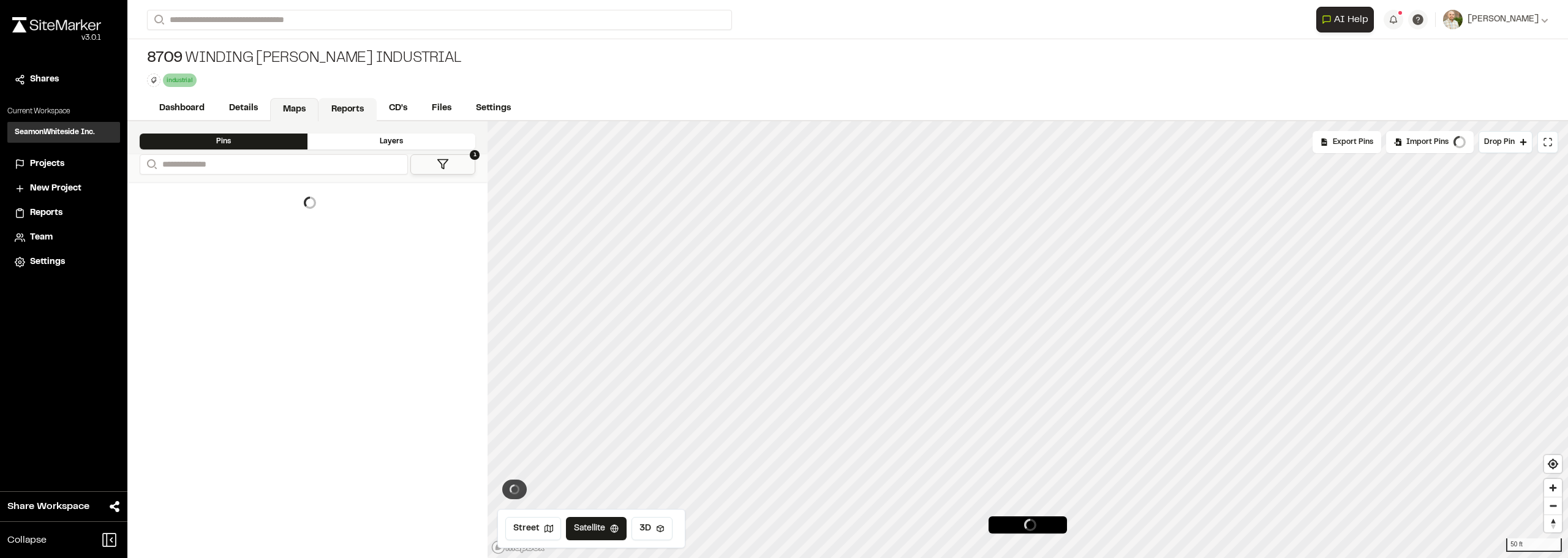
click at [345, 104] on link "Reports" at bounding box center [348, 109] width 58 height 23
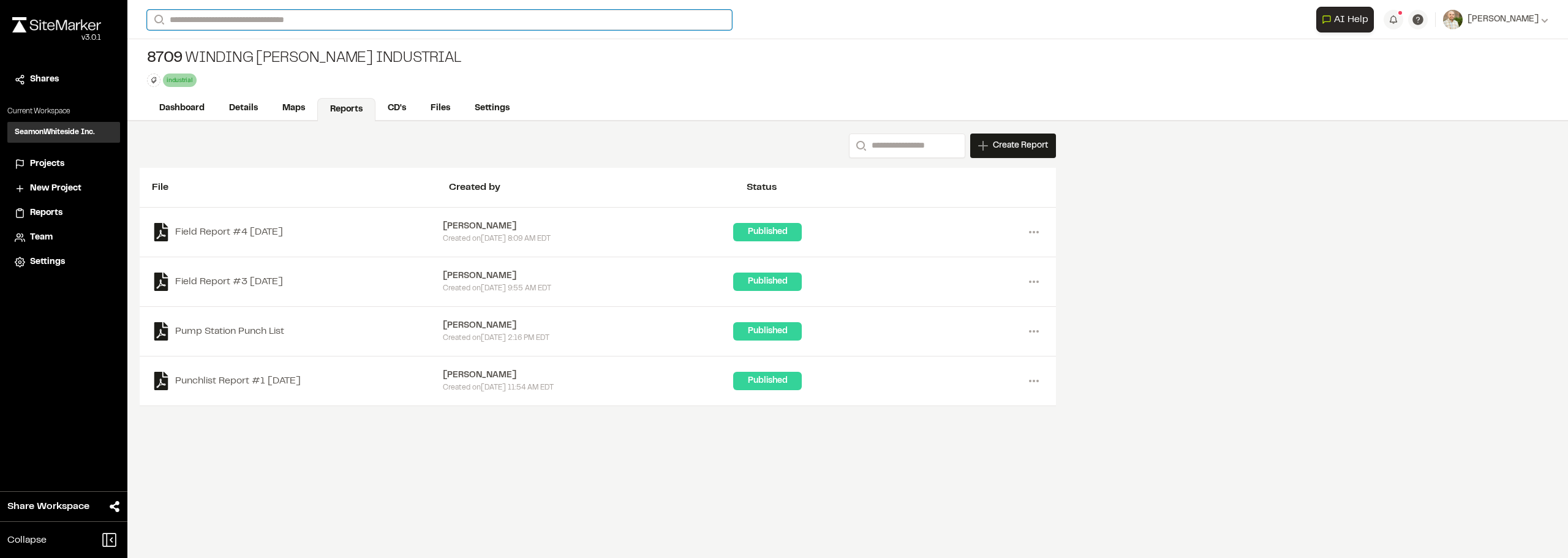
click at [358, 27] on input "Search" at bounding box center [439, 20] width 585 height 20
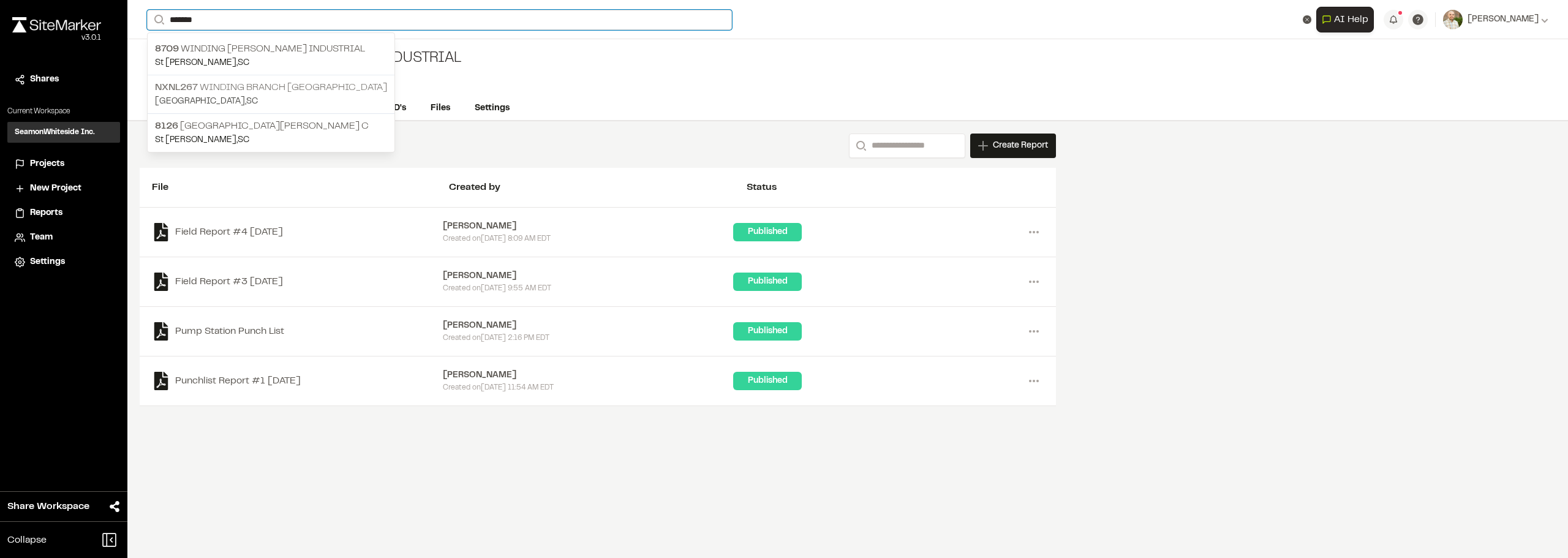
type input "*******"
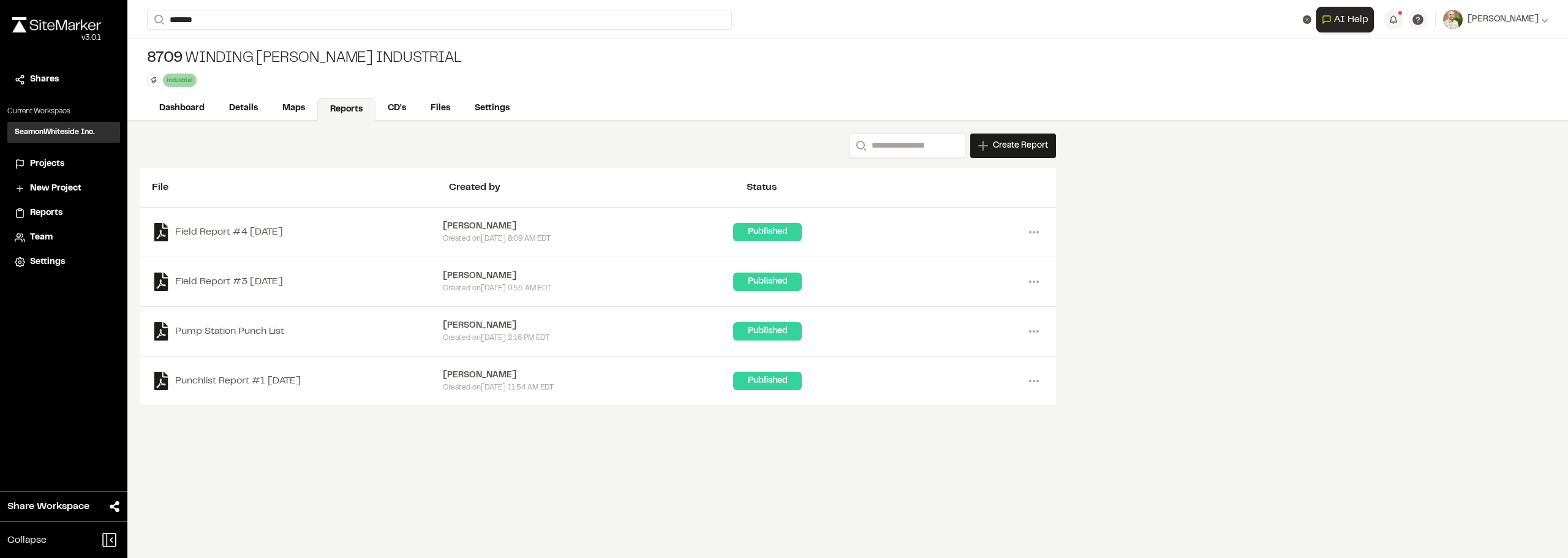
click at [293, 100] on p "[GEOGRAPHIC_DATA] , [GEOGRAPHIC_DATA]" at bounding box center [271, 101] width 232 height 13
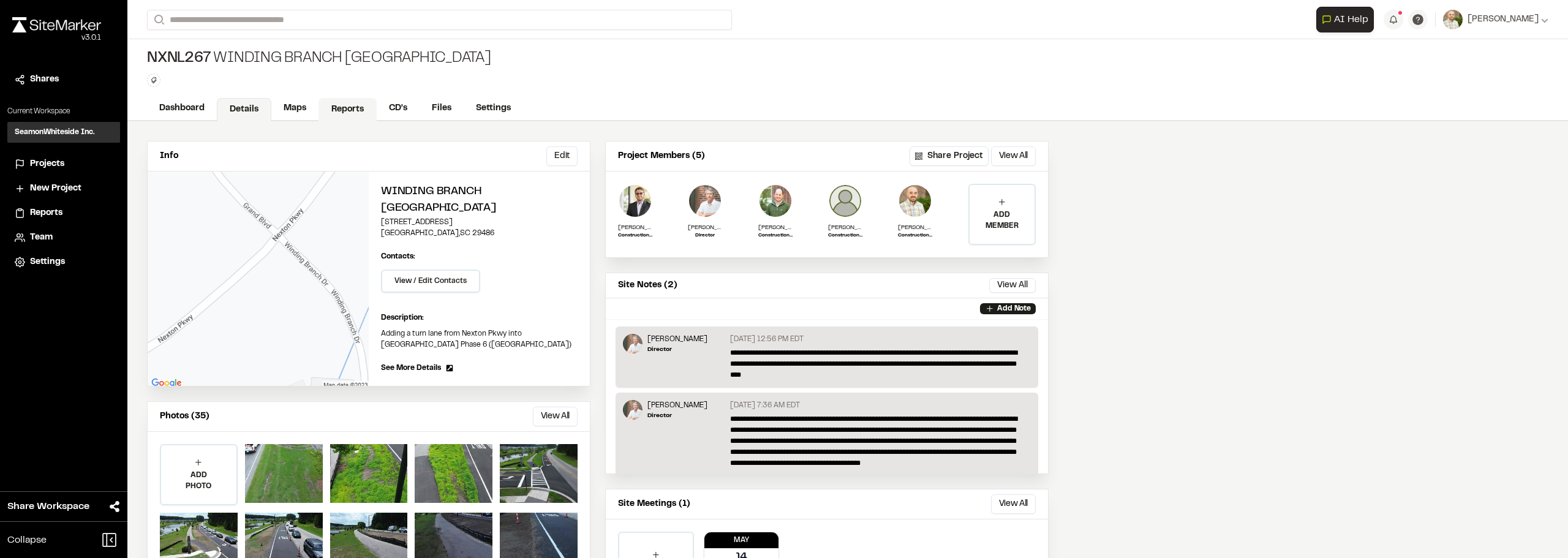
click at [341, 102] on link "Reports" at bounding box center [348, 109] width 58 height 23
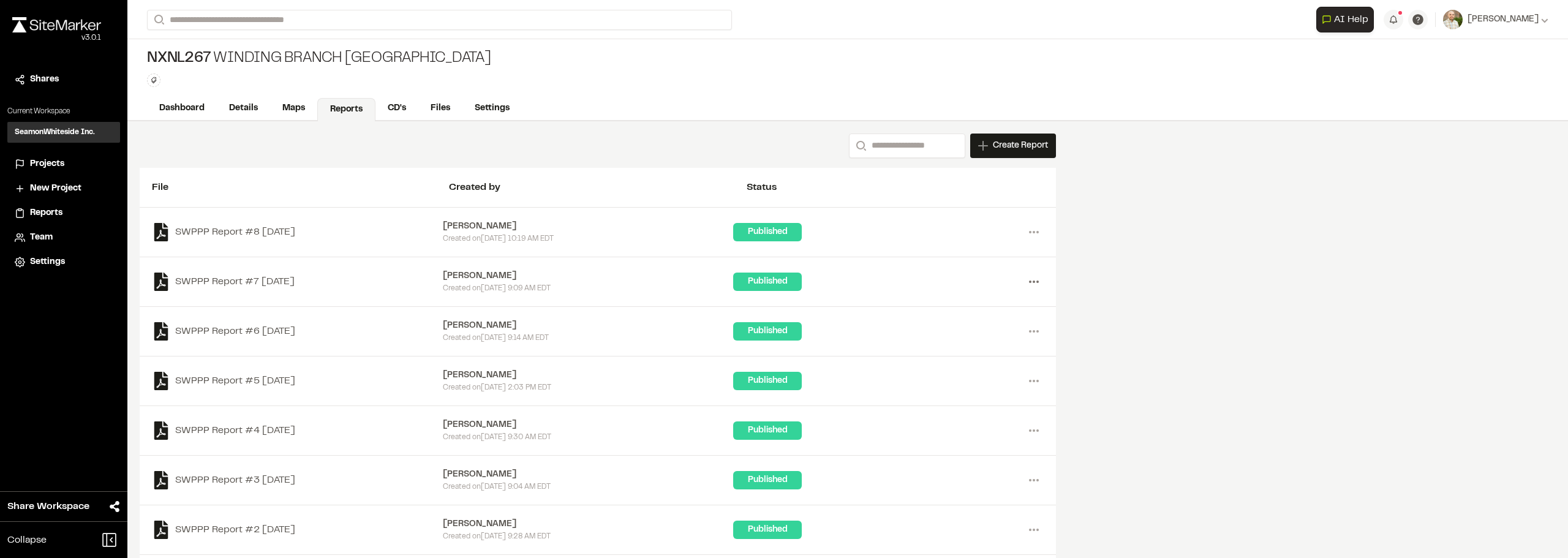
click at [1025, 280] on icon at bounding box center [1034, 282] width 20 height 20
click at [1027, 328] on icon at bounding box center [1034, 331] width 20 height 20
click at [1032, 285] on icon at bounding box center [1034, 282] width 20 height 20
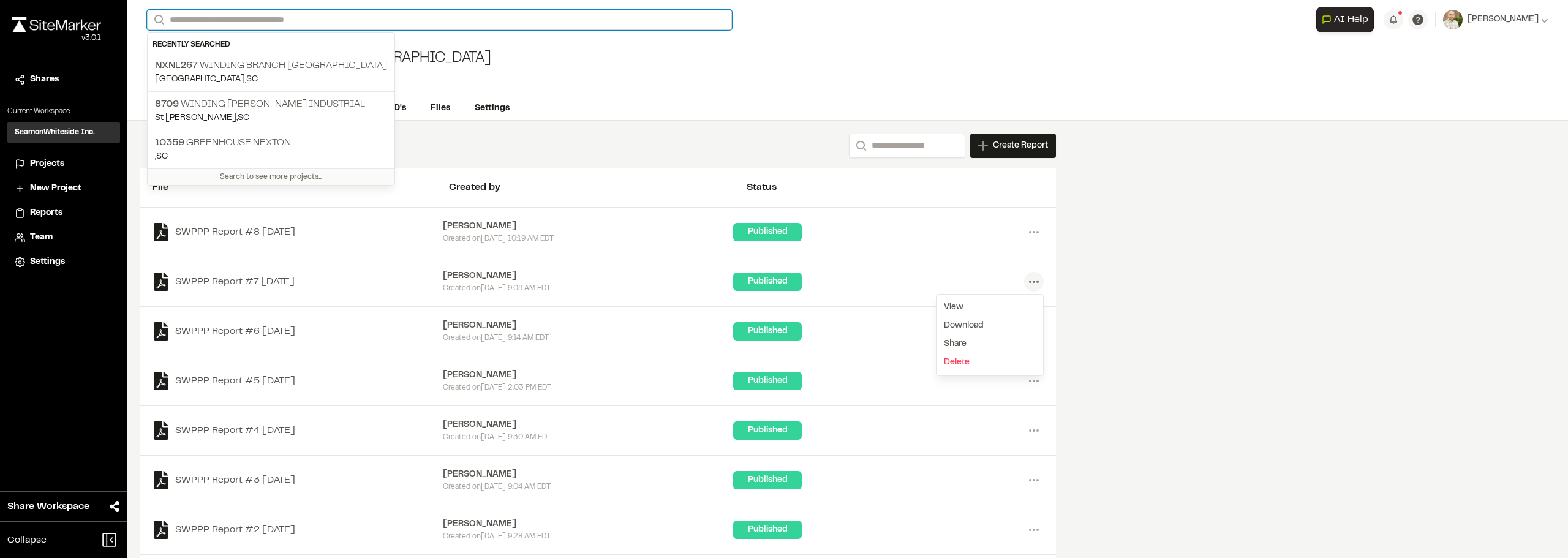
click at [225, 15] on input "Search" at bounding box center [439, 20] width 585 height 20
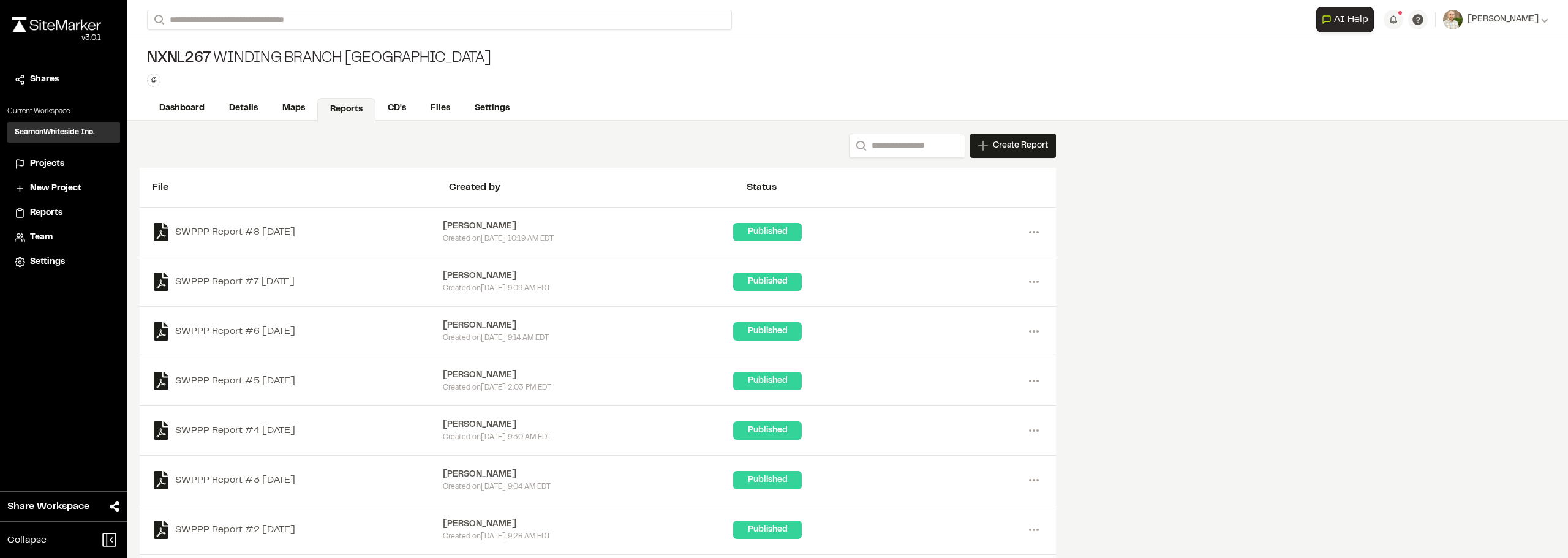
click at [728, 83] on div "NXNL267 Winding Branch Turn Lane Type Enter or comma to add tag." at bounding box center [847, 68] width 1441 height 57
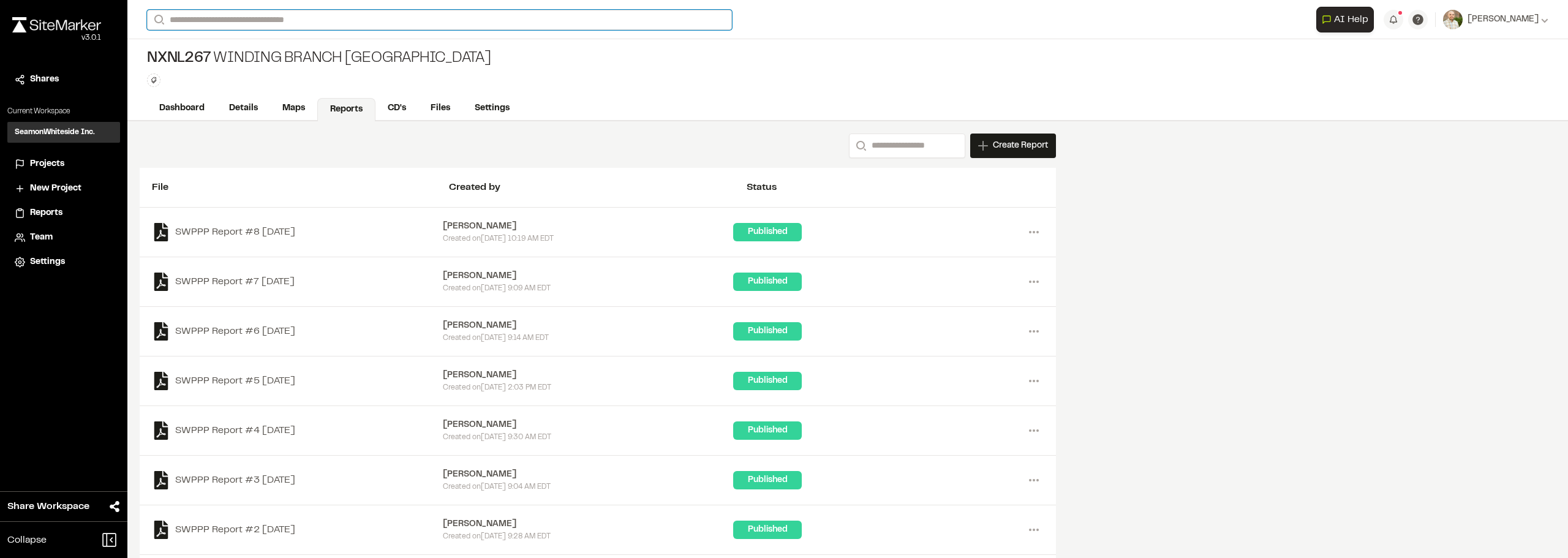
click at [441, 20] on input "Search" at bounding box center [439, 20] width 585 height 20
type input "********"
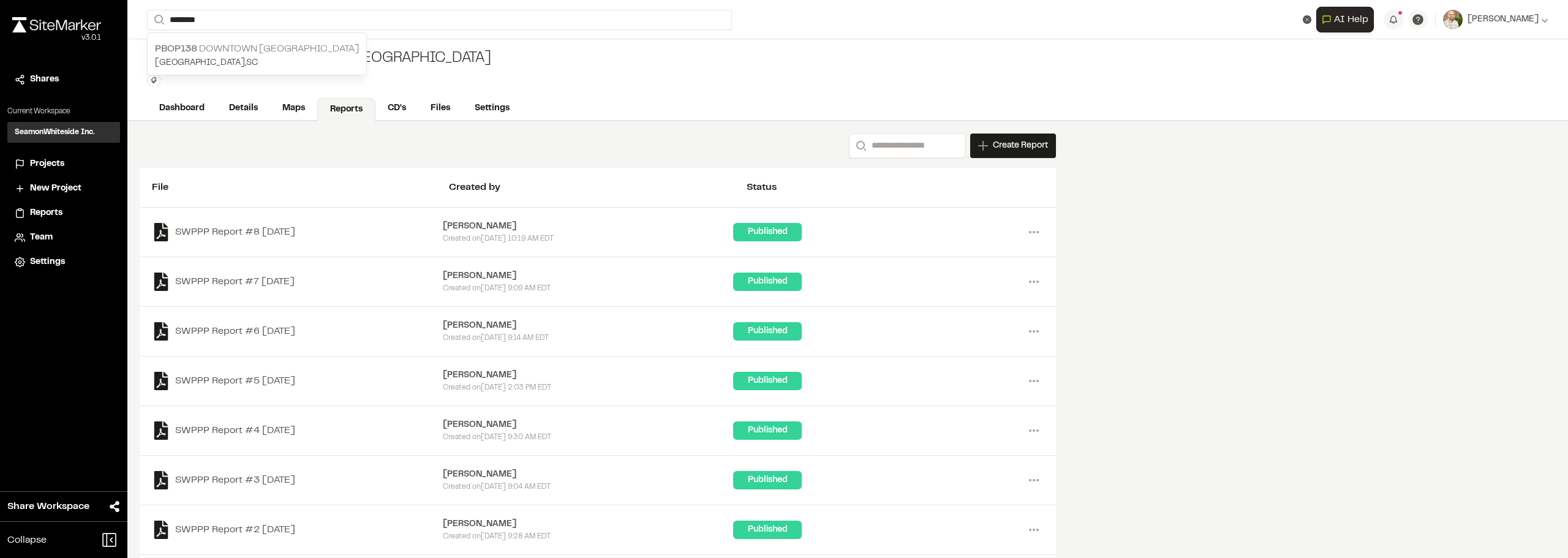
click at [343, 58] on p "[GEOGRAPHIC_DATA] , [GEOGRAPHIC_DATA]" at bounding box center [257, 62] width 204 height 13
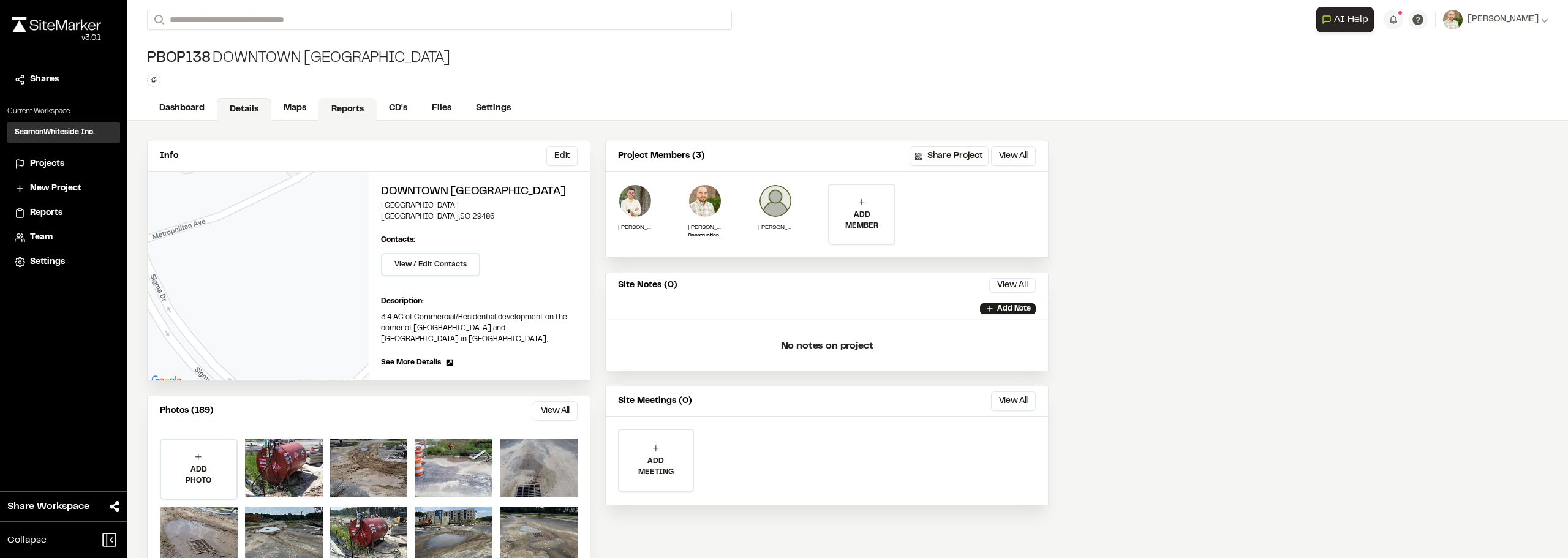
click at [352, 112] on link "Reports" at bounding box center [348, 109] width 58 height 23
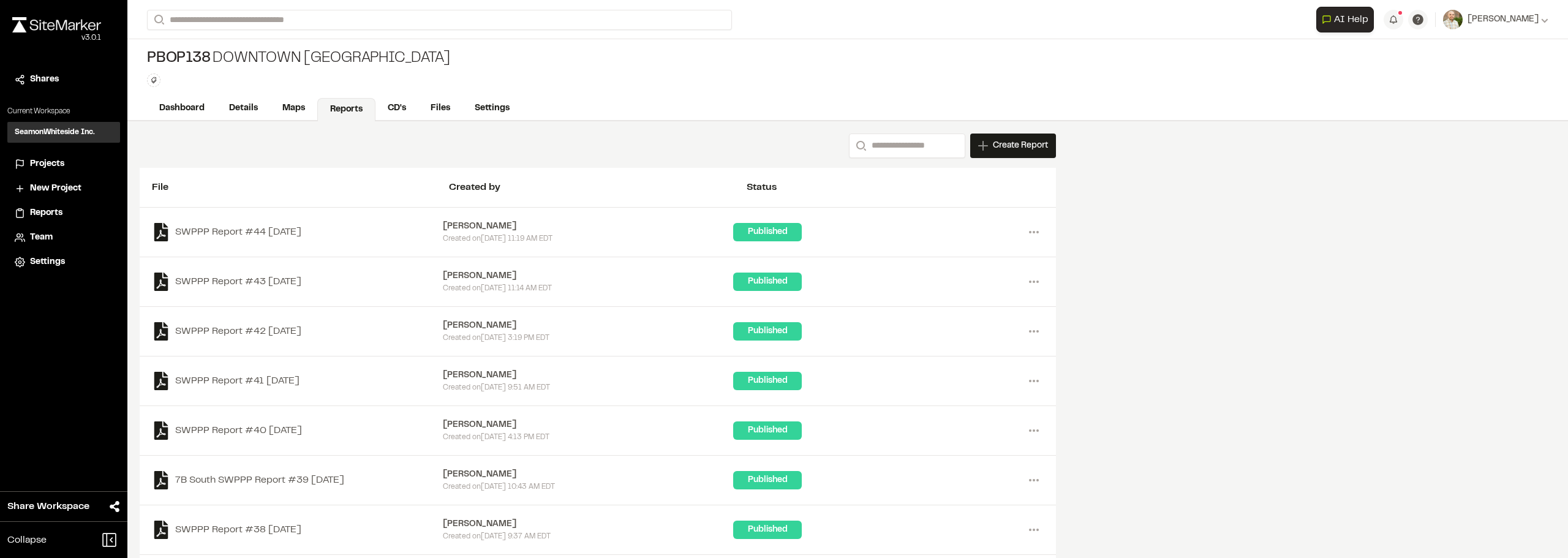
drag, startPoint x: 1210, startPoint y: 280, endPoint x: 1232, endPoint y: 280, distance: 22.0
click at [1215, 280] on div "Search Create Report New Report | PBOP138 Downtown Nexton Parcel 7B South What …" at bounding box center [847, 400] width 1441 height 558
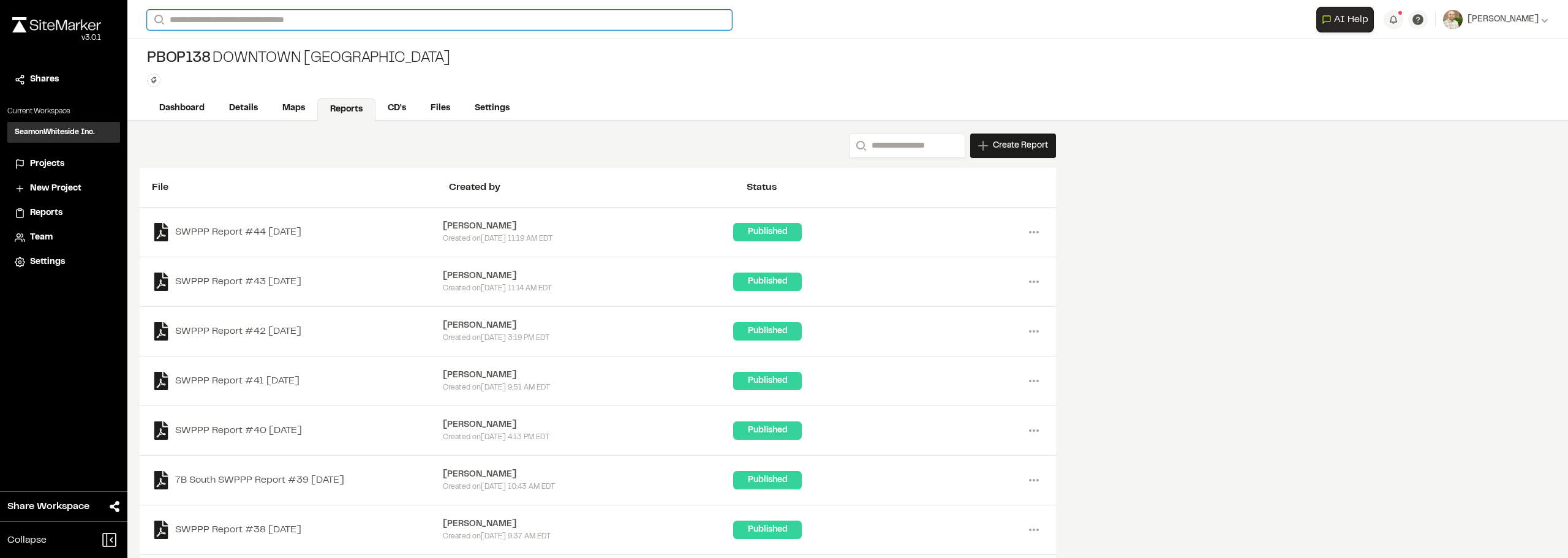
click at [290, 29] on input "Search" at bounding box center [439, 20] width 585 height 20
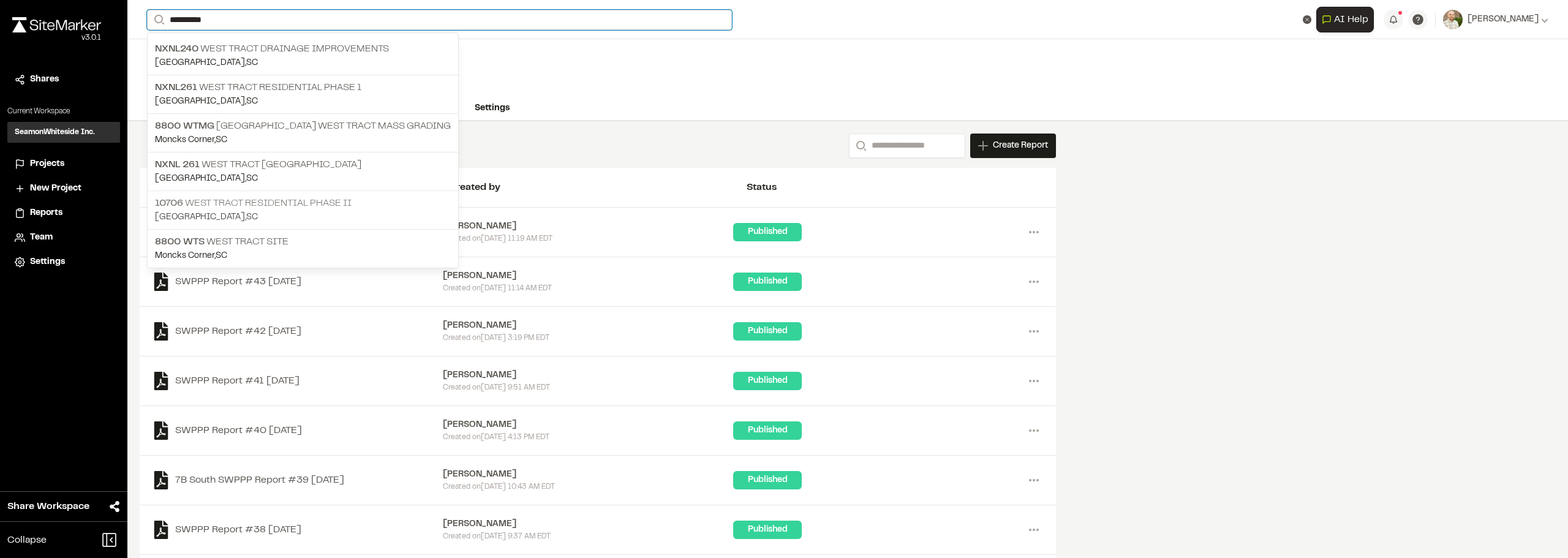
type input "**********"
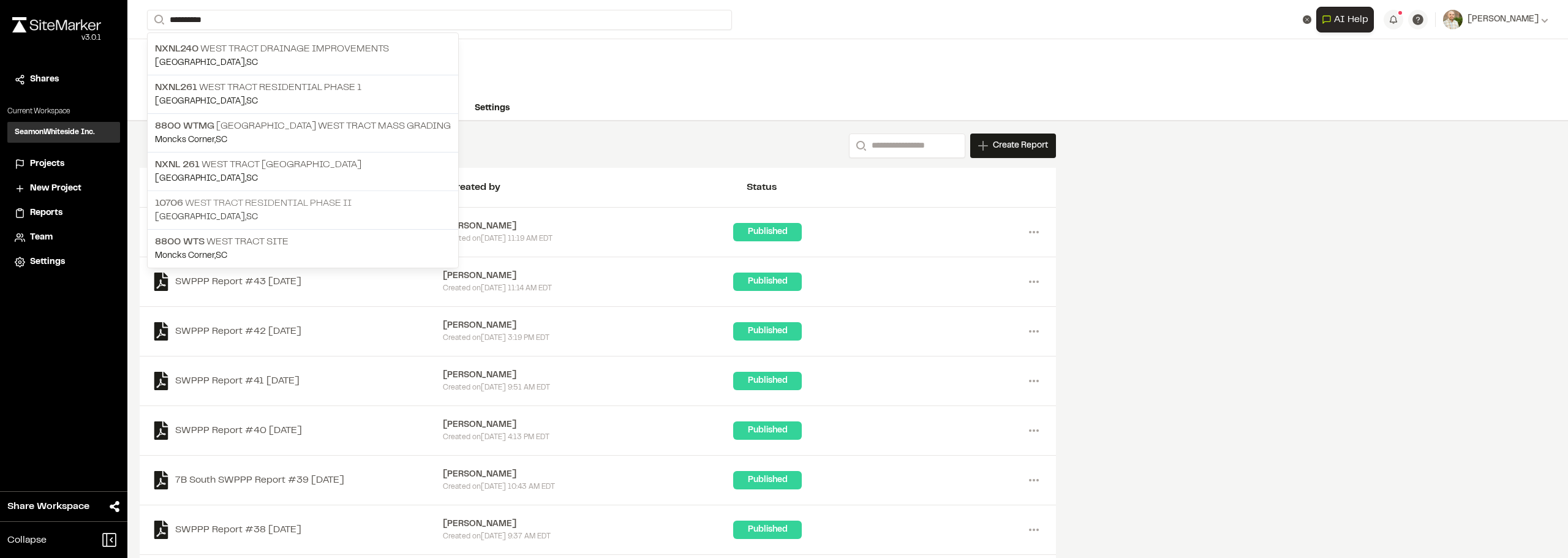
click at [331, 210] on p "10706 West Tract Residential Phase II" at bounding box center [303, 203] width 296 height 15
